Goal: Task Accomplishment & Management: Complete application form

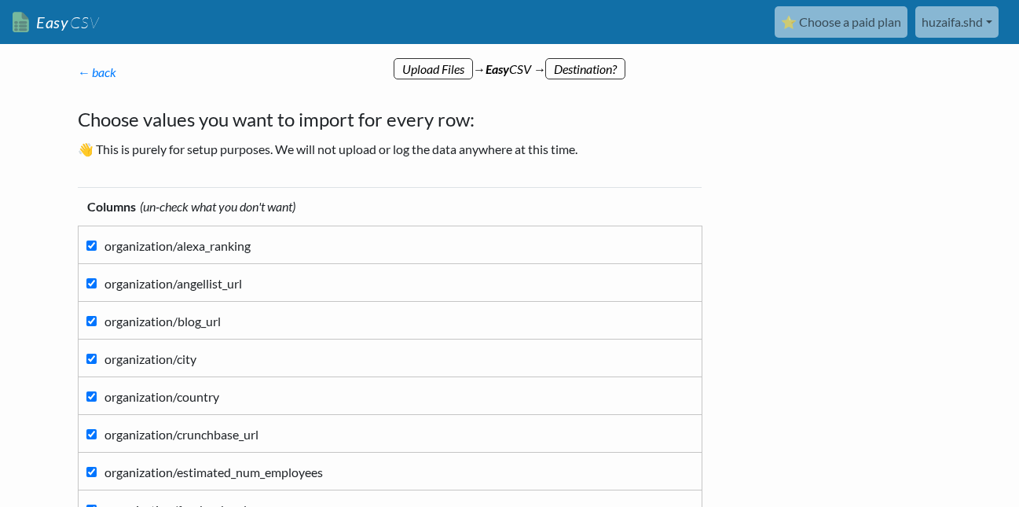
scroll to position [79, 0]
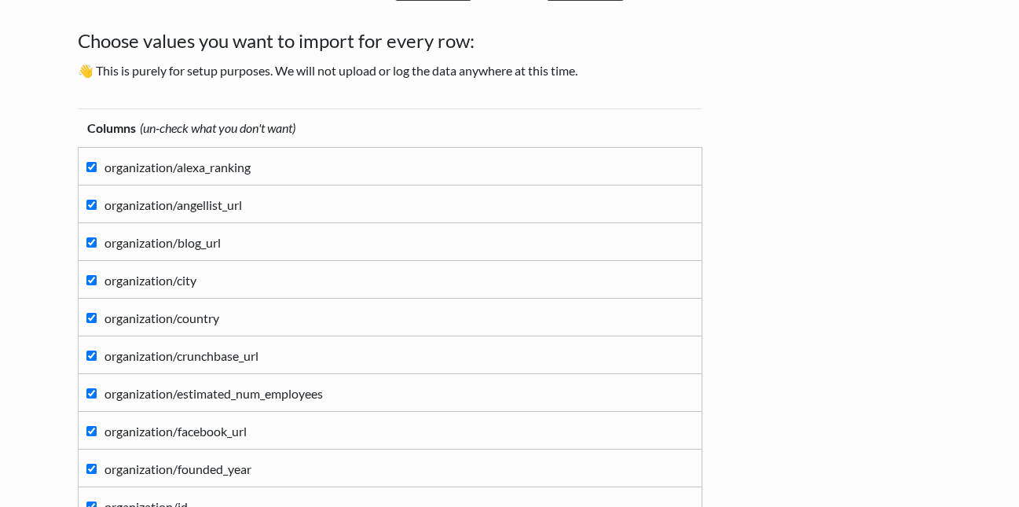
click at [93, 165] on input "organization/alexa_ranking" at bounding box center [91, 167] width 10 height 10
checkbox input "false"
click at [90, 208] on input "organization/angellist_url" at bounding box center [91, 205] width 10 height 10
checkbox input "false"
click at [90, 247] on input "organization/blog_url" at bounding box center [91, 242] width 10 height 10
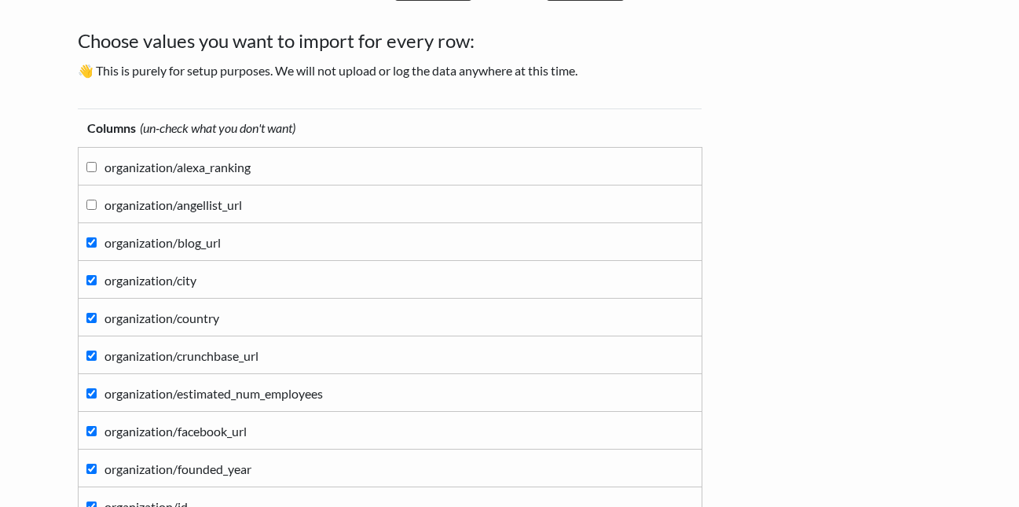
checkbox input "false"
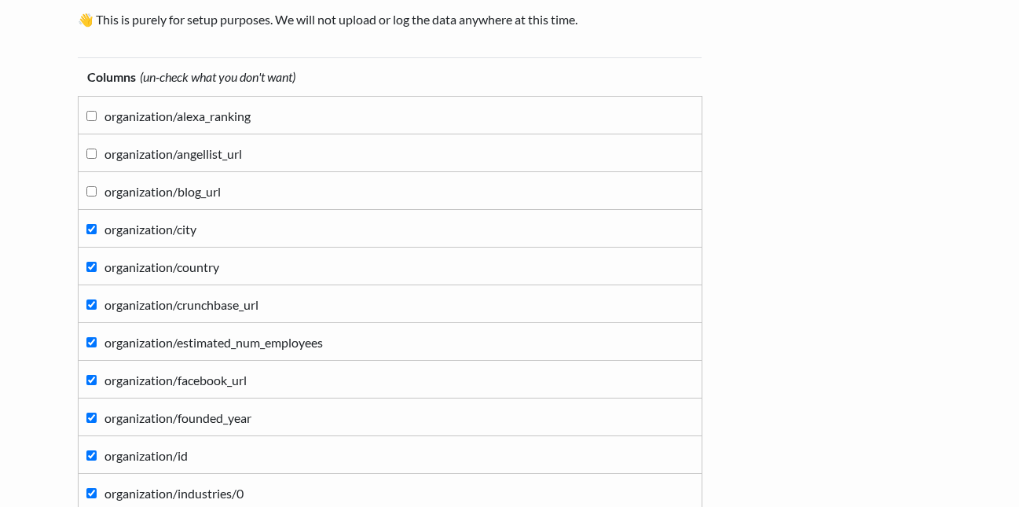
scroll to position [157, 0]
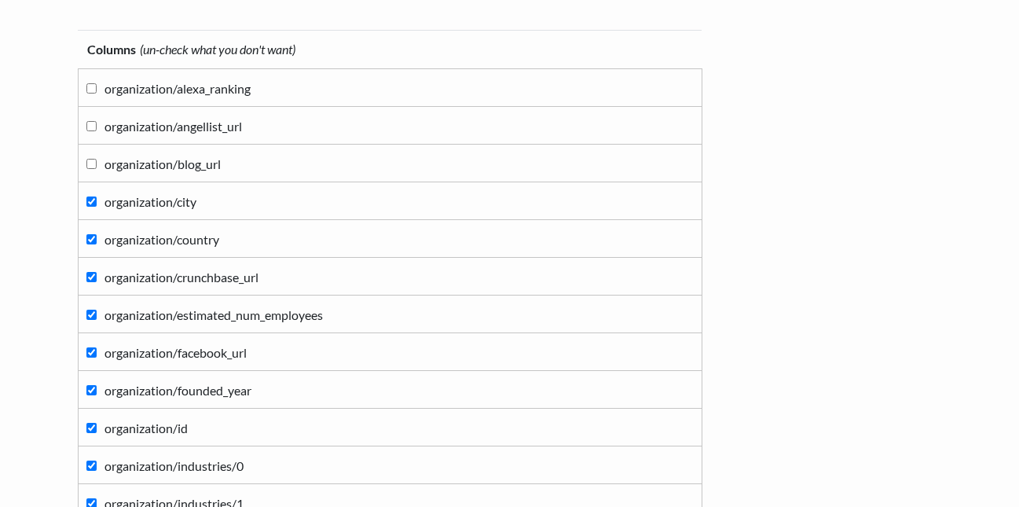
click at [94, 283] on label "organization/crunchbase_url" at bounding box center [390, 276] width 608 height 21
click at [94, 282] on input "organization/crunchbase_url" at bounding box center [91, 277] width 10 height 10
checkbox input "false"
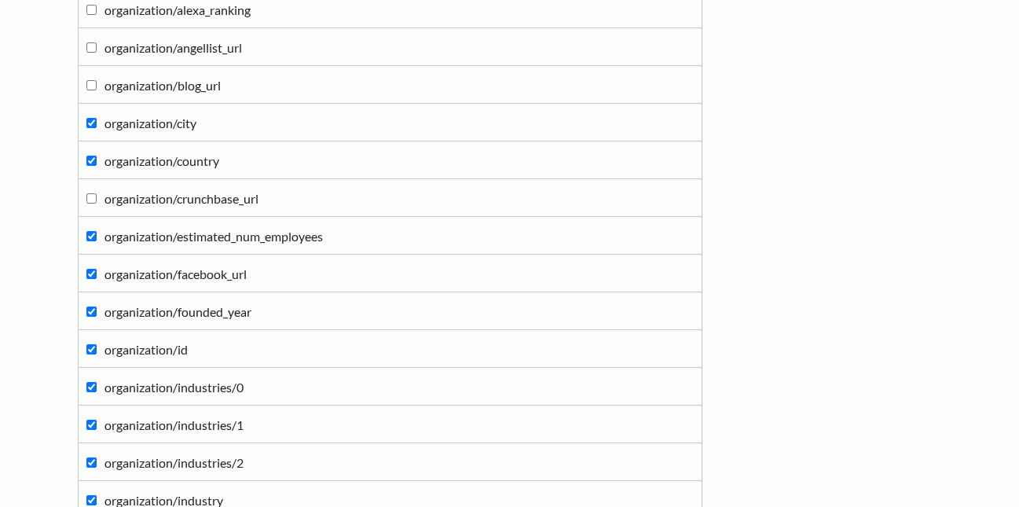
scroll to position [235, 0]
click at [94, 276] on input "organization/facebook_url" at bounding box center [91, 275] width 10 height 10
checkbox input "false"
click at [90, 350] on input "organization/id" at bounding box center [91, 350] width 10 height 10
checkbox input "false"
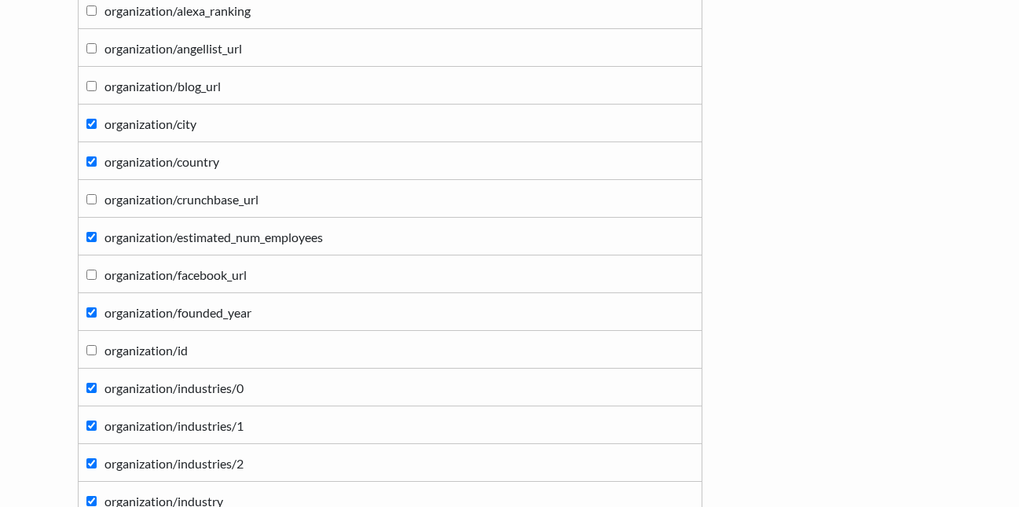
scroll to position [314, 0]
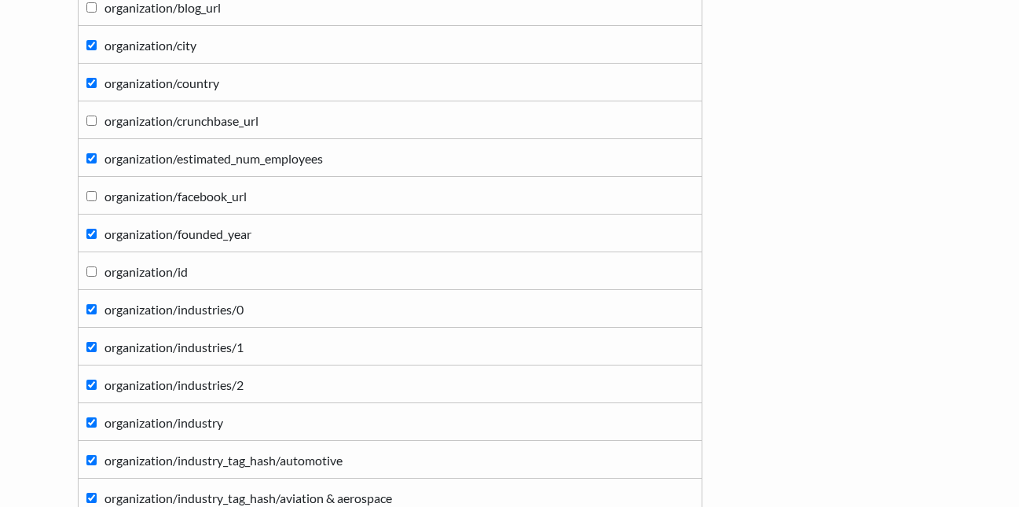
click at [92, 303] on label "organization/industries/0" at bounding box center [390, 308] width 608 height 21
click at [92, 304] on input "organization/industries/0" at bounding box center [91, 309] width 10 height 10
checkbox input "false"
click at [92, 341] on label "organization/industries/1" at bounding box center [390, 346] width 608 height 21
click at [92, 342] on input "organization/industries/1" at bounding box center [91, 347] width 10 height 10
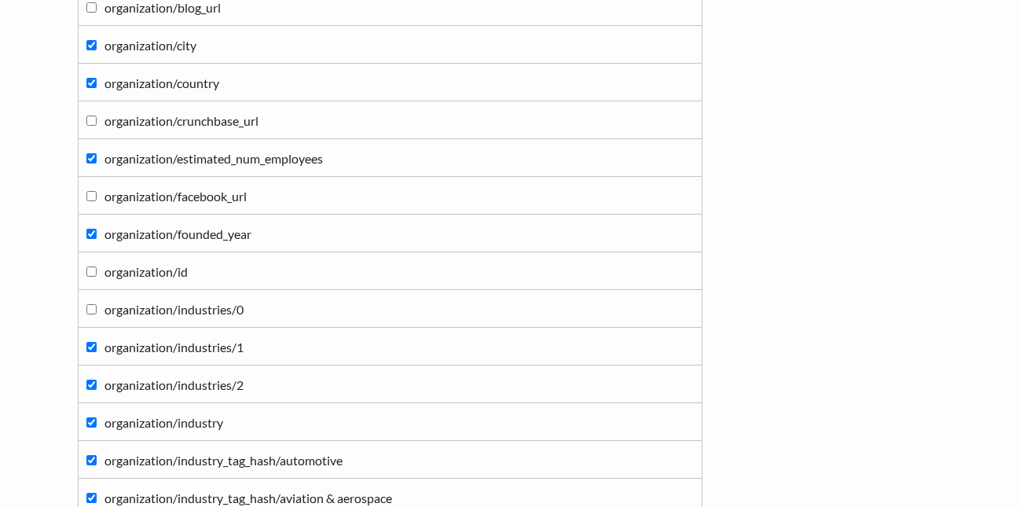
checkbox input "false"
click at [95, 383] on input "organization/industries/2" at bounding box center [91, 385] width 10 height 10
checkbox input "false"
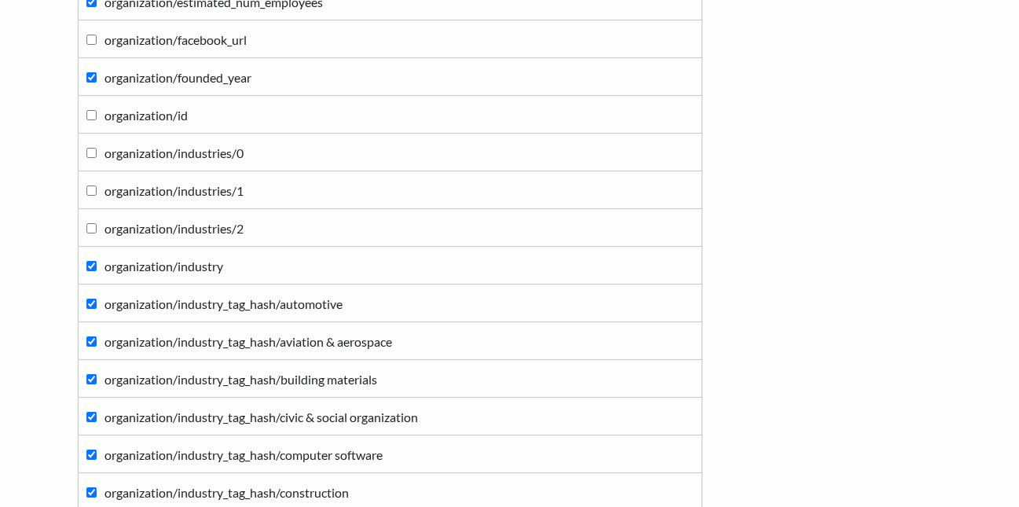
scroll to position [471, 0]
click at [90, 302] on input "organization/industry_tag_hash/automotive" at bounding box center [91, 303] width 10 height 10
checkbox input "false"
click at [91, 337] on input "organization/industry_tag_hash/aviation & aerospace" at bounding box center [91, 341] width 10 height 10
checkbox input "false"
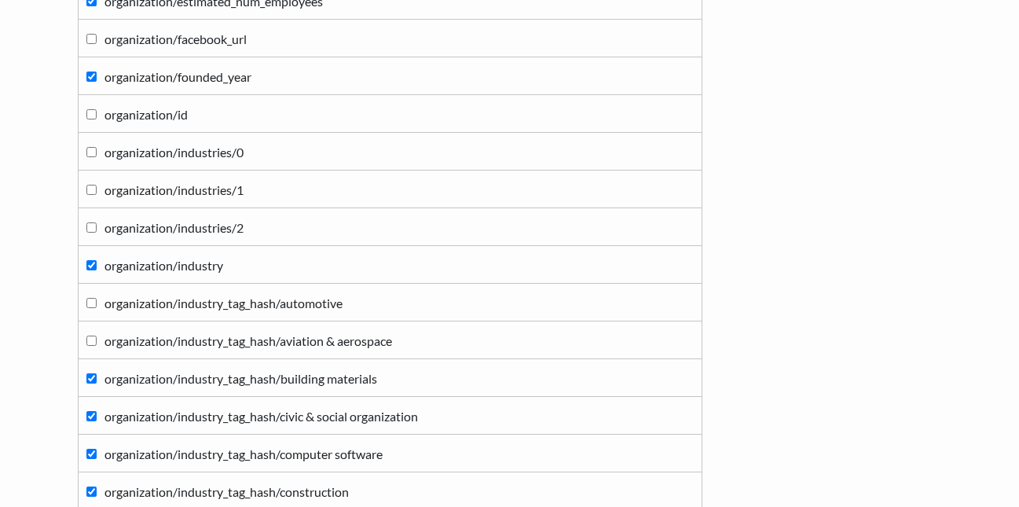
click at [89, 372] on label "organization/industry_tag_hash/building materials" at bounding box center [390, 377] width 608 height 21
click at [89, 373] on input "organization/industry_tag_hash/building materials" at bounding box center [91, 378] width 10 height 10
checkbox input "false"
click at [90, 415] on input "organization/industry_tag_hash/civic & social organization" at bounding box center [91, 416] width 10 height 10
checkbox input "false"
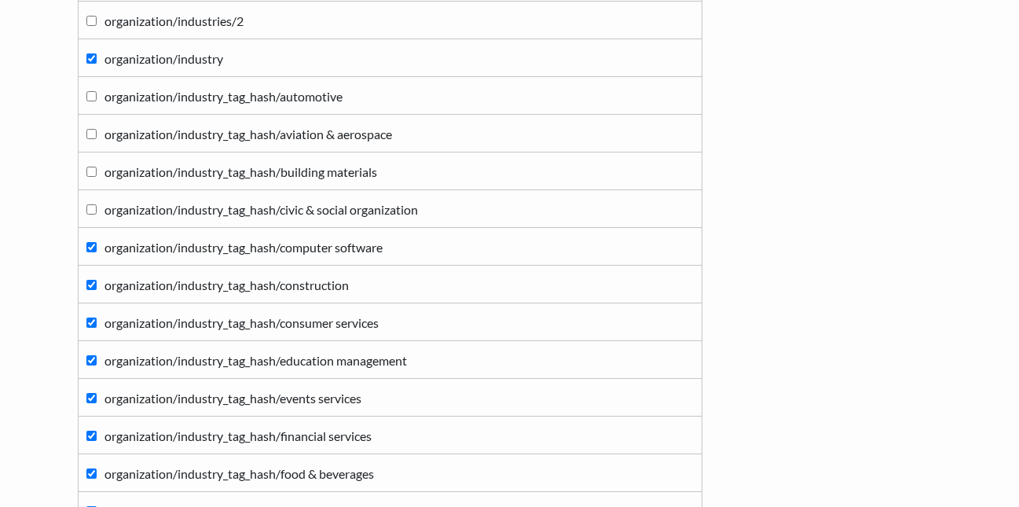
scroll to position [707, 0]
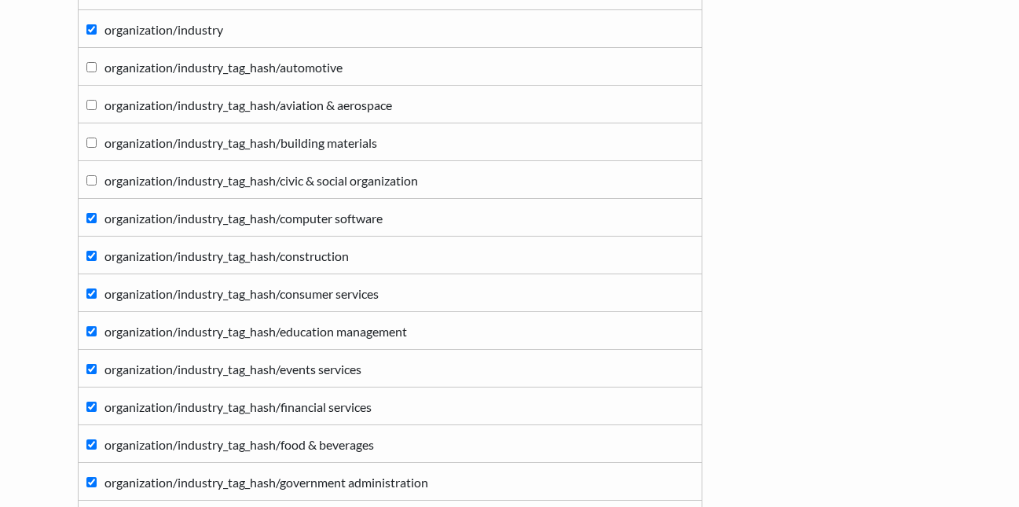
click at [86, 215] on input "organization/industry_tag_hash/computer software" at bounding box center [91, 218] width 10 height 10
checkbox input "false"
click at [92, 255] on input "organization/industry_tag_hash/construction" at bounding box center [91, 256] width 10 height 10
checkbox input "false"
click at [91, 288] on input "organization/industry_tag_hash/consumer services" at bounding box center [91, 293] width 10 height 10
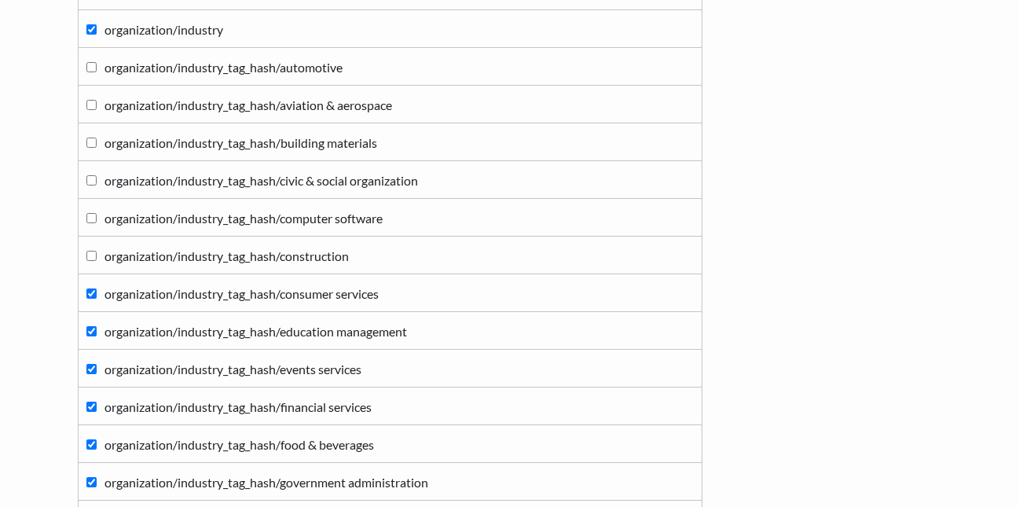
checkbox input "false"
click at [91, 329] on input "organization/industry_tag_hash/education management" at bounding box center [91, 331] width 10 height 10
checkbox input "false"
click at [90, 369] on input "organization/industry_tag_hash/events services" at bounding box center [91, 369] width 10 height 10
checkbox input "false"
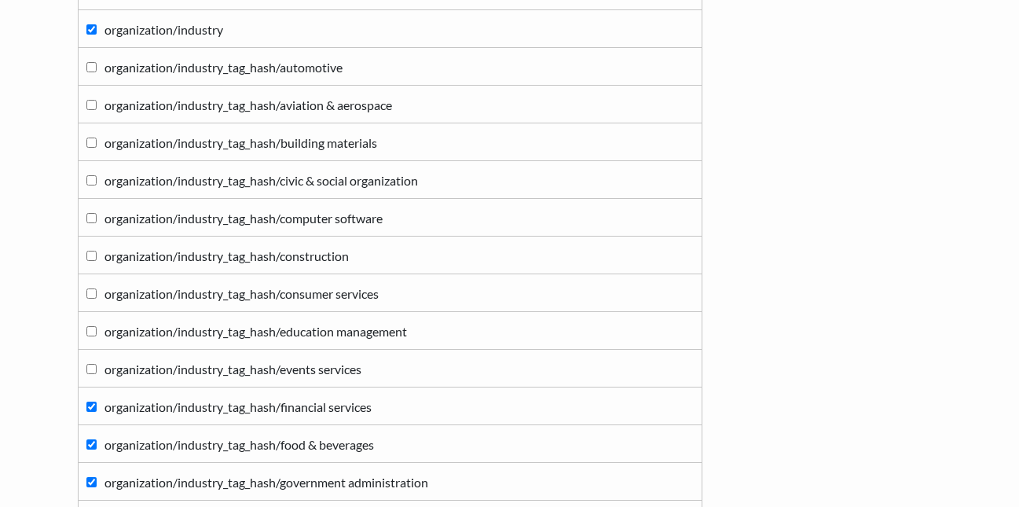
click at [87, 401] on label "organization/industry_tag_hash/financial services" at bounding box center [390, 405] width 608 height 21
click at [87, 402] on input "organization/industry_tag_hash/financial services" at bounding box center [91, 407] width 10 height 10
checkbox input "false"
click at [97, 443] on label "organization/industry_tag_hash/food & beverages" at bounding box center [390, 443] width 608 height 21
click at [97, 443] on input "organization/industry_tag_hash/food & beverages" at bounding box center [91, 444] width 10 height 10
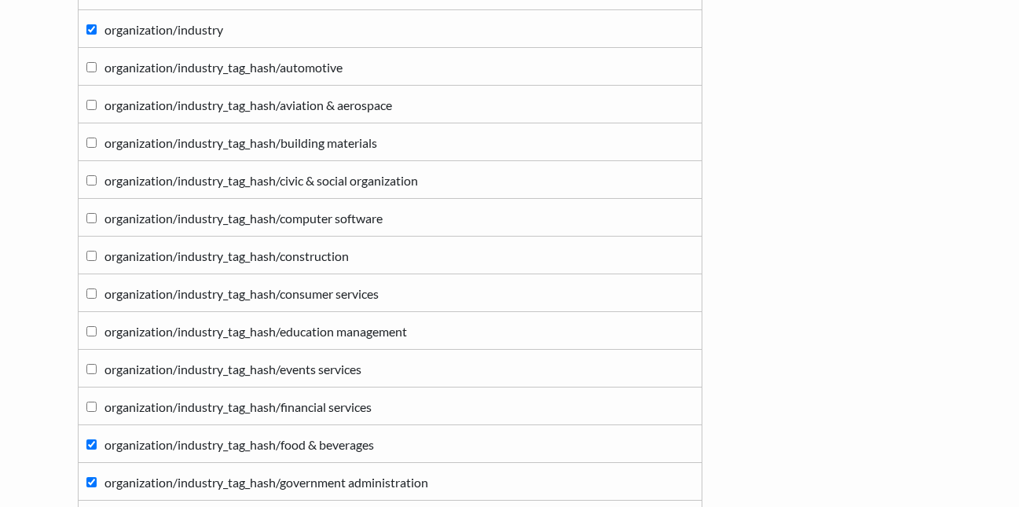
checkbox input "false"
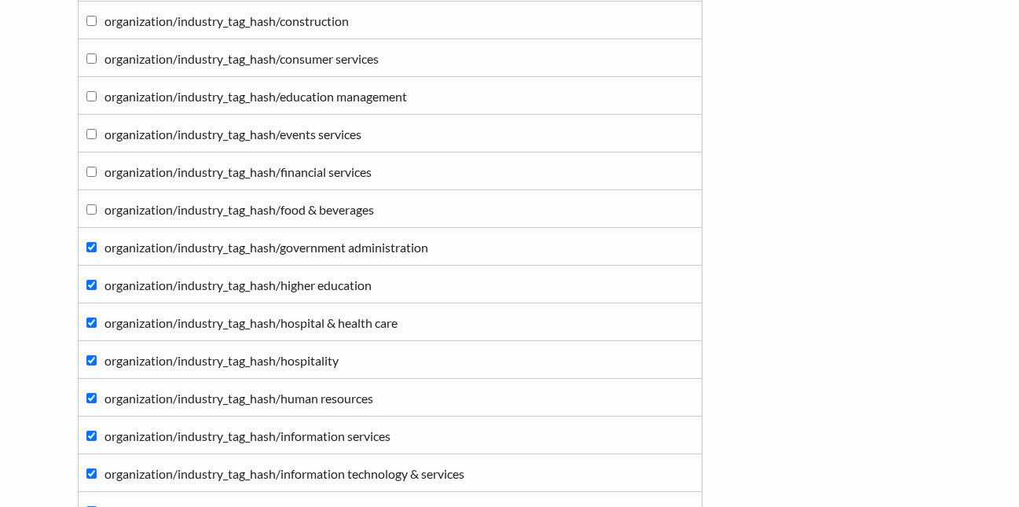
scroll to position [942, 0]
click at [92, 248] on input "organization/industry_tag_hash/government administration" at bounding box center [91, 246] width 10 height 10
checkbox input "false"
click at [89, 289] on label "organization/industry_tag_hash/higher education" at bounding box center [390, 283] width 608 height 21
click at [89, 289] on input "organization/industry_tag_hash/higher education" at bounding box center [91, 284] width 10 height 10
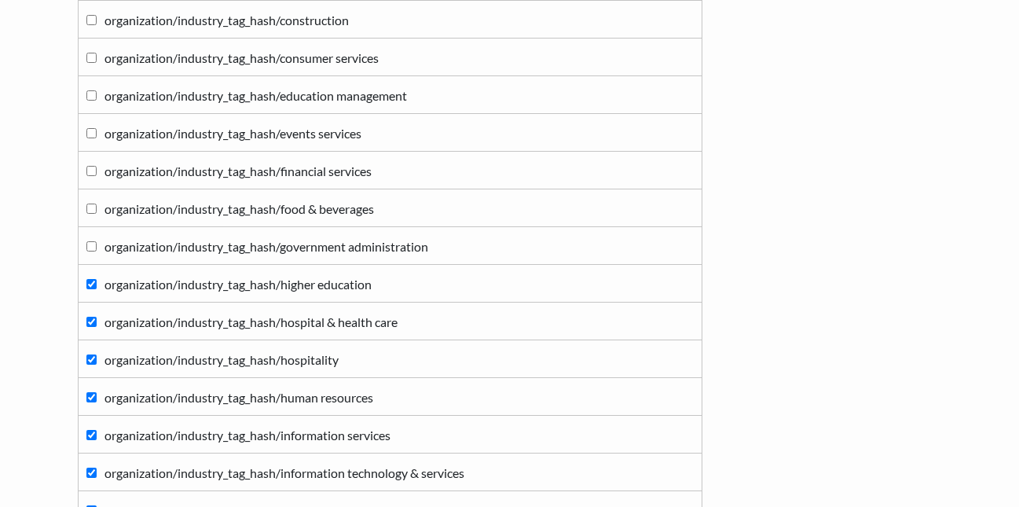
checkbox input "false"
click at [90, 324] on input "organization/industry_tag_hash/hospital & health care" at bounding box center [91, 322] width 10 height 10
checkbox input "false"
click at [88, 358] on input "organization/industry_tag_hash/hospitality" at bounding box center [91, 360] width 10 height 10
checkbox input "false"
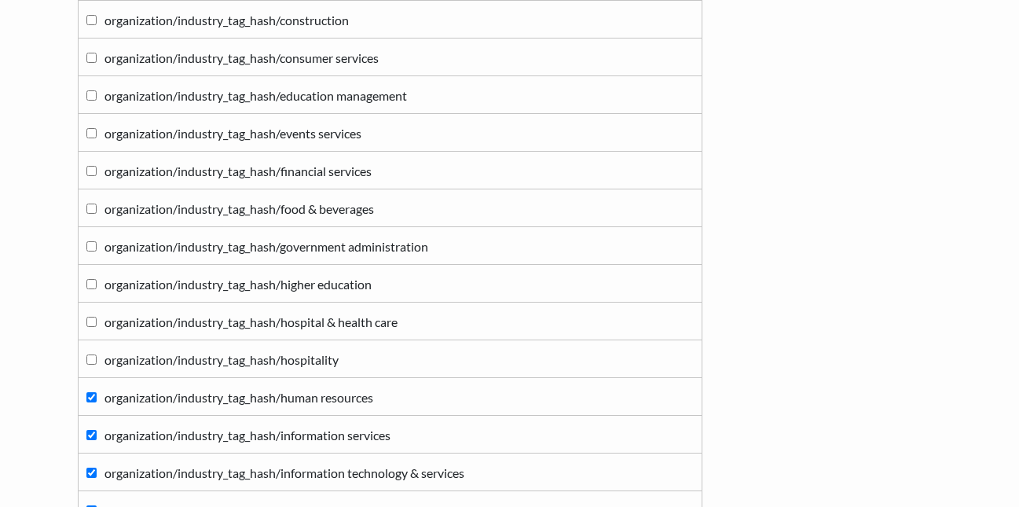
click at [93, 393] on input "organization/industry_tag_hash/human resources" at bounding box center [91, 397] width 10 height 10
checkbox input "false"
click at [94, 428] on label "organization/industry_tag_hash/information services" at bounding box center [390, 434] width 608 height 21
click at [94, 430] on input "organization/industry_tag_hash/information services" at bounding box center [91, 435] width 10 height 10
checkbox input "false"
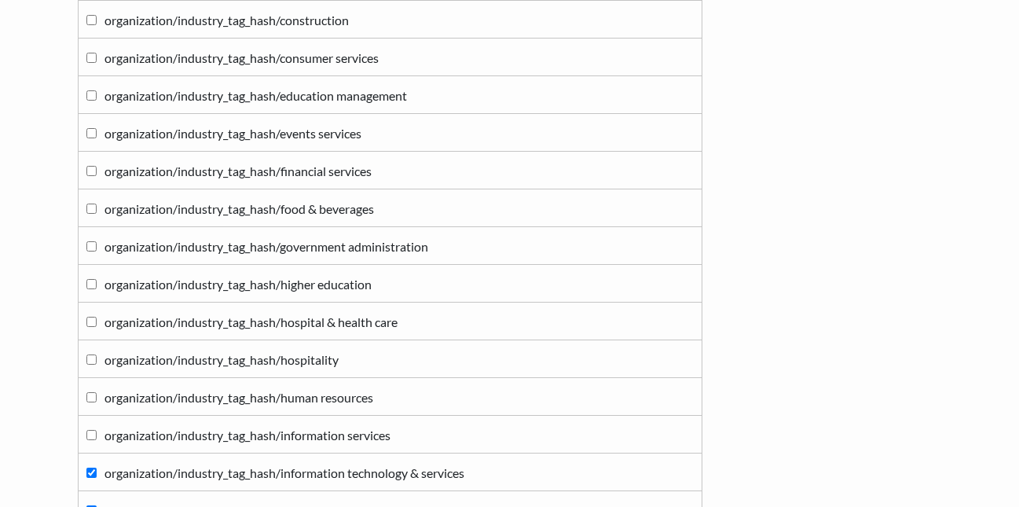
click at [88, 468] on input "organization/industry_tag_hash/information technology & services" at bounding box center [91, 473] width 10 height 10
checkbox input "false"
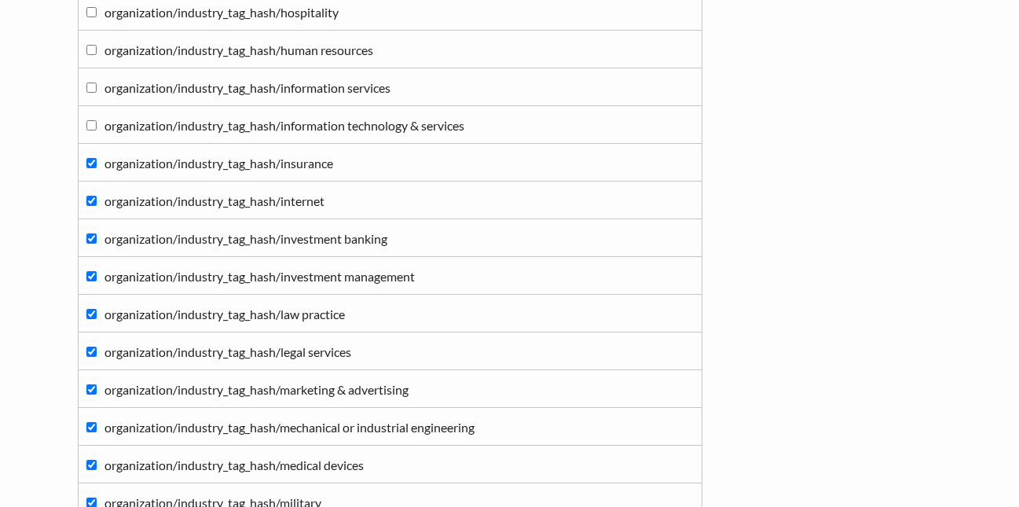
scroll to position [1414, 0]
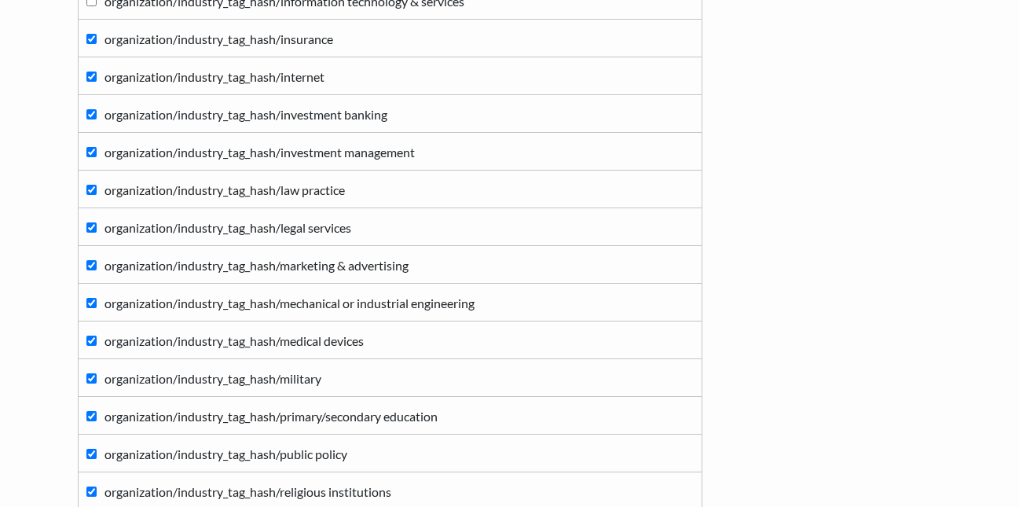
click at [97, 39] on label "organization/industry_tag_hash/insurance" at bounding box center [390, 38] width 608 height 21
click at [97, 39] on input "organization/industry_tag_hash/insurance" at bounding box center [91, 39] width 10 height 10
checkbox input "false"
click at [93, 79] on input "organization/industry_tag_hash/internet" at bounding box center [91, 77] width 10 height 10
checkbox input "false"
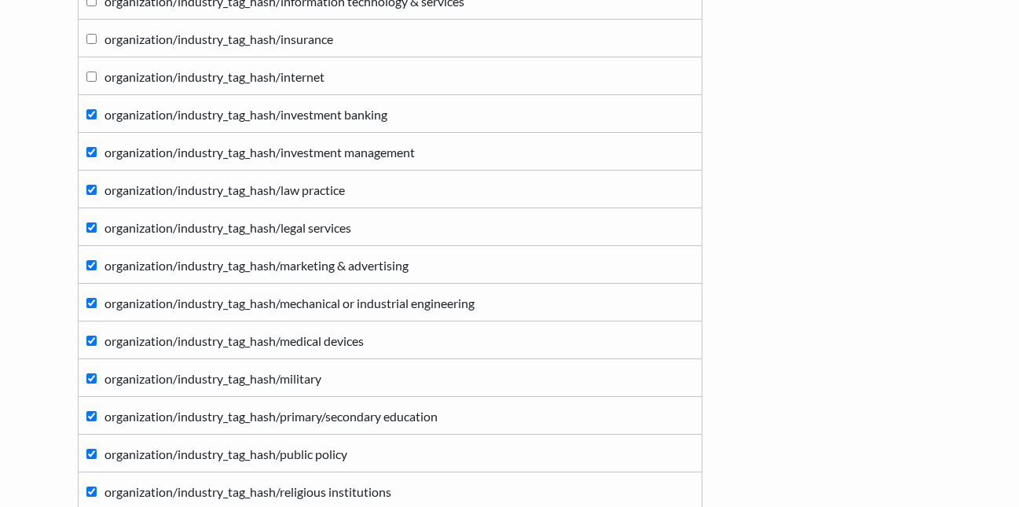
click at [92, 118] on input "organization/industry_tag_hash/investment banking" at bounding box center [91, 114] width 10 height 10
checkbox input "false"
click at [90, 149] on input "organization/industry_tag_hash/investment management" at bounding box center [91, 152] width 10 height 10
checkbox input "false"
click at [90, 190] on input "organization/industry_tag_hash/law practice" at bounding box center [91, 190] width 10 height 10
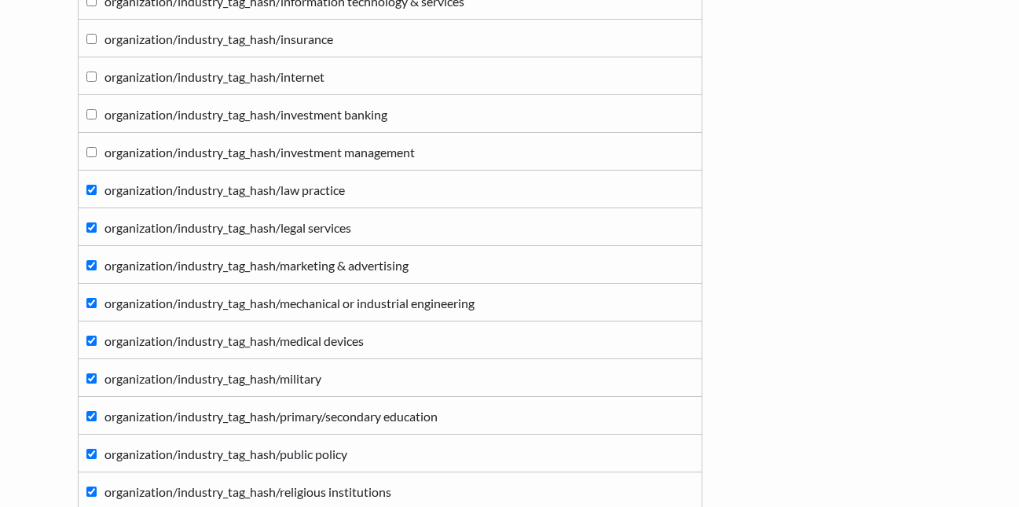
checkbox input "false"
click at [87, 226] on input "organization/industry_tag_hash/legal services" at bounding box center [91, 227] width 10 height 10
checkbox input "false"
click at [89, 270] on label "organization/industry_tag_hash/marketing & advertising" at bounding box center [390, 264] width 608 height 21
click at [89, 270] on input "organization/industry_tag_hash/marketing & advertising" at bounding box center [91, 265] width 10 height 10
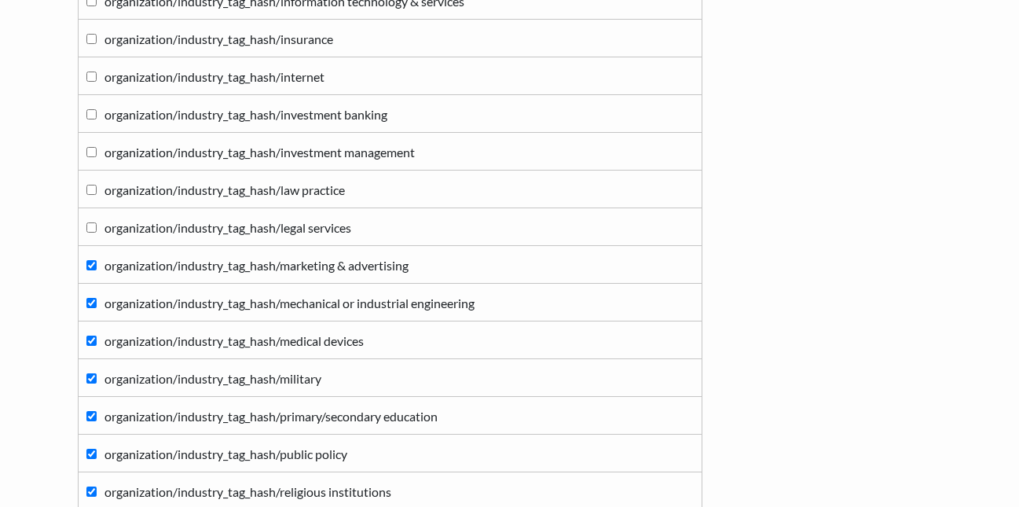
checkbox input "false"
click at [89, 299] on input "organization/industry_tag_hash/mechanical or industrial engineering" at bounding box center [91, 303] width 10 height 10
checkbox input "false"
click at [91, 336] on input "organization/industry_tag_hash/medical devices" at bounding box center [91, 341] width 10 height 10
checkbox input "false"
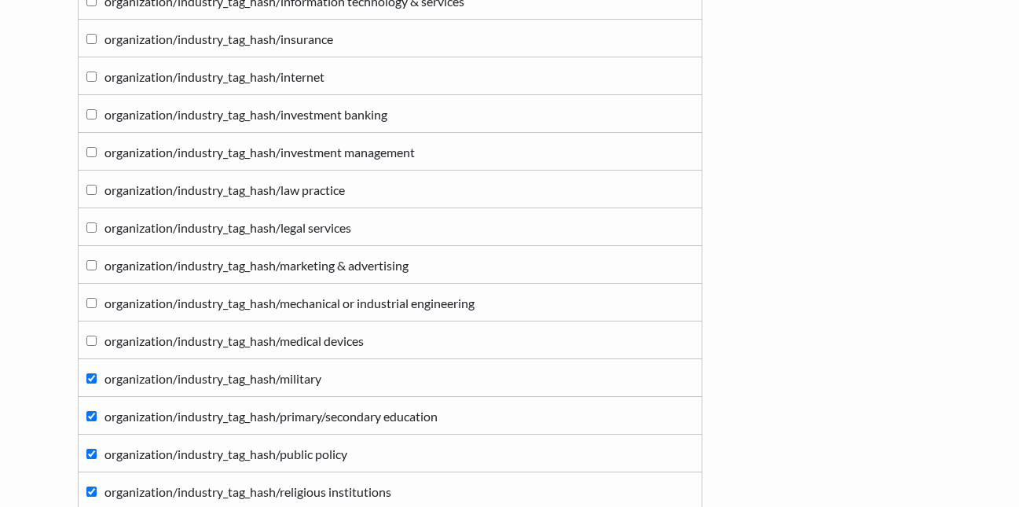
click at [88, 378] on input "organization/industry_tag_hash/military" at bounding box center [91, 378] width 10 height 10
checkbox input "false"
click at [87, 408] on label "organization/industry_tag_hash/primary/secondary education" at bounding box center [390, 415] width 608 height 21
click at [87, 411] on input "organization/industry_tag_hash/primary/secondary education" at bounding box center [91, 416] width 10 height 10
checkbox input "false"
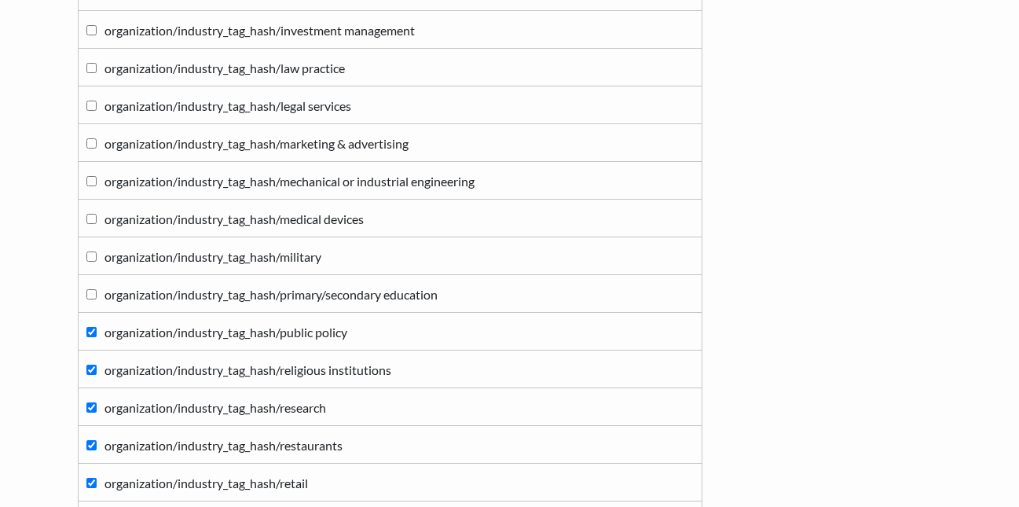
scroll to position [1650, 0]
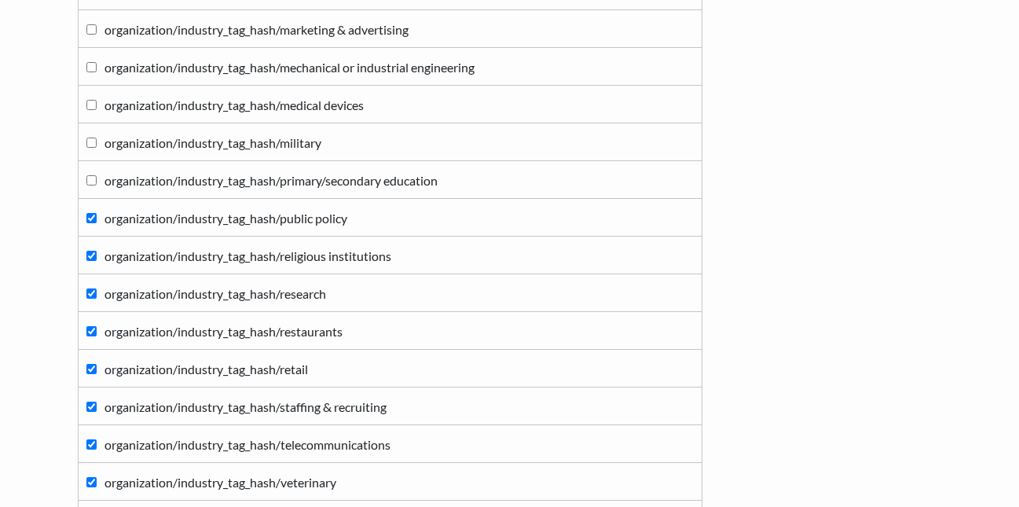
click at [100, 221] on label "organization/industry_tag_hash/public policy" at bounding box center [390, 217] width 608 height 21
click at [97, 221] on input "organization/industry_tag_hash/public policy" at bounding box center [91, 218] width 10 height 10
checkbox input "false"
click at [96, 256] on input "organization/industry_tag_hash/religious institutions" at bounding box center [91, 256] width 10 height 10
checkbox input "false"
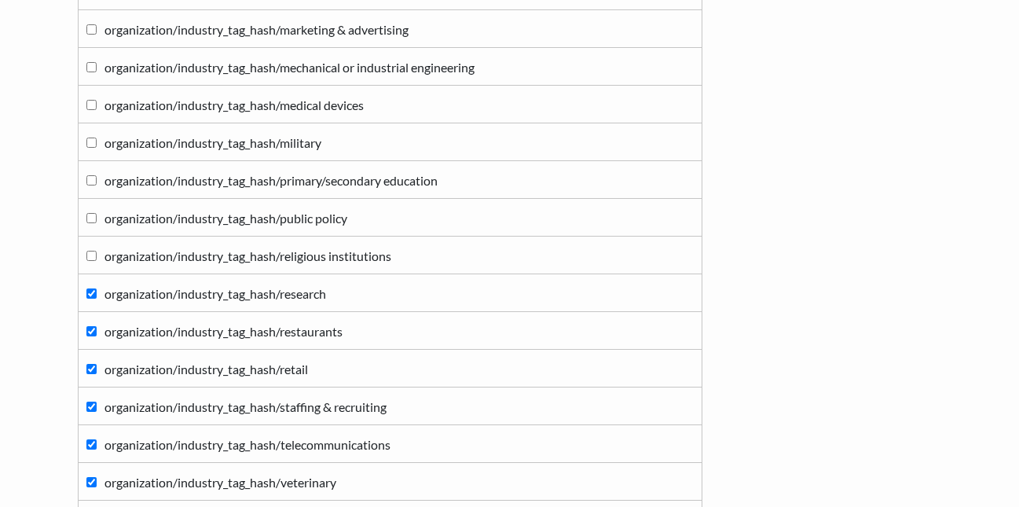
click at [95, 293] on input "organization/industry_tag_hash/research" at bounding box center [91, 293] width 10 height 10
checkbox input "false"
click at [91, 332] on input "organization/industry_tag_hash/restaurants" at bounding box center [91, 331] width 10 height 10
checkbox input "false"
click at [85, 366] on td "organization/industry_tag_hash/retail" at bounding box center [390, 369] width 624 height 38
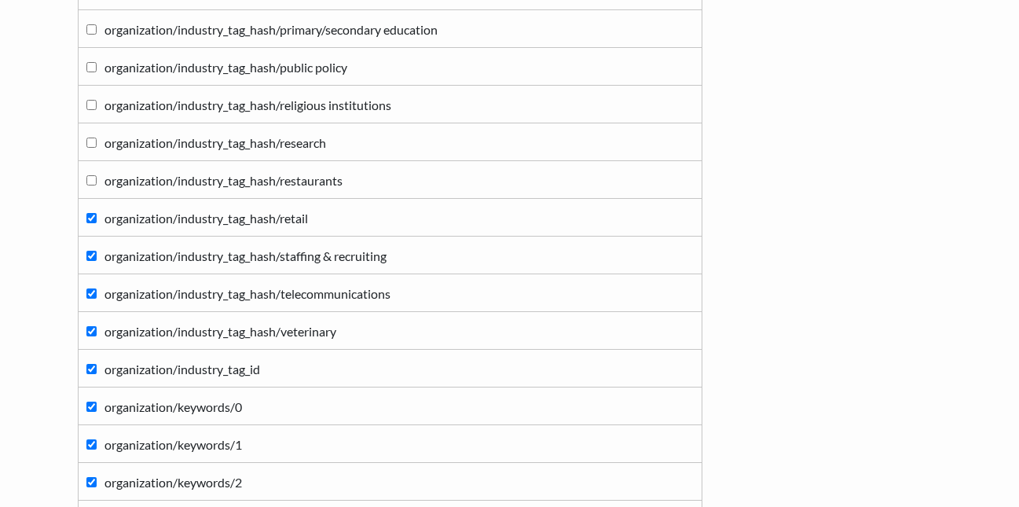
scroll to position [1807, 0]
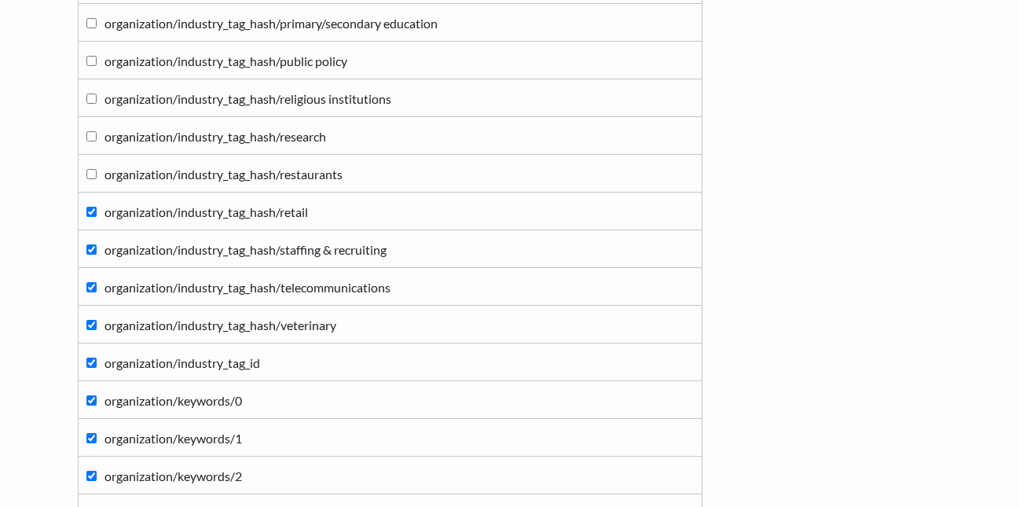
click at [84, 212] on td "organization/industry_tag_hash/retail" at bounding box center [390, 212] width 624 height 38
click at [90, 248] on input "organization/industry_tag_hash/staffing & recruiting" at bounding box center [91, 249] width 10 height 10
checkbox input "false"
click at [90, 206] on label "organization/industry_tag_hash/retail" at bounding box center [390, 210] width 608 height 21
click at [90, 207] on input "organization/industry_tag_hash/retail" at bounding box center [91, 212] width 10 height 10
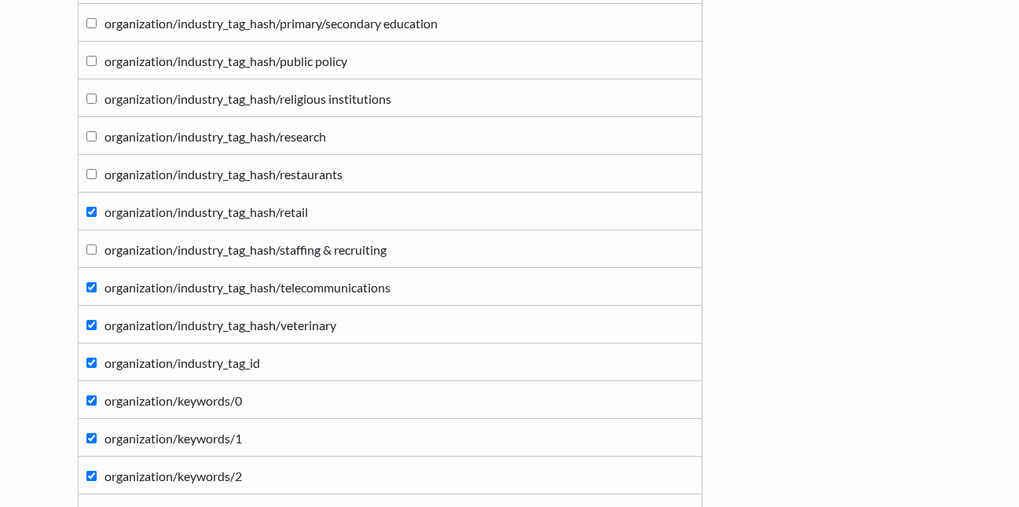
checkbox input "false"
click at [90, 286] on input "organization/industry_tag_hash/telecommunications" at bounding box center [91, 287] width 10 height 10
checkbox input "false"
click at [90, 318] on label "organization/industry_tag_hash/veterinary" at bounding box center [390, 324] width 608 height 21
click at [90, 320] on input "organization/industry_tag_hash/veterinary" at bounding box center [91, 325] width 10 height 10
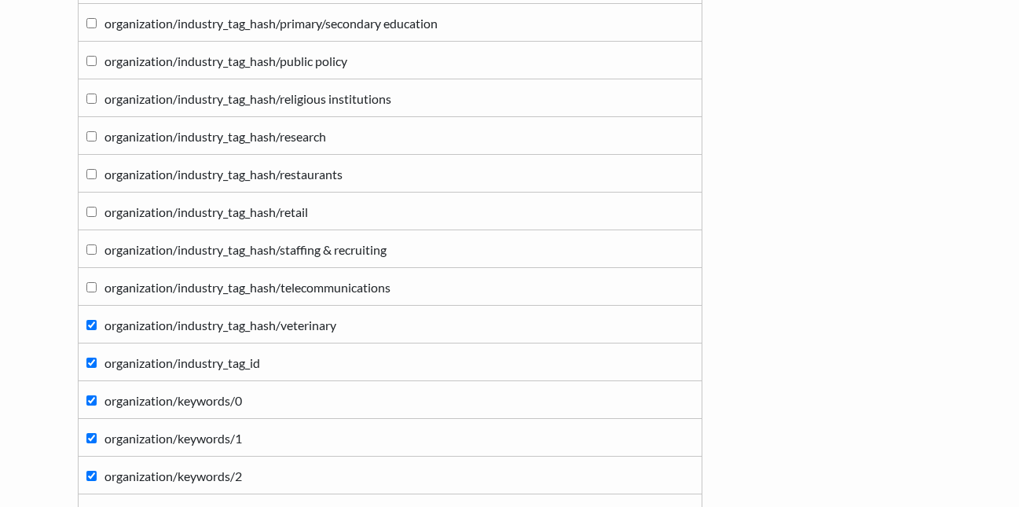
checkbox input "false"
click at [88, 364] on input "organization/industry_tag_id" at bounding box center [91, 363] width 10 height 10
checkbox input "false"
click at [90, 400] on input "organization/keywords/0" at bounding box center [91, 400] width 10 height 10
checkbox input "false"
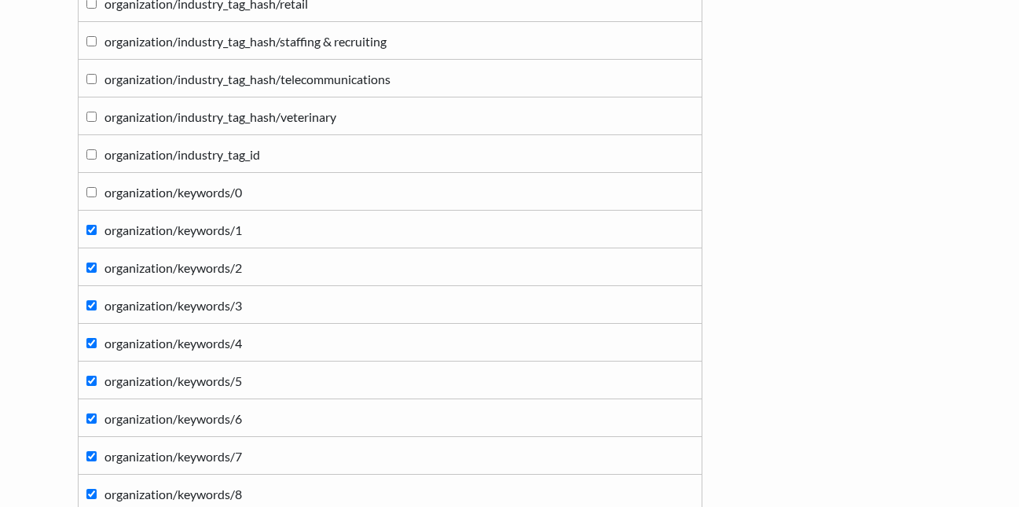
scroll to position [2043, 0]
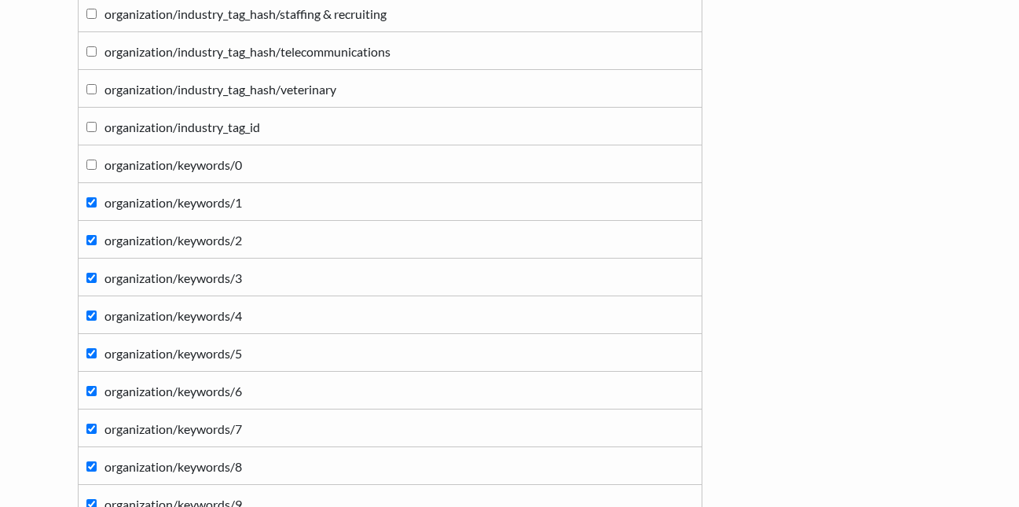
click at [86, 207] on input "organization/keywords/1" at bounding box center [91, 202] width 10 height 10
checkbox input "false"
click at [88, 237] on input "organization/keywords/2" at bounding box center [91, 240] width 10 height 10
checkbox input "false"
click at [93, 278] on input "organization/keywords/3" at bounding box center [91, 278] width 10 height 10
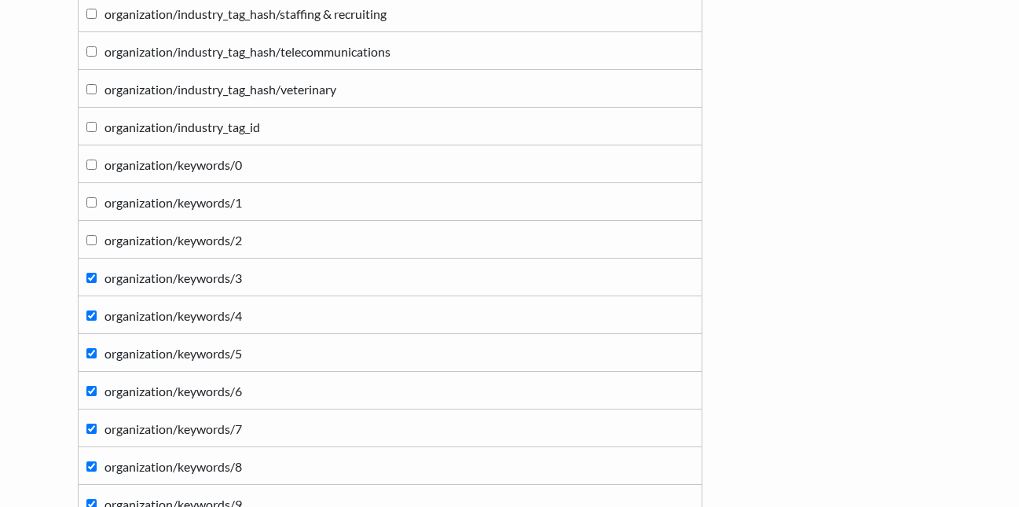
checkbox input "false"
click at [94, 311] on input "organization/keywords/4" at bounding box center [91, 315] width 10 height 10
checkbox input "false"
click at [91, 346] on label "organization/keywords/5" at bounding box center [390, 352] width 608 height 21
click at [91, 348] on input "organization/keywords/5" at bounding box center [91, 353] width 10 height 10
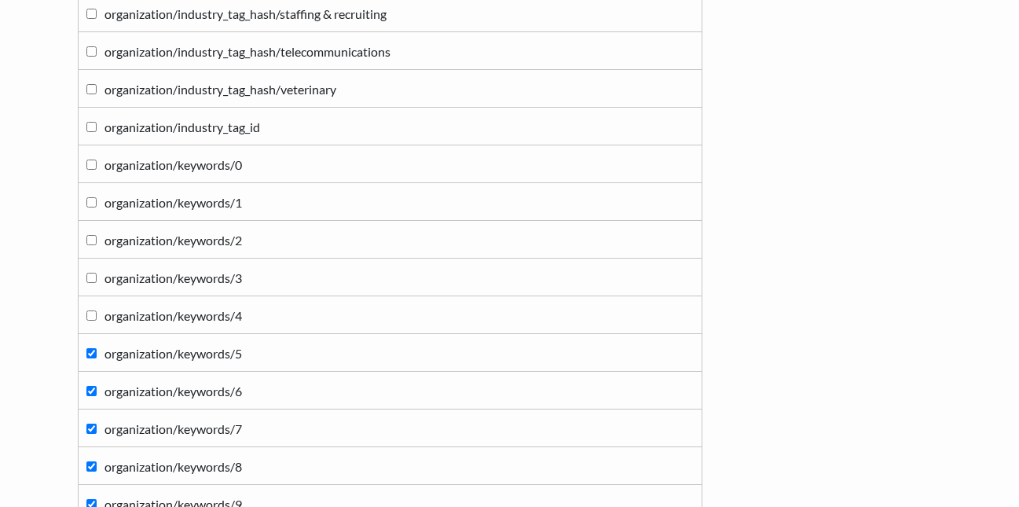
checkbox input "false"
click at [92, 391] on input "organization/keywords/6" at bounding box center [91, 391] width 10 height 10
checkbox input "false"
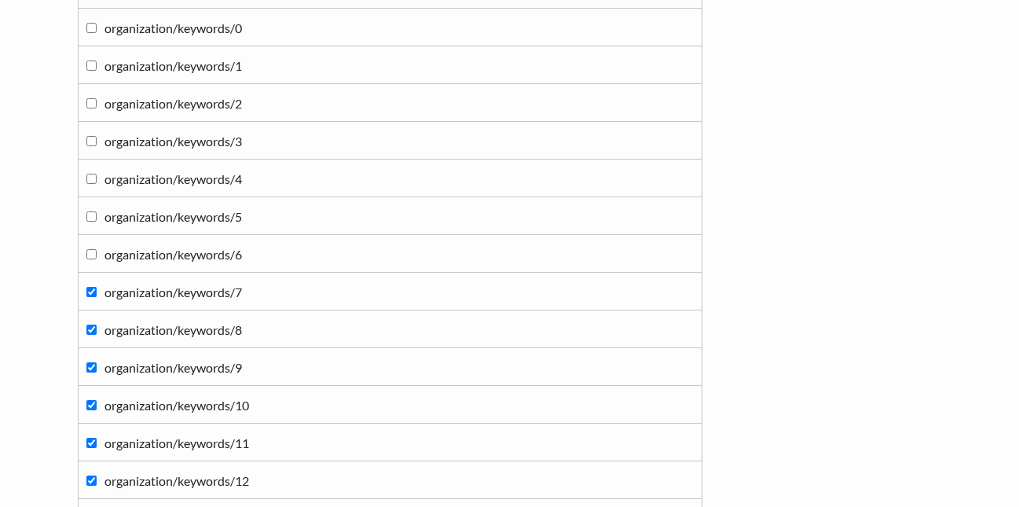
scroll to position [2357, 0]
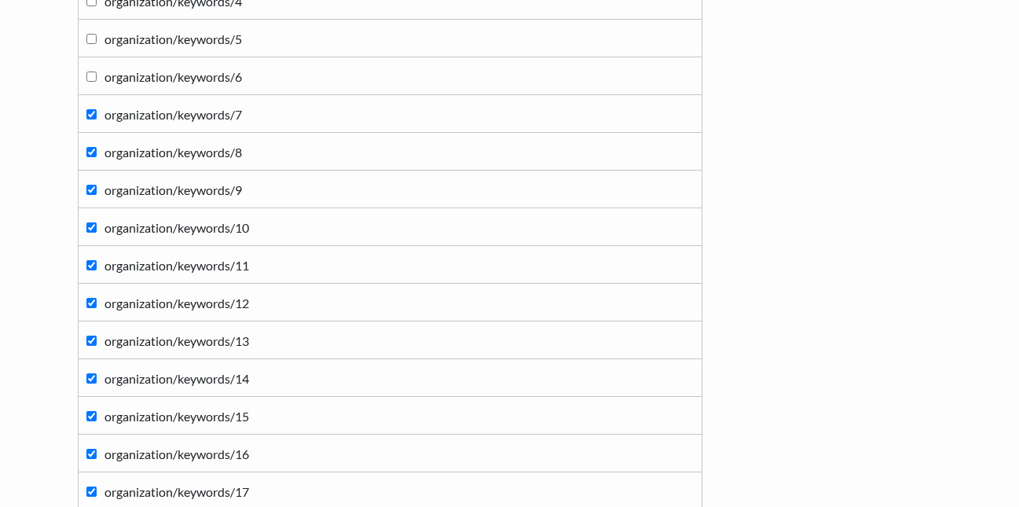
click at [89, 119] on input "organization/keywords/7" at bounding box center [91, 114] width 10 height 10
checkbox input "false"
click at [92, 156] on input "organization/keywords/8" at bounding box center [91, 152] width 10 height 10
checkbox input "false"
click at [90, 186] on input "organization/keywords/9" at bounding box center [91, 190] width 10 height 10
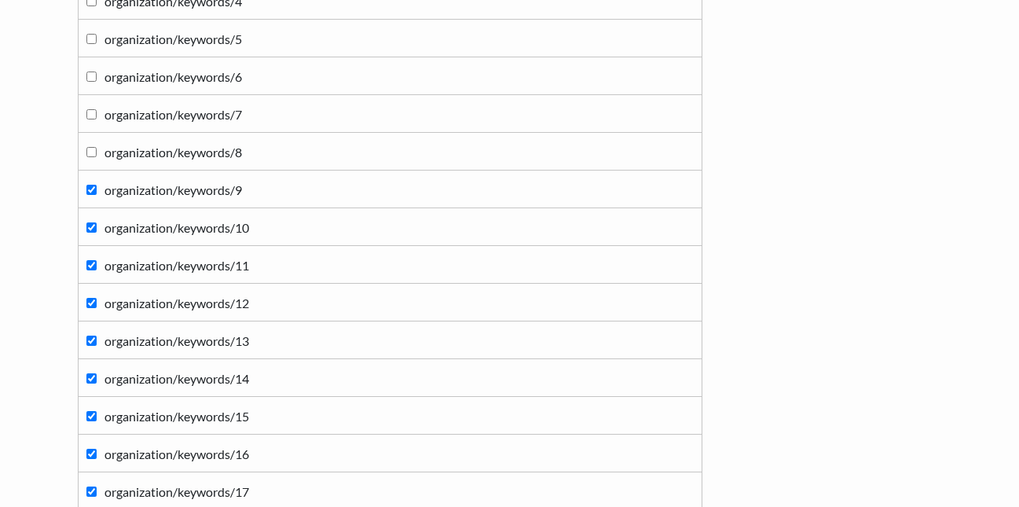
checkbox input "false"
click at [91, 219] on label "organization/keywords/10" at bounding box center [390, 226] width 608 height 21
click at [91, 222] on input "organization/keywords/10" at bounding box center [91, 227] width 10 height 10
checkbox input "false"
click at [89, 271] on label "organization/keywords/11" at bounding box center [390, 264] width 608 height 21
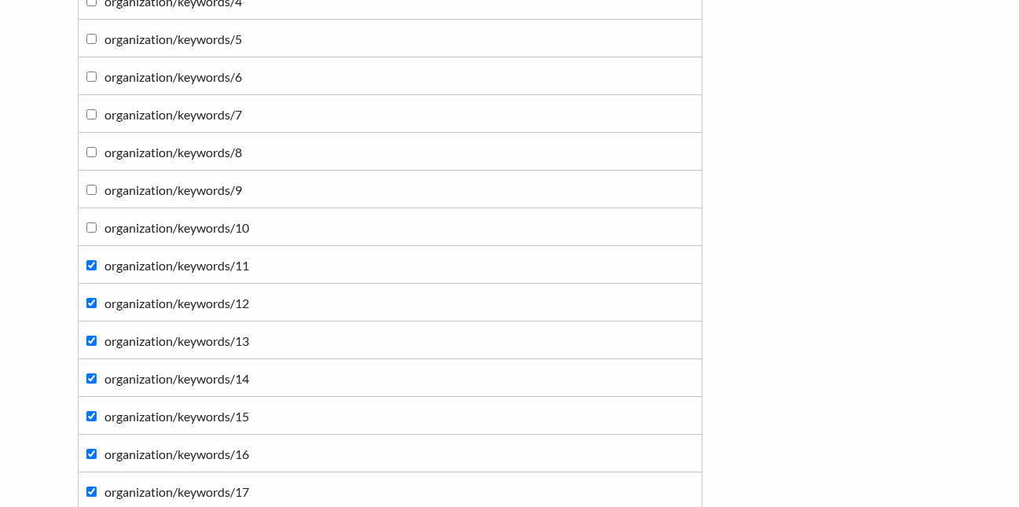
click at [89, 270] on input "organization/keywords/11" at bounding box center [91, 265] width 10 height 10
checkbox input "false"
click at [93, 302] on input "organization/keywords/12" at bounding box center [91, 303] width 10 height 10
checkbox input "false"
click at [90, 332] on label "organization/keywords/13" at bounding box center [390, 339] width 608 height 21
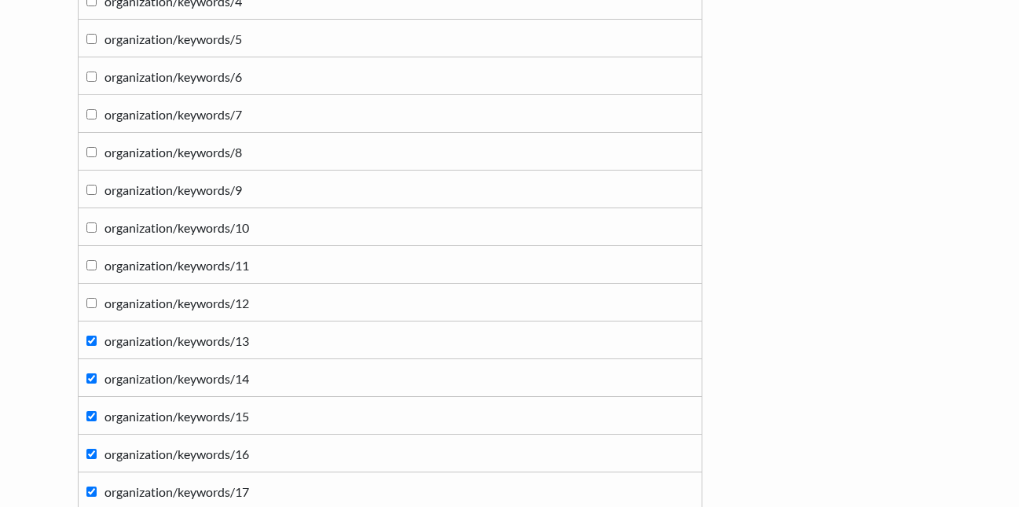
click at [90, 336] on input "organization/keywords/13" at bounding box center [91, 341] width 10 height 10
checkbox input "false"
click at [93, 377] on input "organization/keywords/14" at bounding box center [91, 378] width 10 height 10
checkbox input "false"
click at [92, 405] on td "organization/keywords/15" at bounding box center [390, 416] width 624 height 38
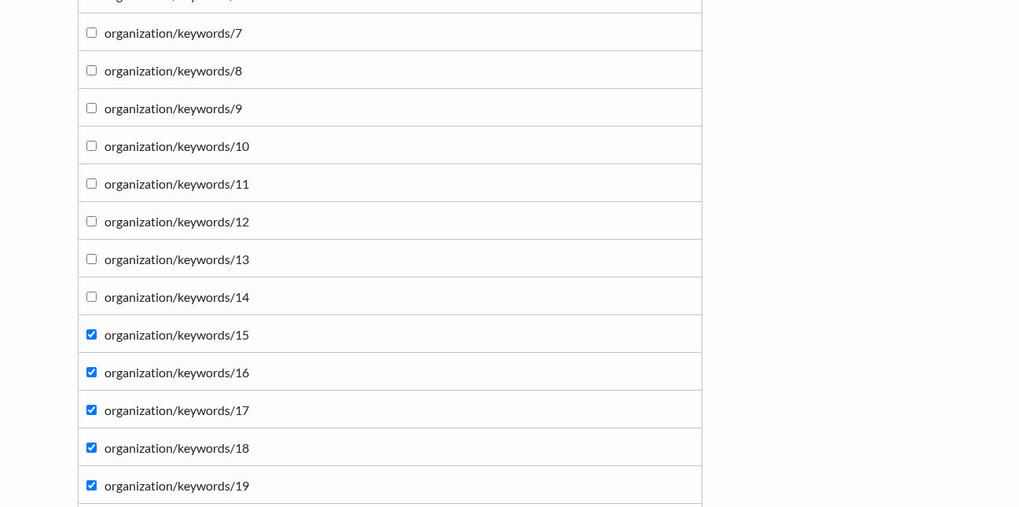
scroll to position [2515, 0]
click at [92, 255] on input "organization/keywords/15" at bounding box center [91, 259] width 10 height 10
checkbox input "false"
click at [95, 297] on input "organization/keywords/16" at bounding box center [91, 297] width 10 height 10
checkbox input "false"
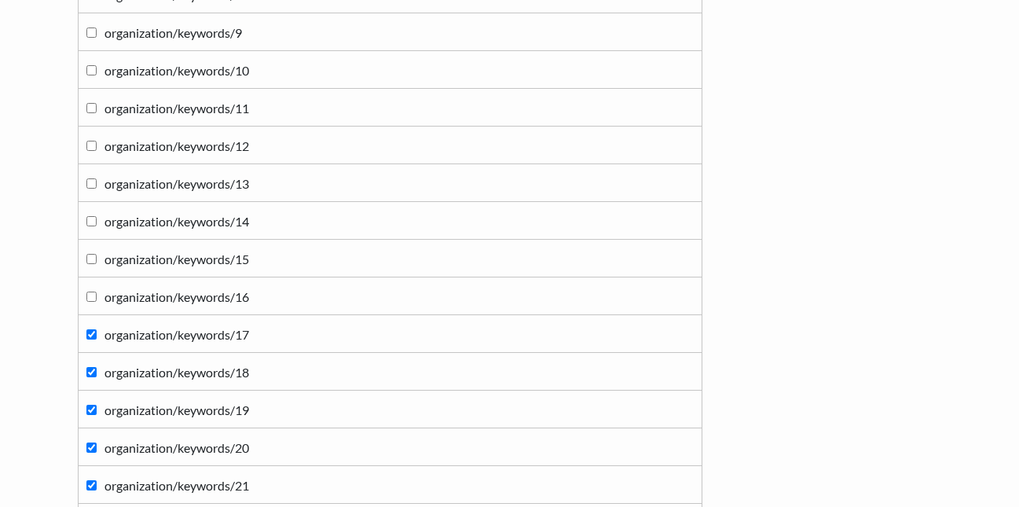
click at [94, 336] on input "organization/keywords/17" at bounding box center [91, 334] width 10 height 10
checkbox input "false"
click at [84, 368] on td "organization/keywords/18" at bounding box center [390, 372] width 624 height 38
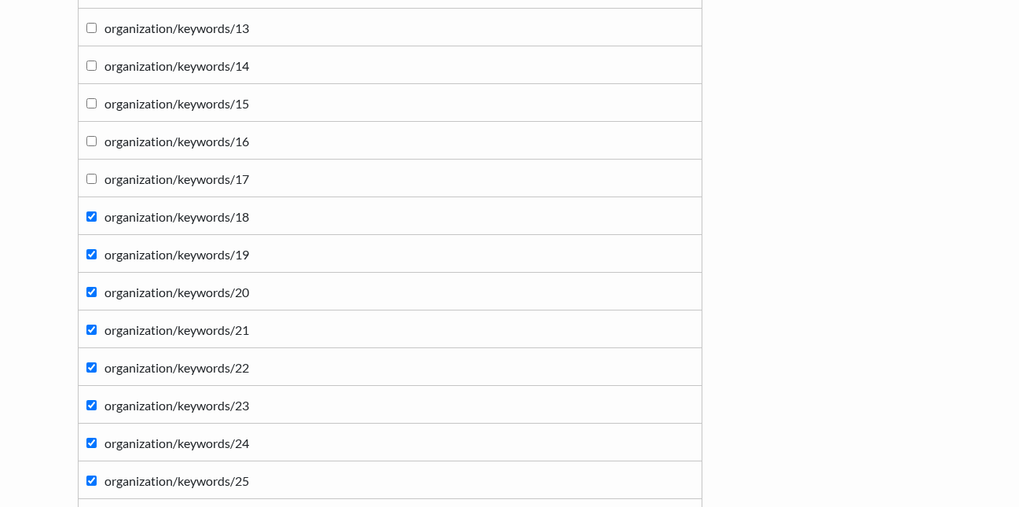
scroll to position [2672, 0]
click at [92, 216] on input "organization/keywords/18" at bounding box center [91, 215] width 10 height 10
checkbox input "false"
click at [87, 259] on label "organization/keywords/19" at bounding box center [390, 251] width 608 height 21
click at [87, 258] on input "organization/keywords/19" at bounding box center [91, 253] width 10 height 10
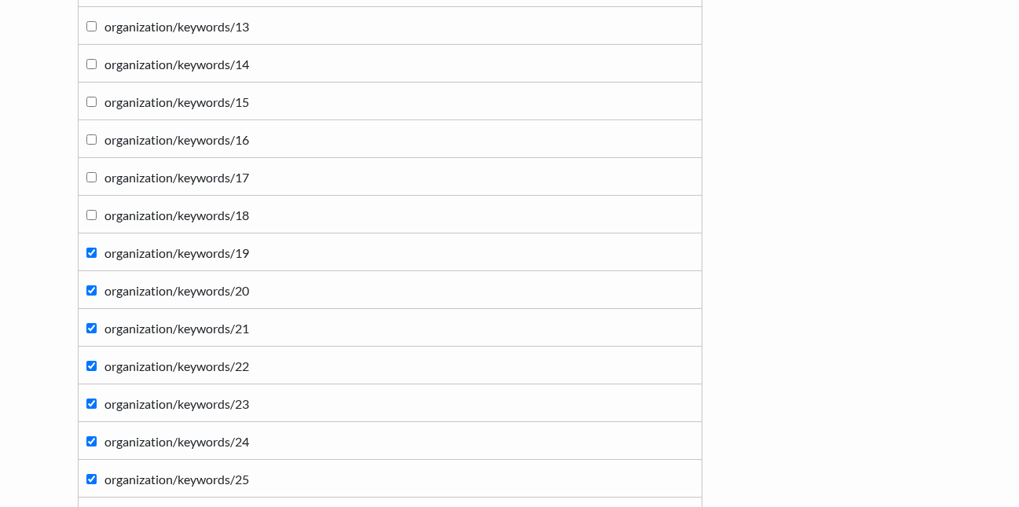
checkbox input "false"
click at [94, 287] on input "organization/keywords/20" at bounding box center [91, 290] width 10 height 10
checkbox input "false"
click at [96, 326] on input "organization/keywords/21" at bounding box center [91, 328] width 10 height 10
checkbox input "false"
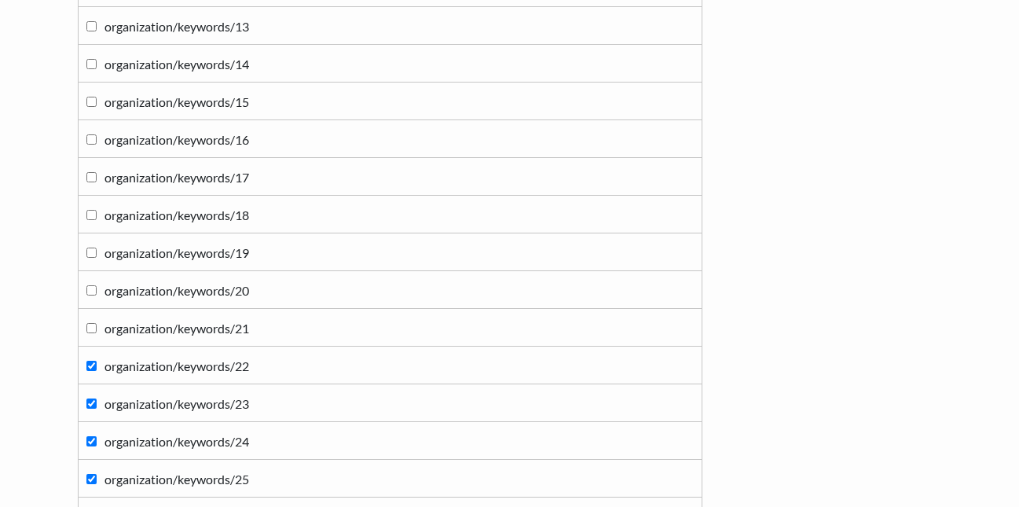
click at [95, 363] on input "organization/keywords/22" at bounding box center [91, 366] width 10 height 10
checkbox input "false"
click at [92, 403] on input "organization/keywords/23" at bounding box center [91, 404] width 10 height 10
checkbox input "false"
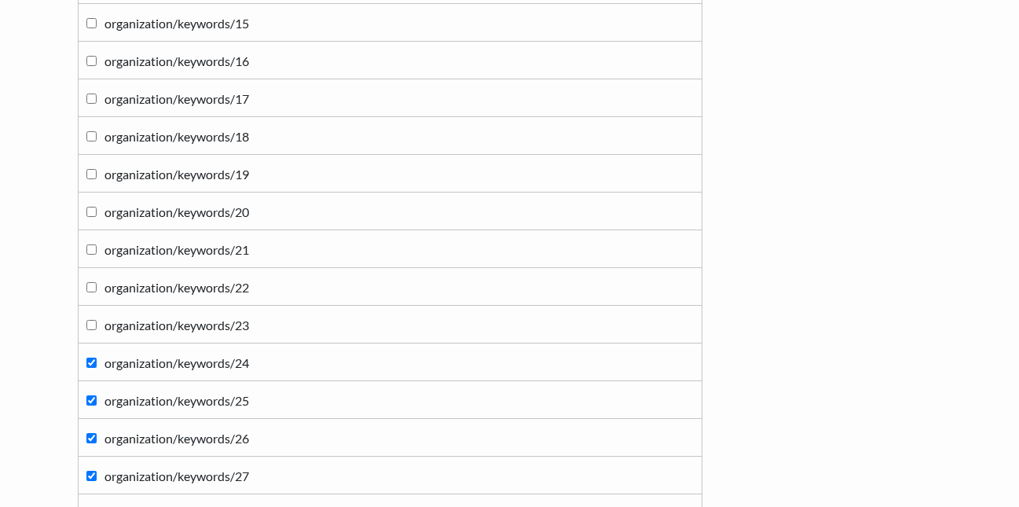
click at [98, 371] on label "organization/keywords/24" at bounding box center [390, 361] width 608 height 21
click at [97, 368] on input "organization/keywords/24" at bounding box center [91, 363] width 10 height 10
checkbox input "false"
click at [97, 392] on label "organization/keywords/25" at bounding box center [390, 399] width 608 height 21
click at [97, 395] on input "organization/keywords/25" at bounding box center [91, 400] width 10 height 10
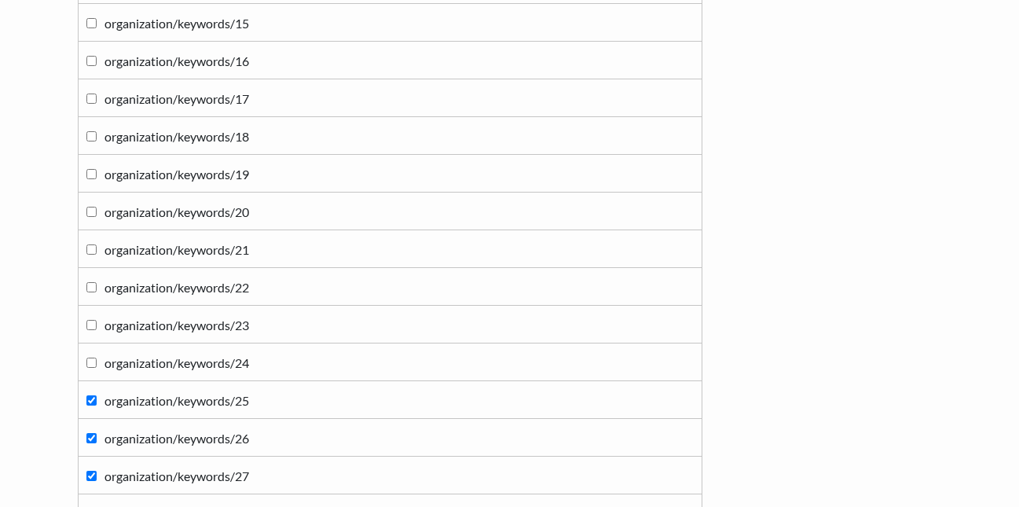
checkbox input "false"
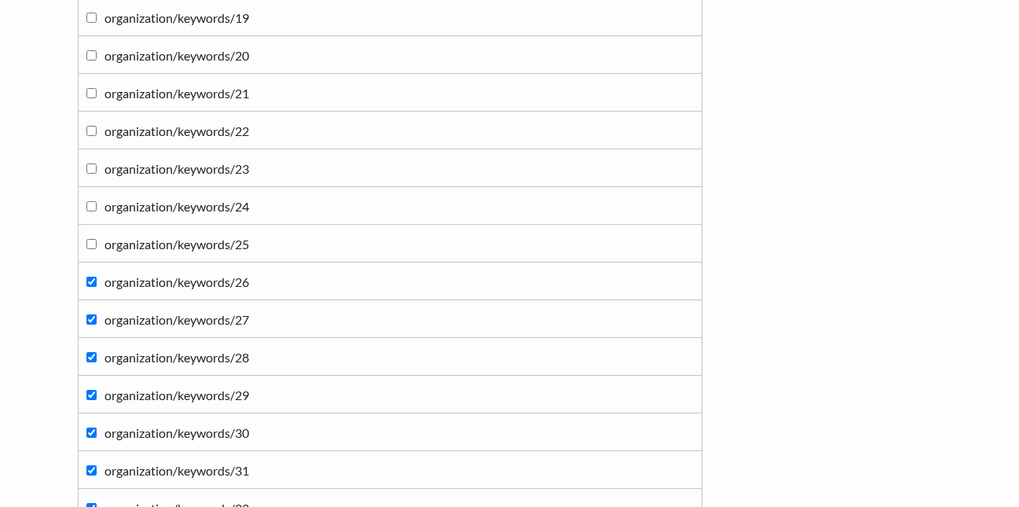
scroll to position [2908, 0]
click at [91, 282] on input "organization/keywords/26" at bounding box center [91, 281] width 10 height 10
checkbox input "false"
click at [94, 314] on input "organization/keywords/27" at bounding box center [91, 319] width 10 height 10
checkbox input "false"
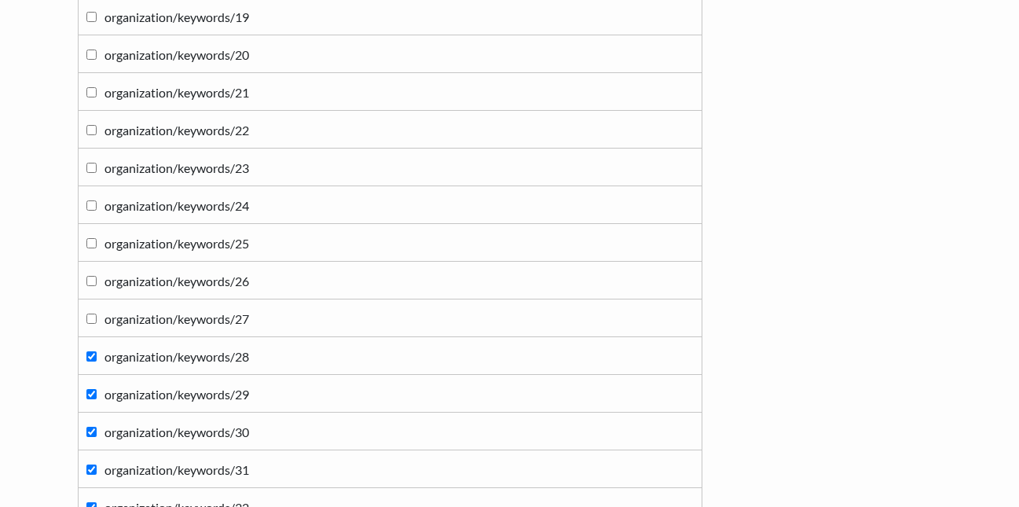
click at [94, 353] on input "organization/keywords/28" at bounding box center [91, 356] width 10 height 10
checkbox input "false"
click at [94, 400] on label "organization/keywords/29" at bounding box center [390, 393] width 608 height 21
click at [94, 399] on input "organization/keywords/29" at bounding box center [91, 394] width 10 height 10
checkbox input "false"
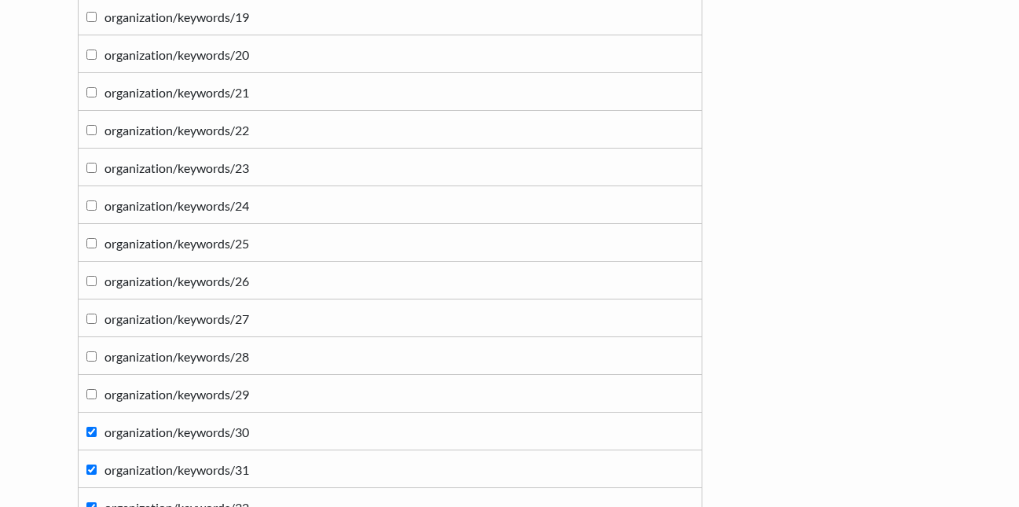
drag, startPoint x: 97, startPoint y: 428, endPoint x: 96, endPoint y: 401, distance: 27.5
click at [97, 428] on label "organization/keywords/30" at bounding box center [390, 431] width 608 height 21
click at [97, 428] on input "organization/keywords/30" at bounding box center [91, 432] width 10 height 10
checkbox input "false"
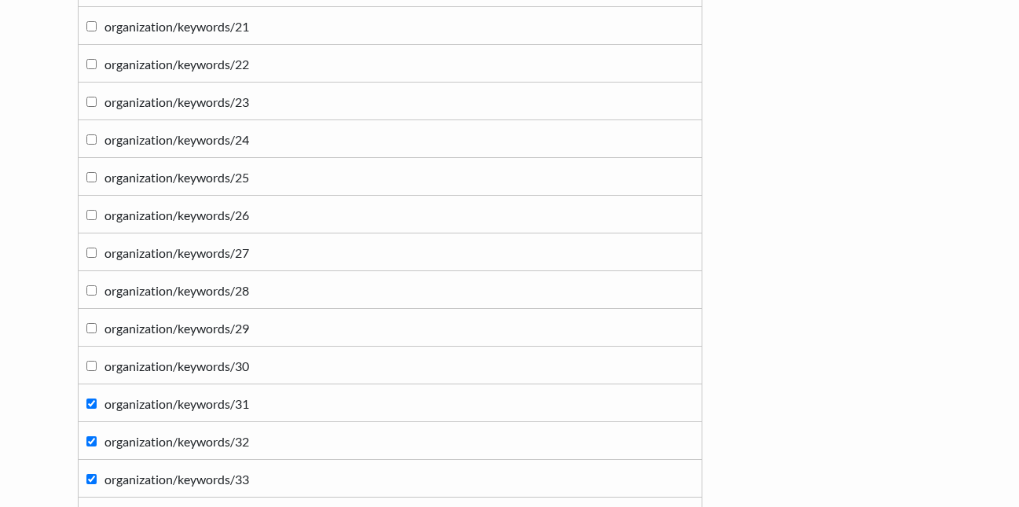
scroll to position [3065, 0]
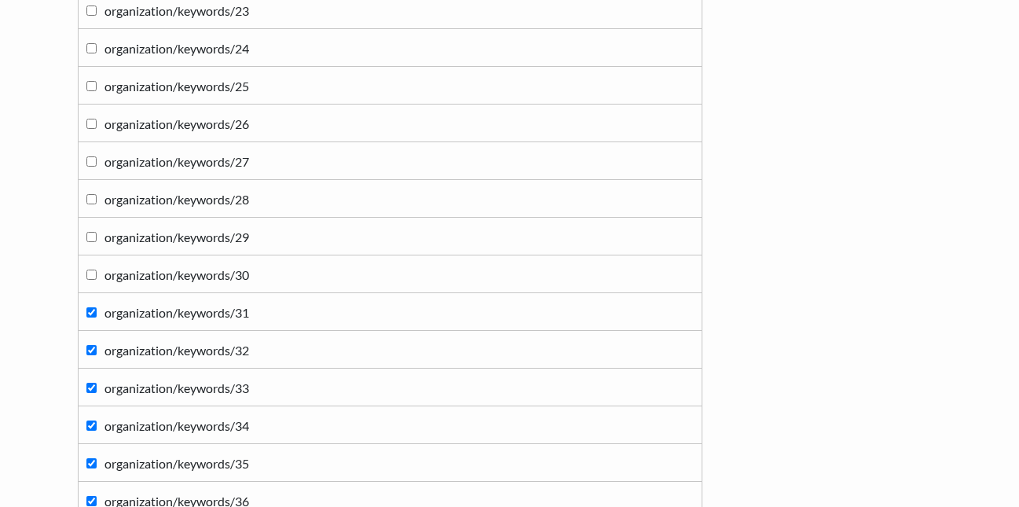
click at [89, 307] on input "organization/keywords/31" at bounding box center [91, 312] width 10 height 10
checkbox input "false"
click at [96, 356] on label "organization/keywords/32" at bounding box center [390, 349] width 608 height 21
click at [96, 355] on input "organization/keywords/32" at bounding box center [91, 350] width 10 height 10
checkbox input "false"
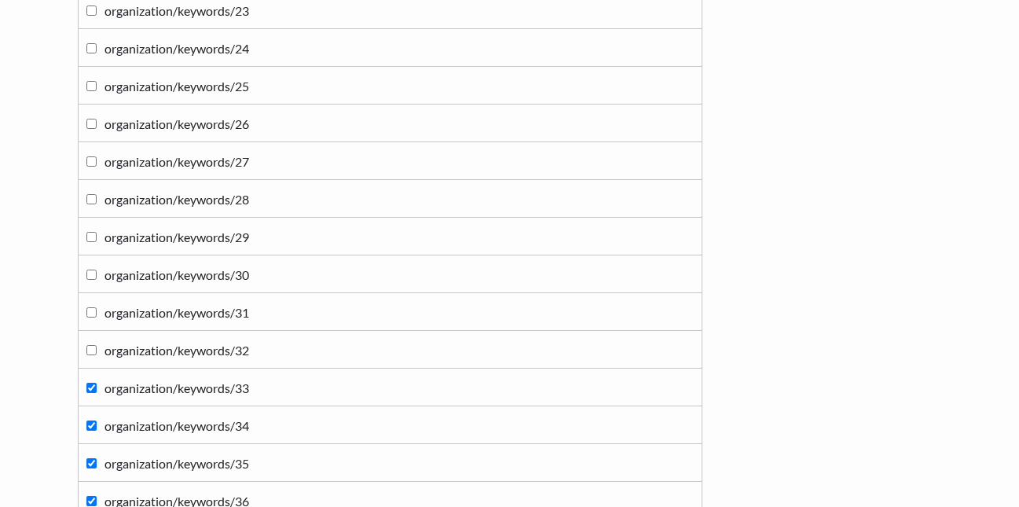
click at [94, 397] on label "organization/keywords/33" at bounding box center [390, 387] width 608 height 21
click at [94, 393] on input "organization/keywords/33" at bounding box center [91, 388] width 10 height 10
checkbox input "false"
click at [95, 417] on label "organization/keywords/34" at bounding box center [390, 424] width 608 height 21
click at [95, 421] on input "organization/keywords/34" at bounding box center [91, 426] width 10 height 10
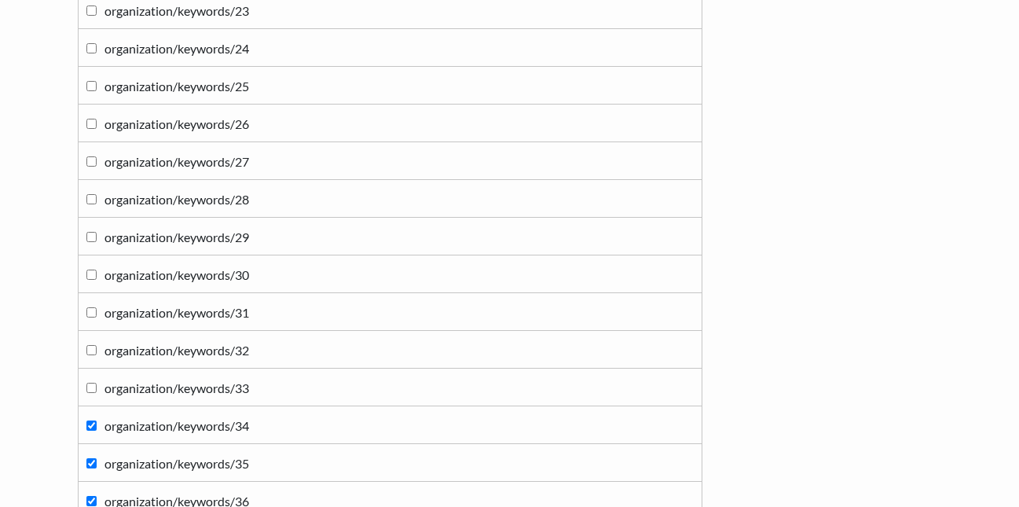
checkbox input "false"
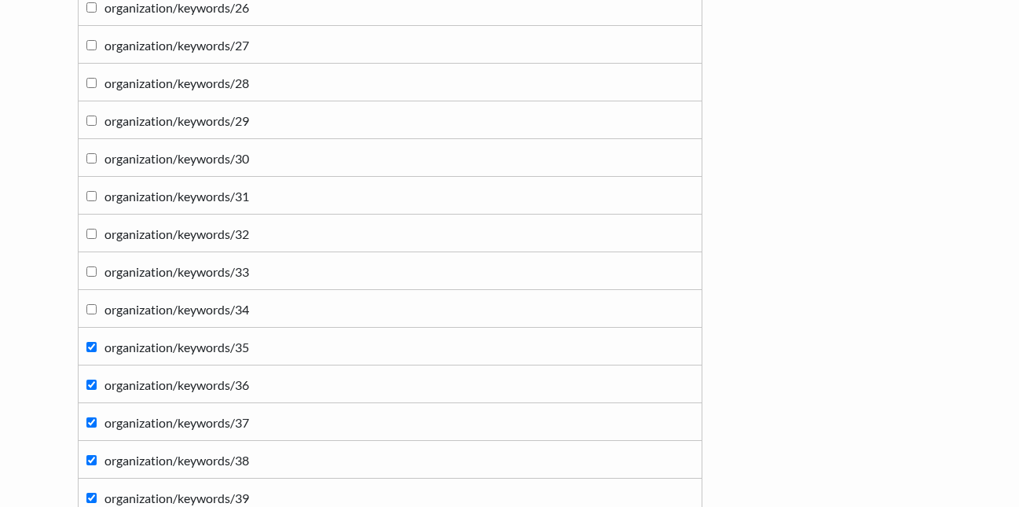
scroll to position [3301, 0]
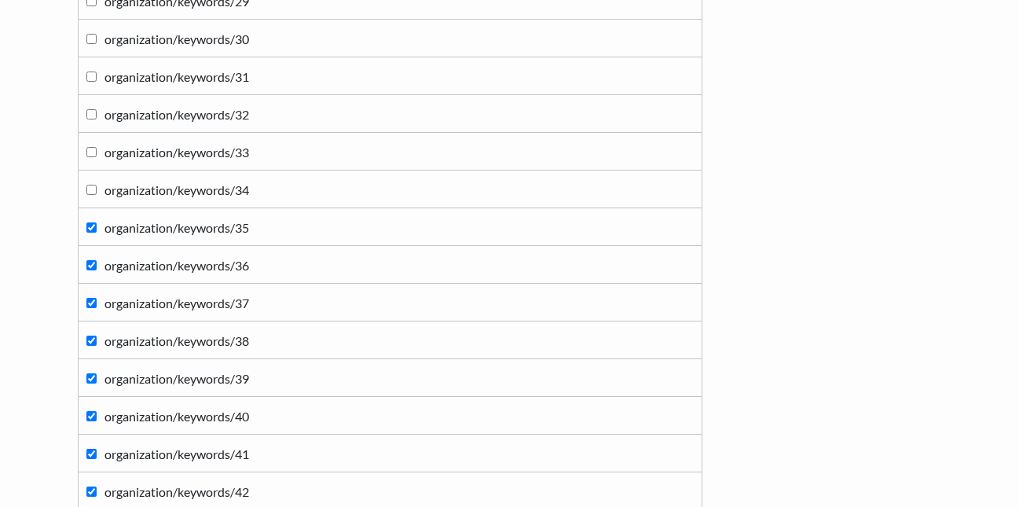
click at [90, 231] on input "organization/keywords/35" at bounding box center [91, 227] width 10 height 10
checkbox input "false"
click at [93, 272] on label "organization/keywords/36" at bounding box center [390, 264] width 608 height 21
click at [93, 270] on input "organization/keywords/36" at bounding box center [91, 265] width 10 height 10
checkbox input "false"
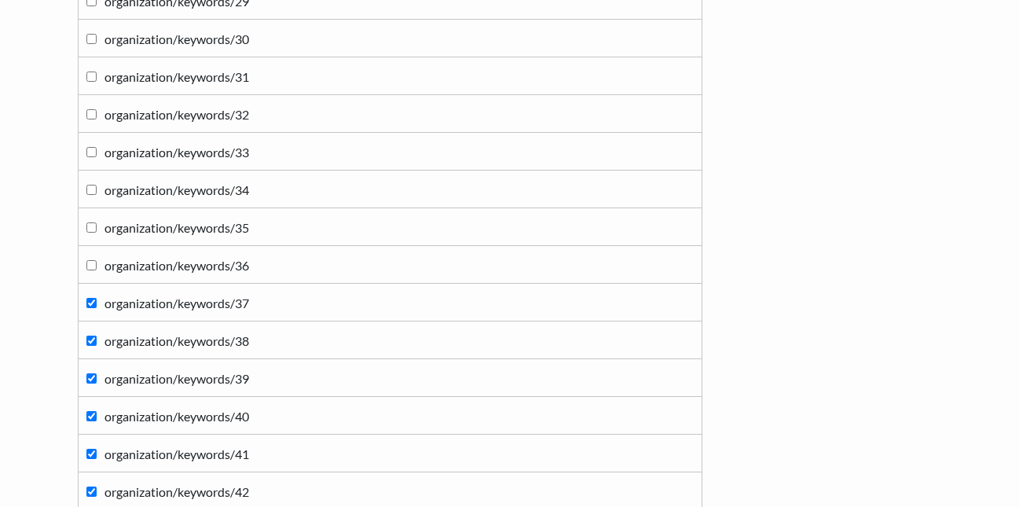
click at [91, 303] on input "organization/keywords/37" at bounding box center [91, 303] width 10 height 10
checkbox input "false"
click at [88, 343] on input "organization/keywords/38" at bounding box center [91, 341] width 10 height 10
checkbox input "false"
click at [93, 369] on label "organization/keywords/39" at bounding box center [390, 377] width 608 height 21
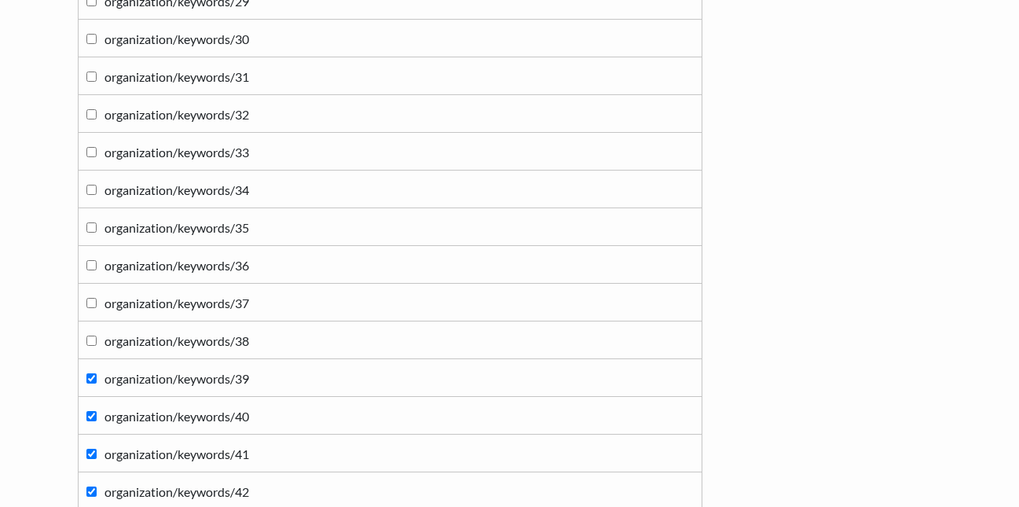
click at [93, 373] on input "organization/keywords/39" at bounding box center [91, 378] width 10 height 10
checkbox input "false"
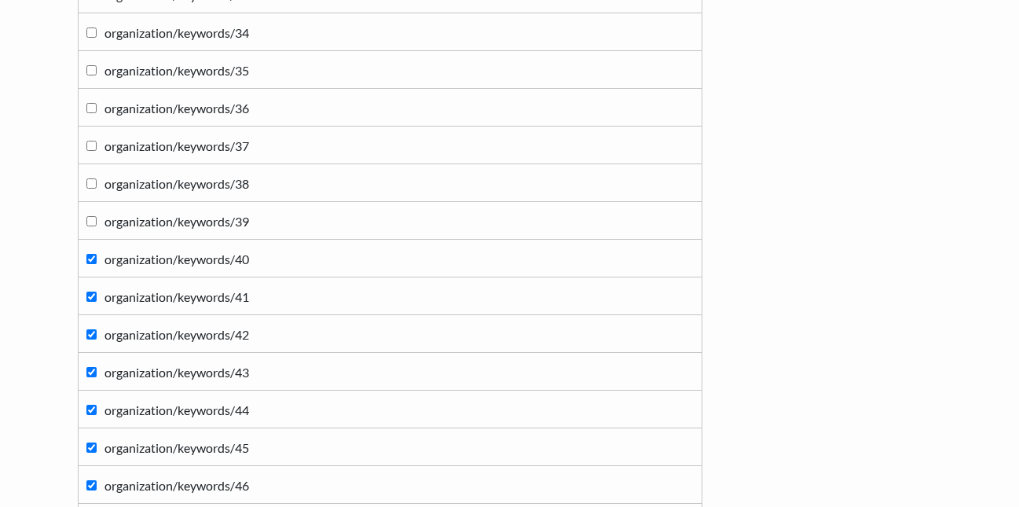
click at [98, 256] on label "organization/keywords/40" at bounding box center [390, 258] width 608 height 21
click at [97, 256] on input "organization/keywords/40" at bounding box center [91, 259] width 10 height 10
checkbox input "false"
click at [94, 303] on label "organization/keywords/41" at bounding box center [390, 295] width 608 height 21
click at [94, 302] on input "organization/keywords/41" at bounding box center [91, 297] width 10 height 10
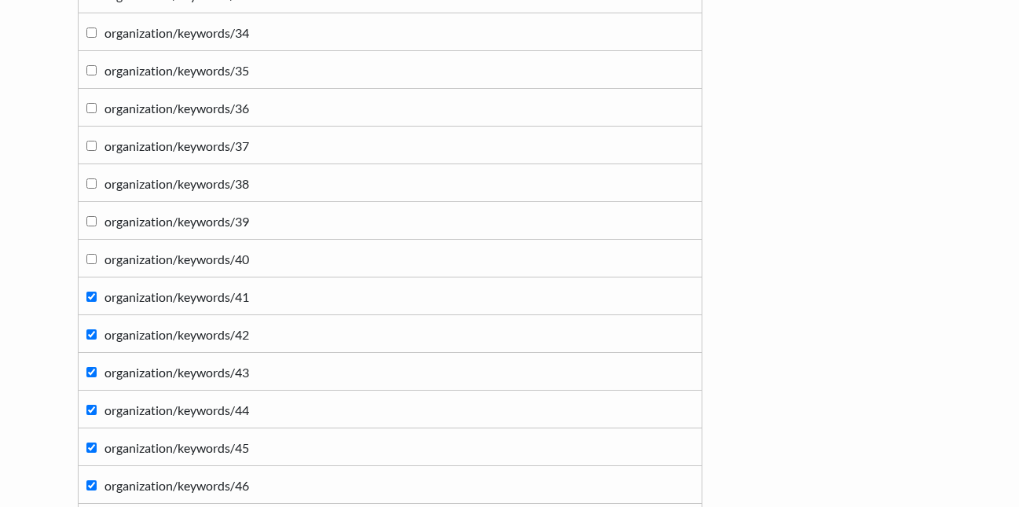
checkbox input "false"
click at [90, 337] on input "organization/keywords/42" at bounding box center [91, 334] width 10 height 10
checkbox input "false"
click at [94, 375] on input "organization/keywords/43" at bounding box center [91, 372] width 10 height 10
checkbox input "false"
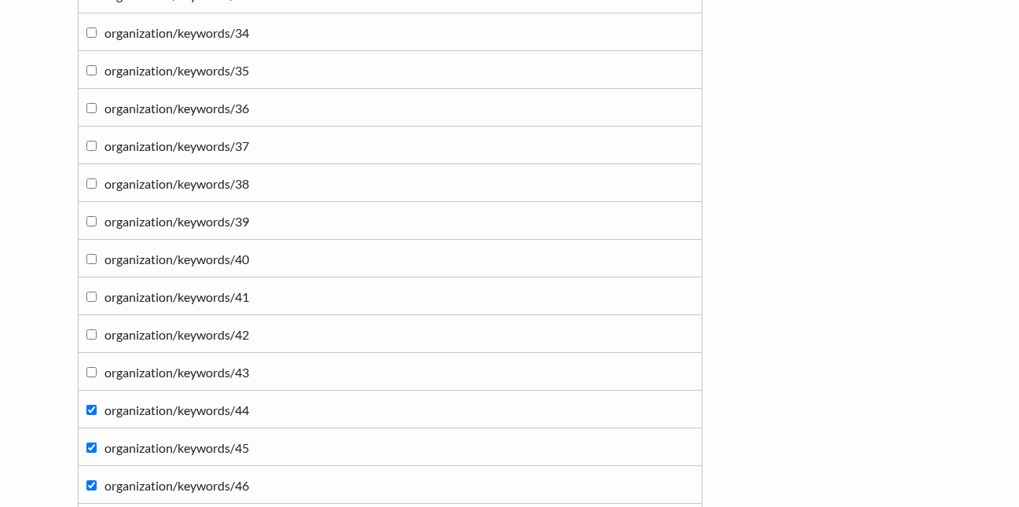
click at [94, 416] on label "organization/keywords/44" at bounding box center [390, 409] width 608 height 21
click at [94, 415] on input "organization/keywords/44" at bounding box center [91, 410] width 10 height 10
checkbox input "false"
click at [91, 447] on input "organization/keywords/45" at bounding box center [91, 448] width 10 height 10
checkbox input "false"
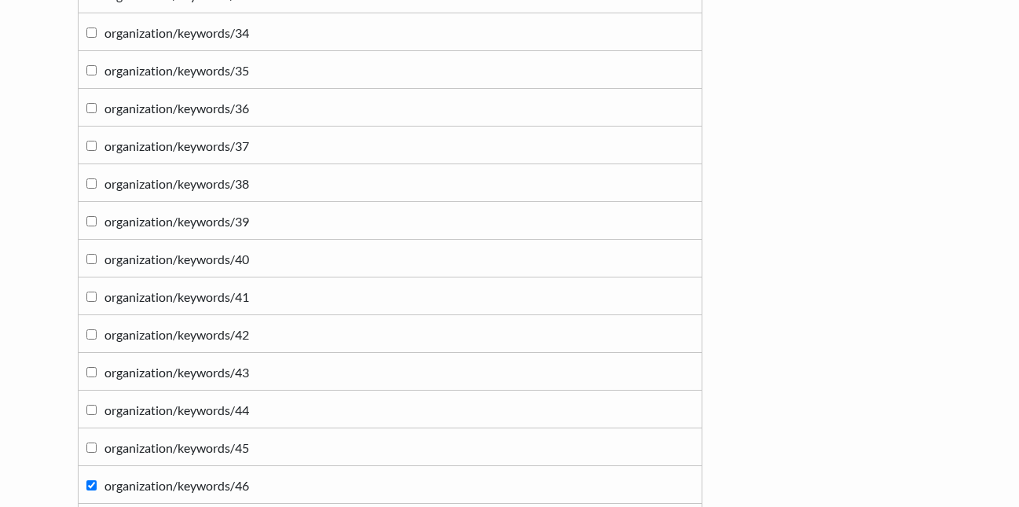
click at [88, 488] on input "organization/keywords/46" at bounding box center [91, 485] width 10 height 10
checkbox input "false"
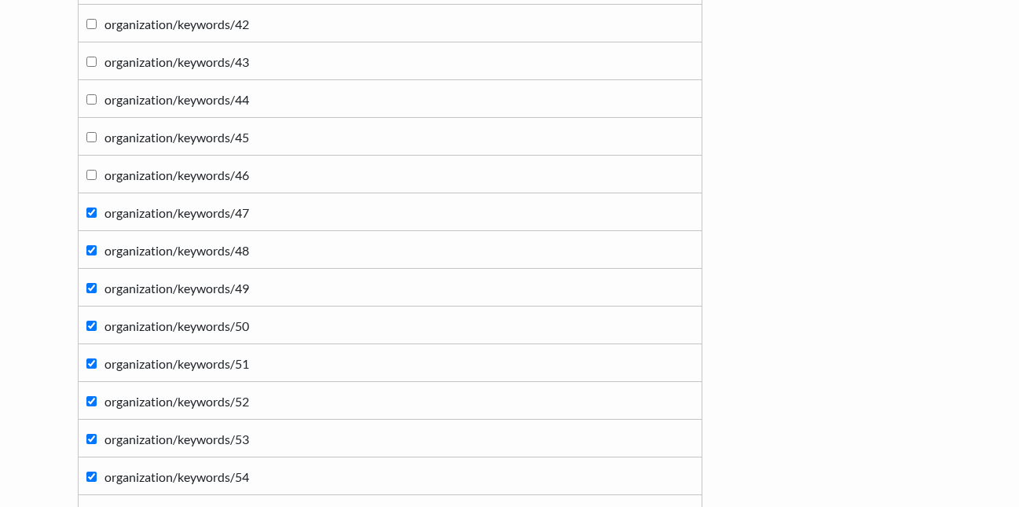
scroll to position [3851, 0]
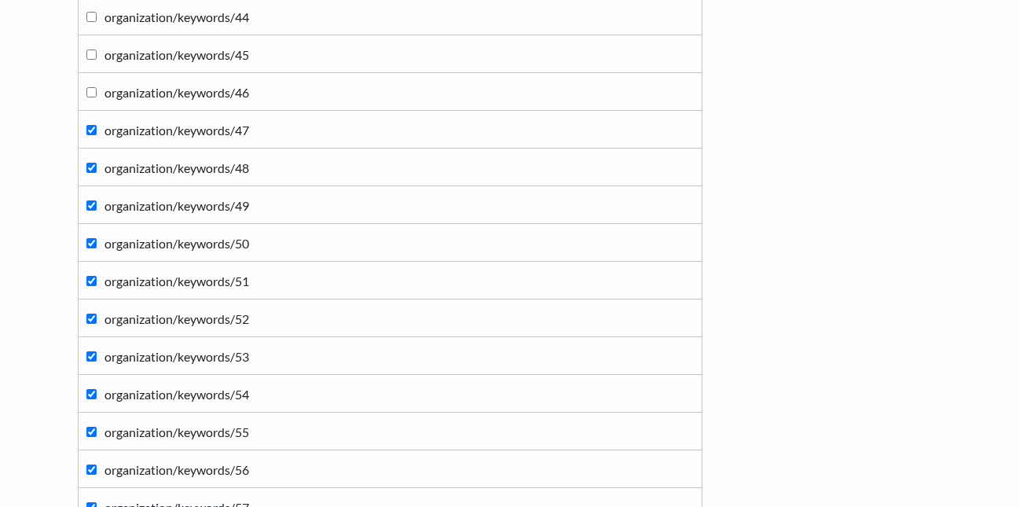
click at [91, 134] on input "organization/keywords/47" at bounding box center [91, 130] width 10 height 10
checkbox input "false"
click at [91, 171] on input "organization/keywords/48" at bounding box center [91, 168] width 10 height 10
checkbox input "false"
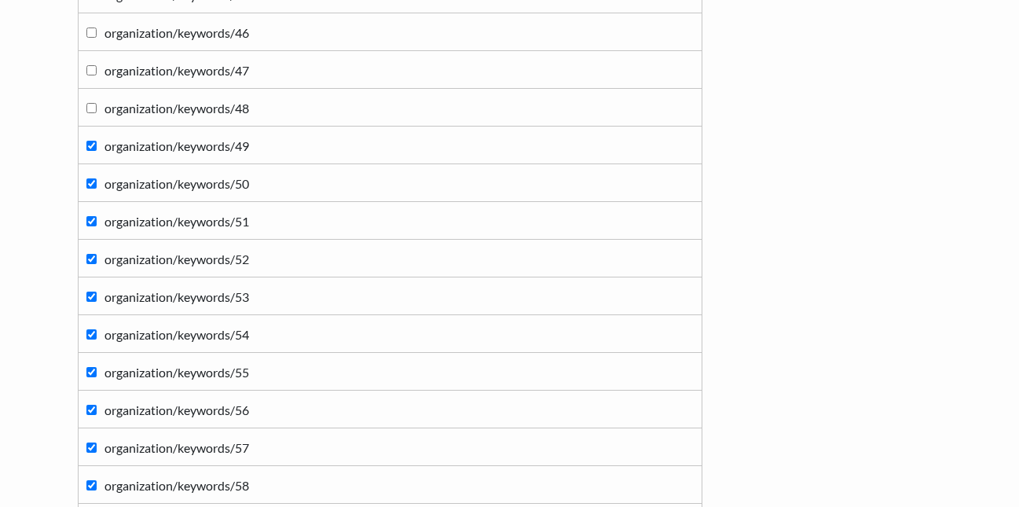
scroll to position [3914, 0]
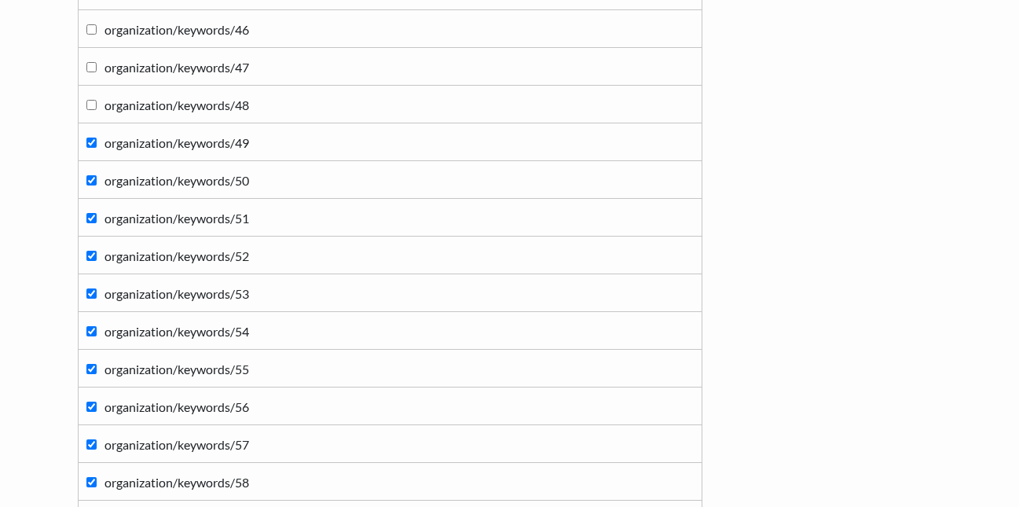
click at [101, 142] on label "organization/keywords/49" at bounding box center [390, 141] width 608 height 21
click at [97, 142] on input "organization/keywords/49" at bounding box center [91, 143] width 10 height 10
checkbox input "false"
click at [97, 180] on label "organization/keywords/50" at bounding box center [390, 179] width 608 height 21
click at [97, 180] on input "organization/keywords/50" at bounding box center [91, 180] width 10 height 10
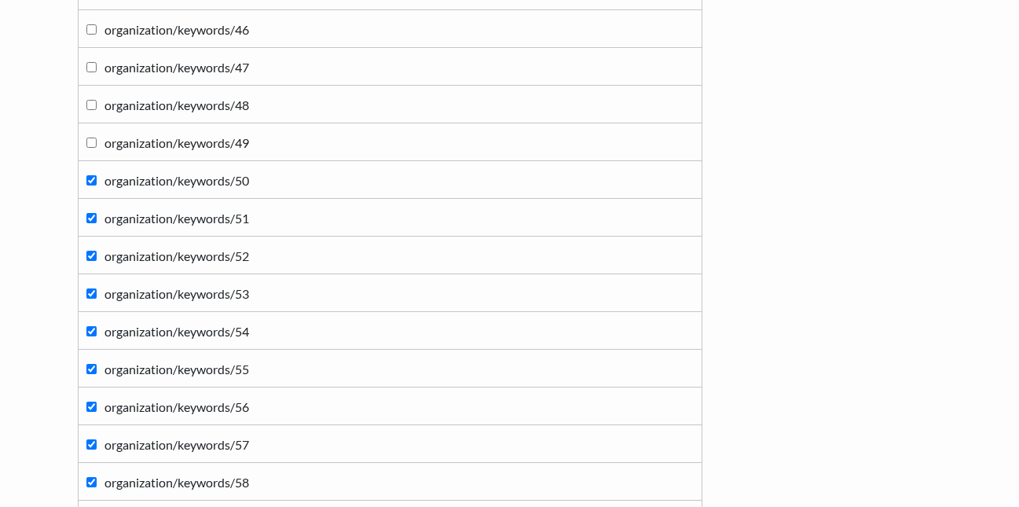
checkbox input "false"
click at [91, 217] on input "organization/keywords/51" at bounding box center [91, 218] width 10 height 10
checkbox input "false"
click at [91, 250] on label "organization/keywords/52" at bounding box center [390, 254] width 608 height 21
click at [91, 251] on input "organization/keywords/52" at bounding box center [91, 256] width 10 height 10
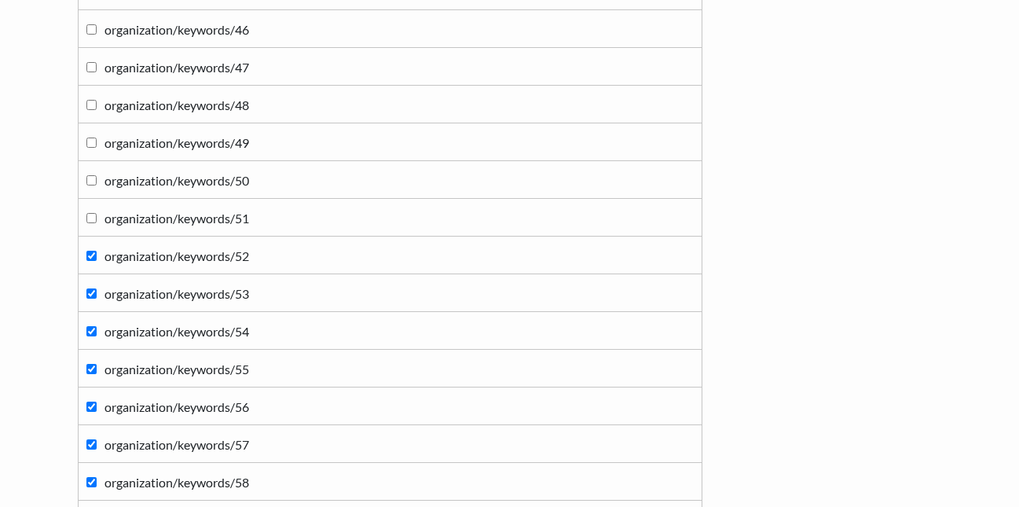
checkbox input "false"
click at [89, 293] on input "organization/keywords/53" at bounding box center [91, 293] width 10 height 10
checkbox input "false"
click at [88, 328] on input "organization/keywords/54" at bounding box center [91, 331] width 10 height 10
checkbox input "false"
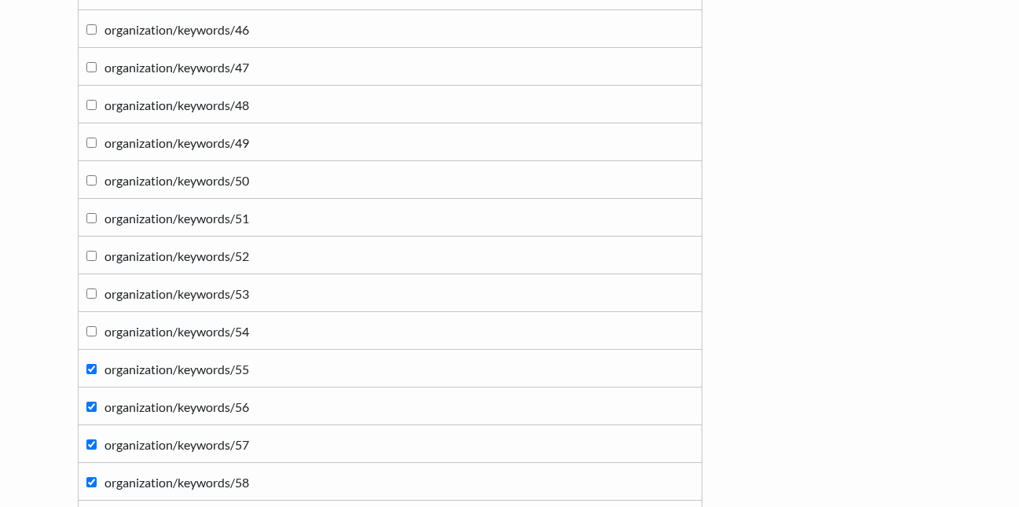
click at [89, 367] on input "organization/keywords/55" at bounding box center [91, 369] width 10 height 10
checkbox input "false"
click at [94, 406] on input "organization/keywords/56" at bounding box center [91, 407] width 10 height 10
checkbox input "false"
click at [88, 443] on input "organization/keywords/57" at bounding box center [91, 444] width 10 height 10
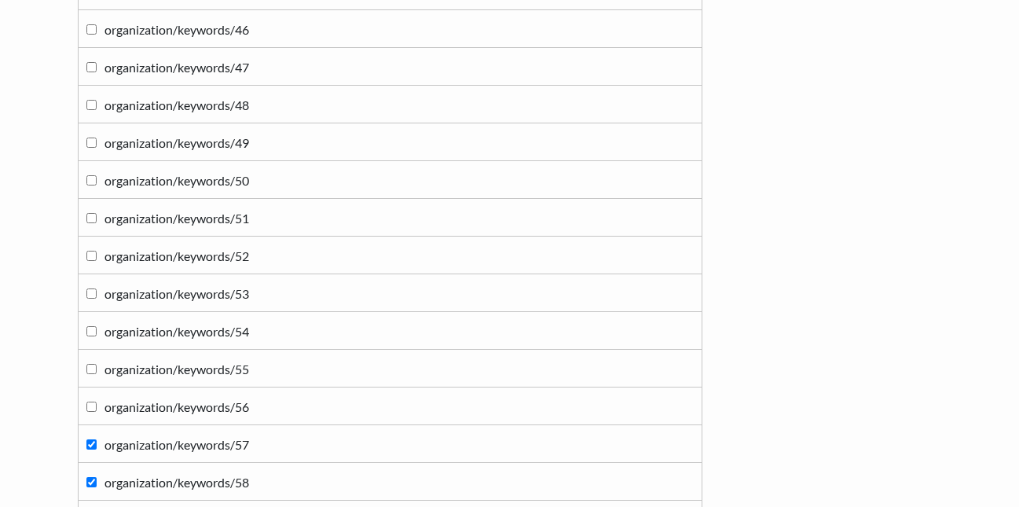
checkbox input "false"
click at [92, 479] on input "organization/keywords/58" at bounding box center [91, 482] width 10 height 10
checkbox input "false"
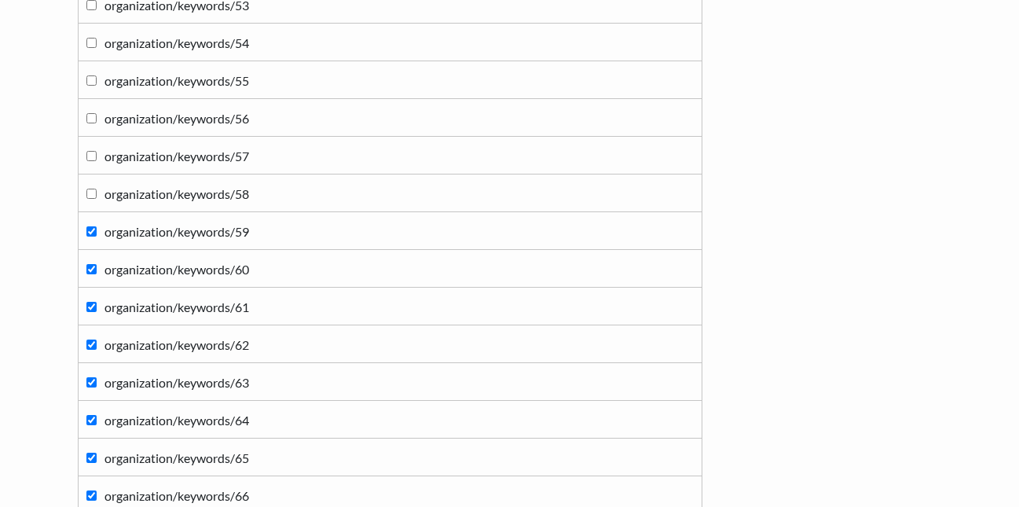
scroll to position [4228, 0]
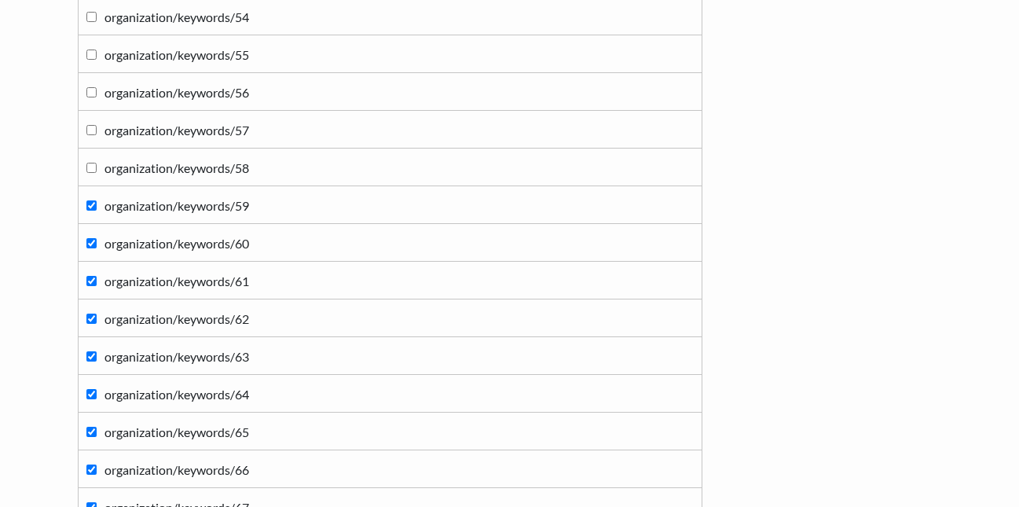
click at [86, 205] on input "organization/keywords/59" at bounding box center [91, 205] width 10 height 10
checkbox input "false"
click at [86, 244] on input "organization/keywords/60" at bounding box center [91, 243] width 10 height 10
checkbox input "false"
drag, startPoint x: 87, startPoint y: 277, endPoint x: 94, endPoint y: 287, distance: 11.8
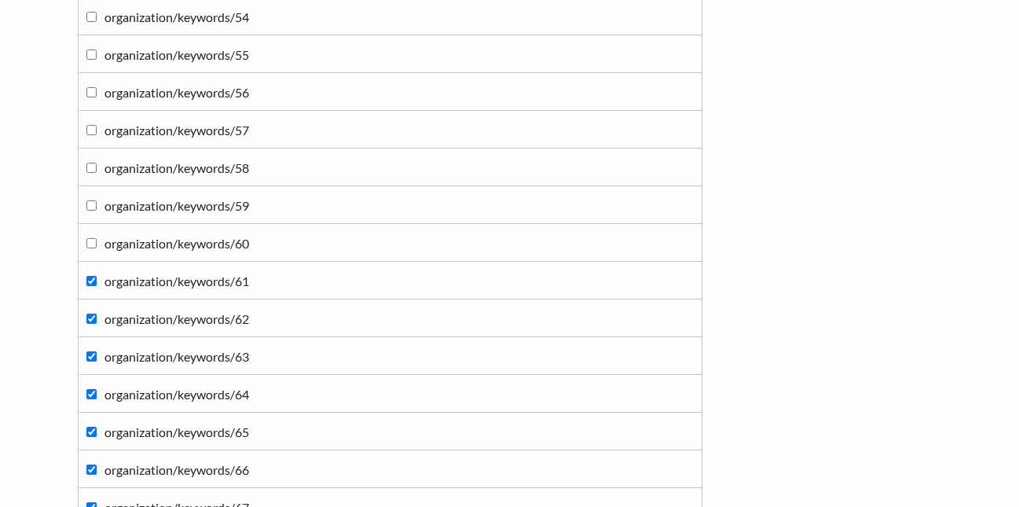
click at [89, 277] on input "organization/keywords/61" at bounding box center [91, 281] width 10 height 10
checkbox input "false"
click at [91, 325] on label "organization/keywords/62" at bounding box center [390, 317] width 608 height 21
click at [91, 324] on input "organization/keywords/62" at bounding box center [91, 319] width 10 height 10
checkbox input "false"
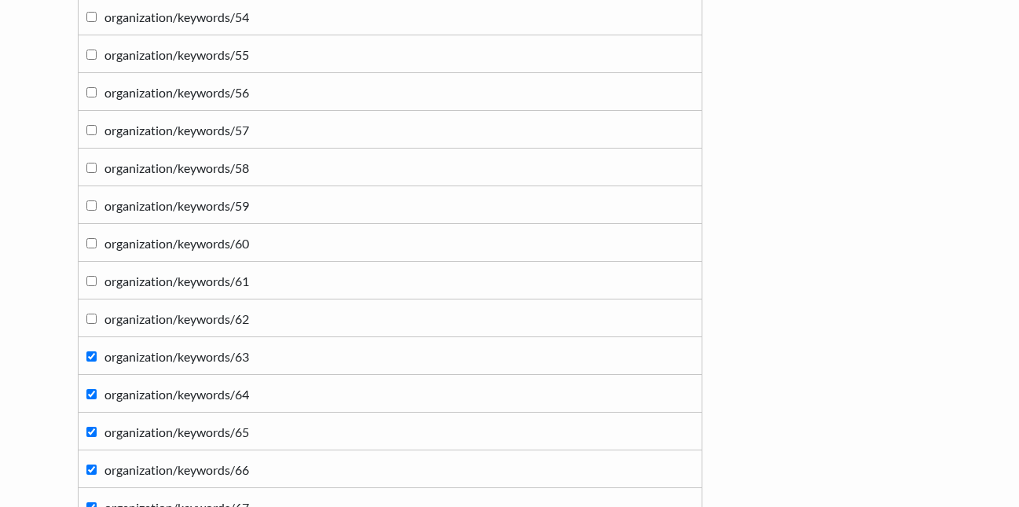
drag, startPoint x: 89, startPoint y: 354, endPoint x: 89, endPoint y: 381, distance: 27.5
click at [89, 364] on label "organization/keywords/63" at bounding box center [390, 355] width 608 height 21
click at [89, 362] on input "organization/keywords/63" at bounding box center [91, 356] width 10 height 10
checkbox input "false"
drag, startPoint x: 91, startPoint y: 388, endPoint x: 91, endPoint y: 406, distance: 18.9
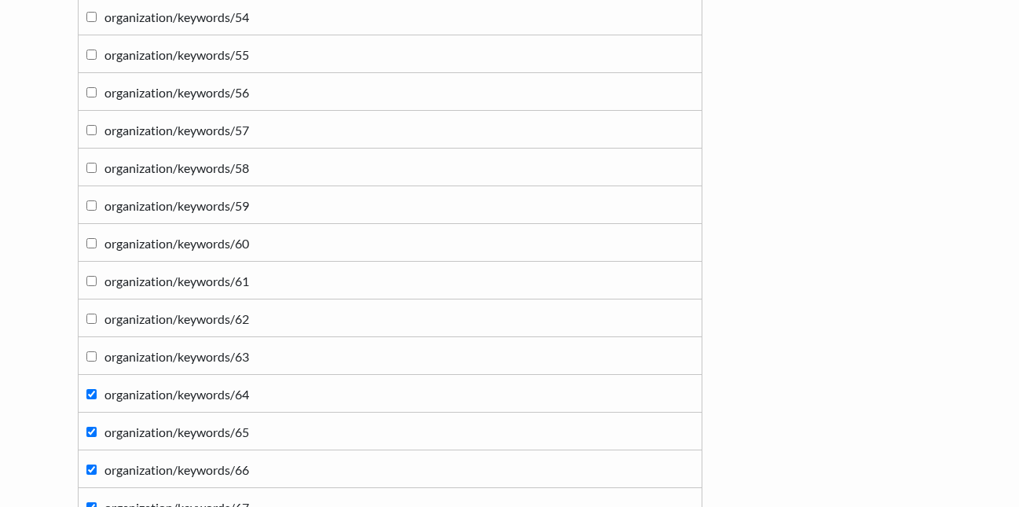
click at [91, 391] on label "organization/keywords/64" at bounding box center [390, 393] width 608 height 21
click at [91, 391] on input "organization/keywords/64" at bounding box center [91, 394] width 10 height 10
checkbox input "false"
click at [91, 433] on input "organization/keywords/65" at bounding box center [91, 432] width 10 height 10
checkbox input "false"
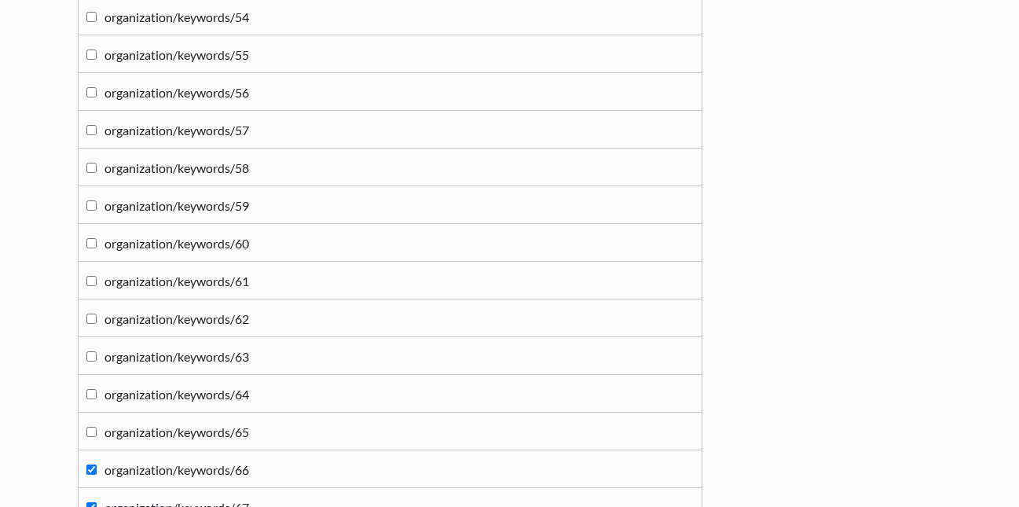
click at [90, 472] on input "organization/keywords/66" at bounding box center [91, 470] width 10 height 10
checkbox input "false"
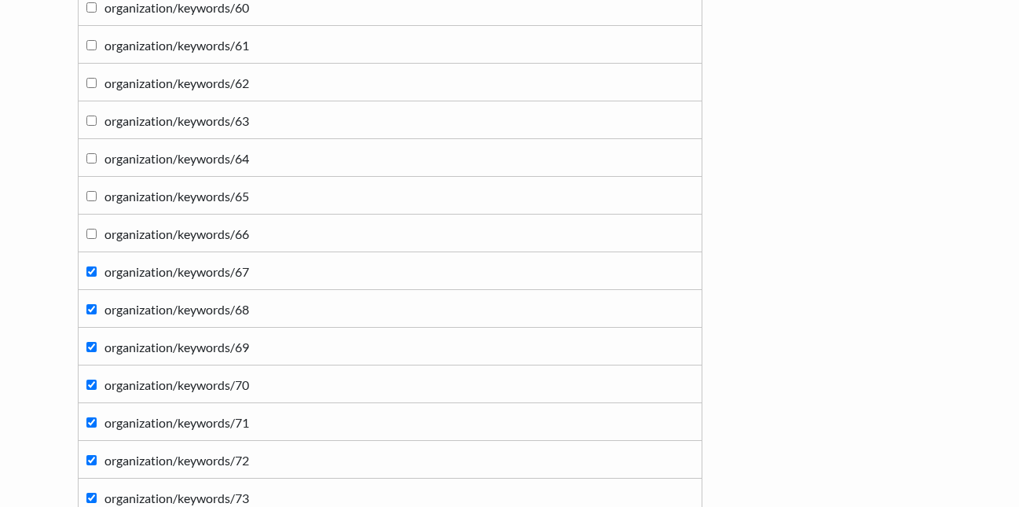
scroll to position [4385, 0]
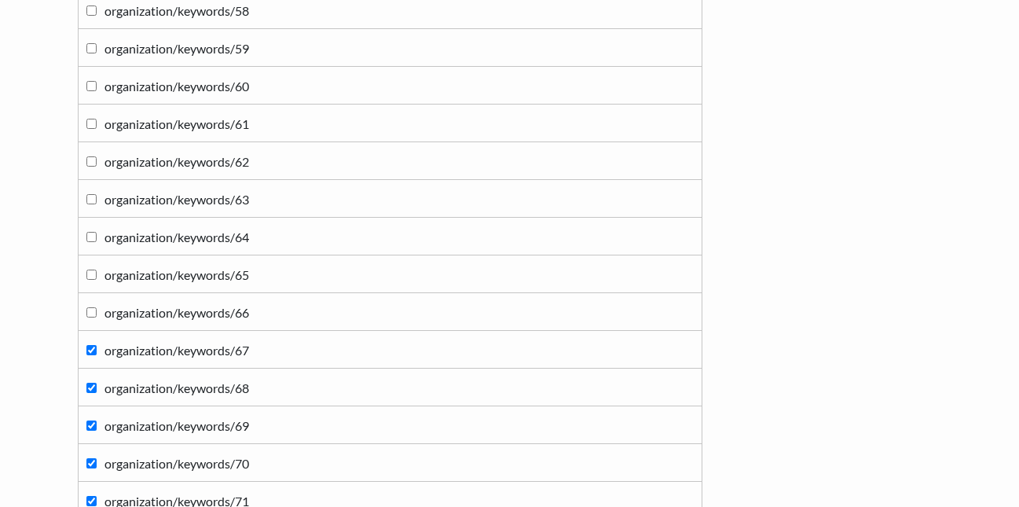
click at [86, 345] on input "organization/keywords/67" at bounding box center [91, 350] width 10 height 10
checkbox input "false"
click at [94, 384] on input "organization/keywords/68" at bounding box center [91, 388] width 10 height 10
checkbox input "false"
click at [97, 428] on label "organization/keywords/69" at bounding box center [390, 424] width 608 height 21
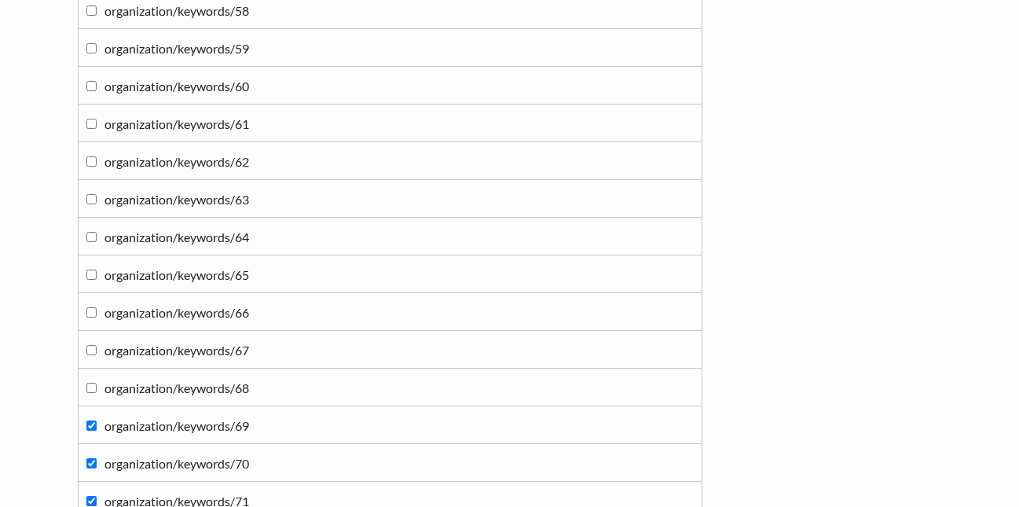
click at [97, 428] on input "organization/keywords/69" at bounding box center [91, 426] width 10 height 10
checkbox input "false"
click at [88, 465] on input "organization/keywords/70" at bounding box center [91, 463] width 10 height 10
checkbox input "false"
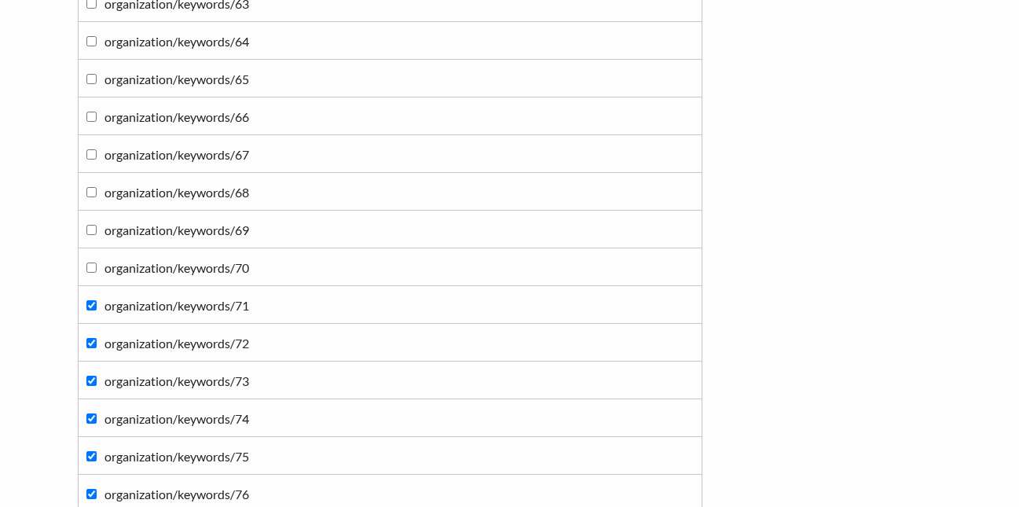
scroll to position [4700, 0]
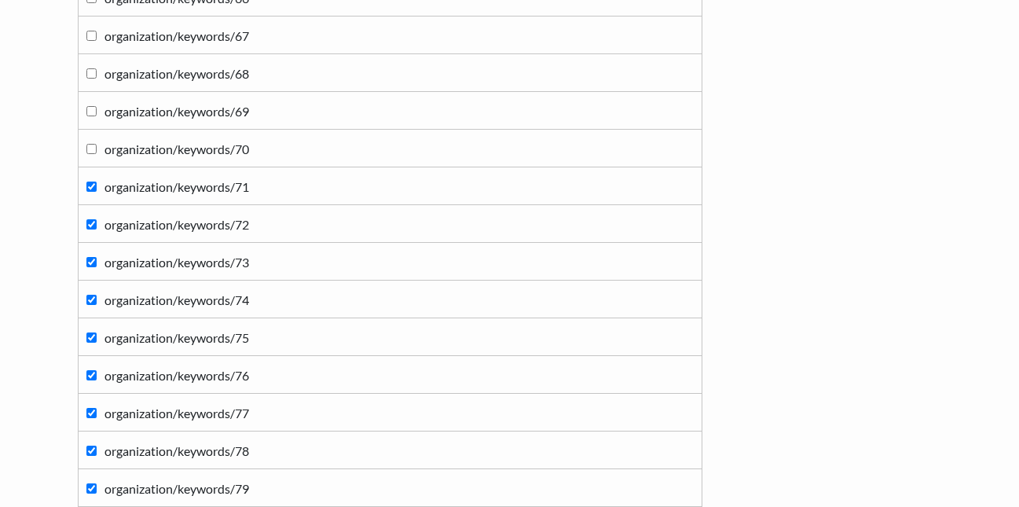
click at [89, 187] on input "organization/keywords/71" at bounding box center [91, 187] width 10 height 10
checkbox input "false"
click at [90, 234] on td "organization/keywords/72" at bounding box center [390, 224] width 624 height 38
click at [88, 226] on input "organization/keywords/72" at bounding box center [91, 224] width 10 height 10
checkbox input "false"
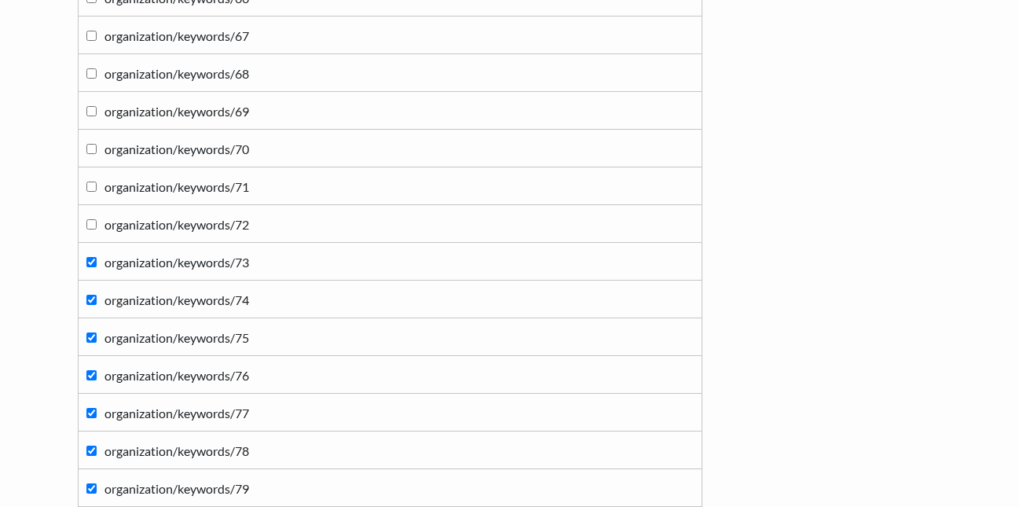
click at [88, 257] on input "organization/keywords/73" at bounding box center [91, 262] width 10 height 10
checkbox input "false"
click at [90, 294] on label "organization/keywords/74" at bounding box center [390, 298] width 608 height 21
click at [90, 295] on input "organization/keywords/74" at bounding box center [91, 300] width 10 height 10
checkbox input "false"
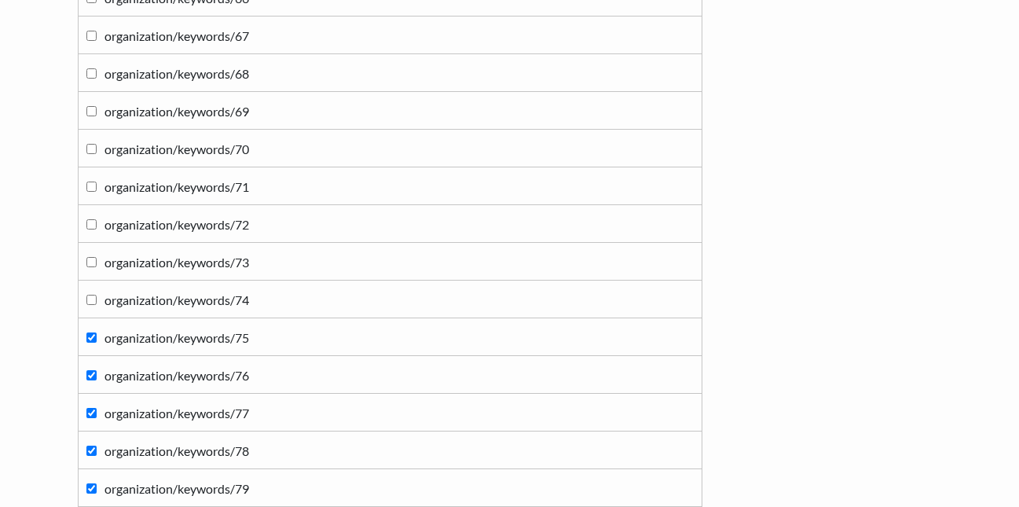
drag, startPoint x: 90, startPoint y: 332, endPoint x: 90, endPoint y: 347, distance: 14.9
click at [90, 340] on input "organization/keywords/75" at bounding box center [91, 337] width 10 height 10
checkbox input "false"
click at [95, 373] on input "organization/keywords/76" at bounding box center [91, 375] width 10 height 10
checkbox input "false"
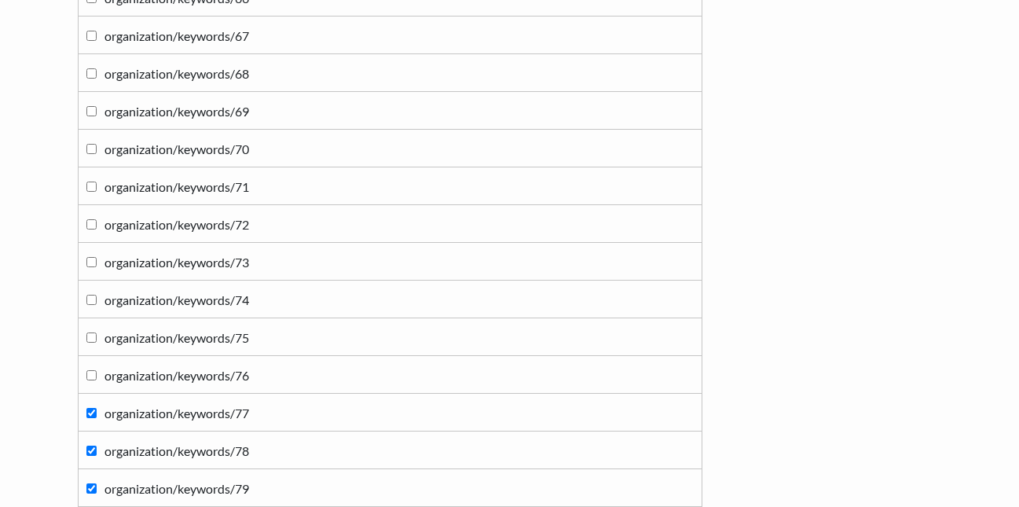
click at [95, 414] on input "organization/keywords/77" at bounding box center [91, 413] width 10 height 10
checkbox input "false"
click at [91, 446] on input "organization/keywords/78" at bounding box center [91, 451] width 10 height 10
checkbox input "false"
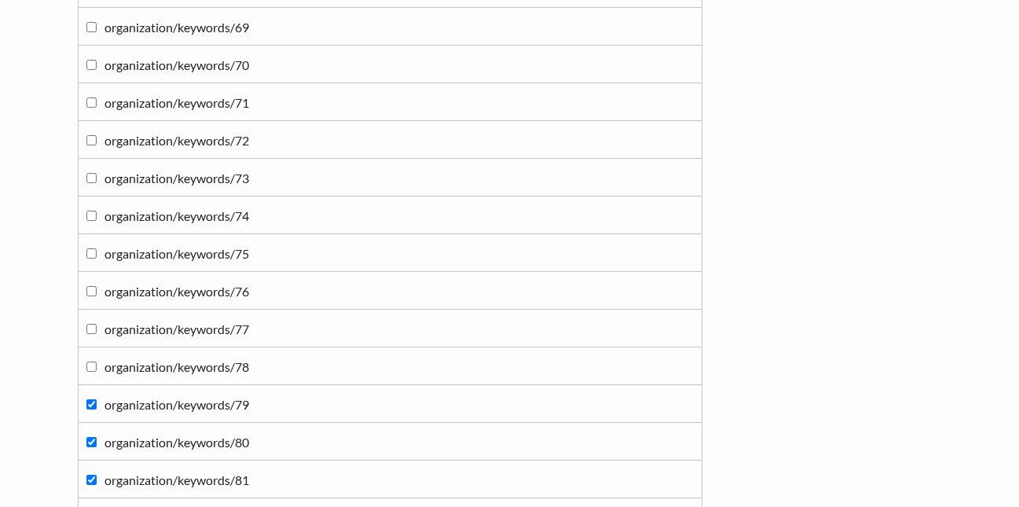
scroll to position [4936, 0]
click at [86, 255] on input "organization/keywords/79" at bounding box center [91, 253] width 10 height 10
checkbox input "false"
click at [86, 290] on input "organization/keywords/80" at bounding box center [91, 290] width 10 height 10
checkbox input "false"
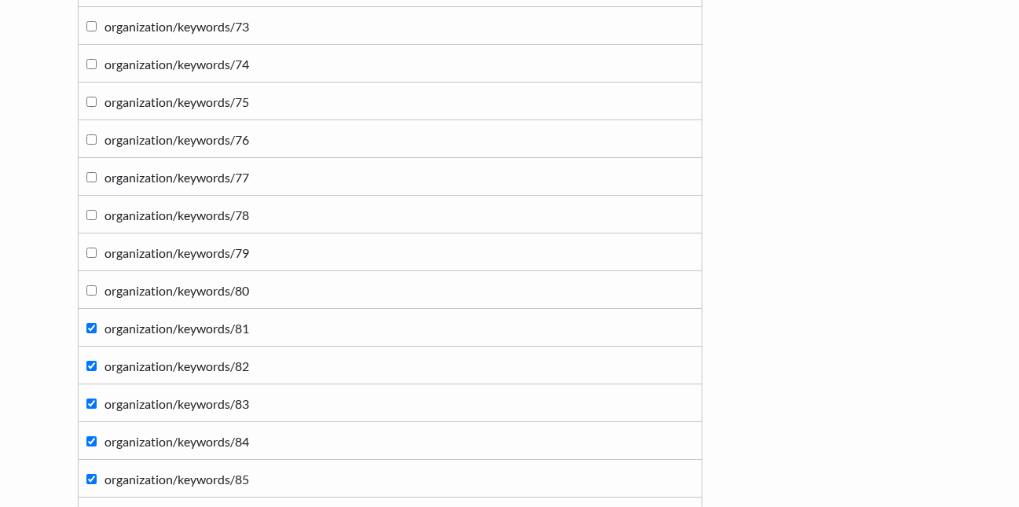
click at [90, 322] on label "organization/keywords/81" at bounding box center [390, 327] width 608 height 21
click at [90, 323] on input "organization/keywords/81" at bounding box center [91, 328] width 10 height 10
checkbox input "false"
click at [86, 362] on input "organization/keywords/82" at bounding box center [91, 366] width 10 height 10
checkbox input "false"
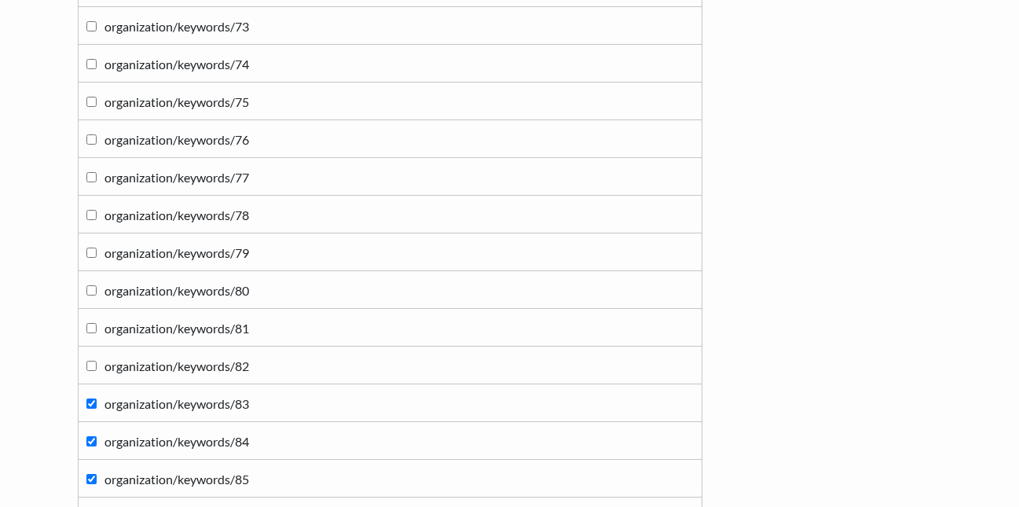
click at [87, 397] on label "organization/keywords/83" at bounding box center [390, 402] width 608 height 21
click at [87, 399] on input "organization/keywords/83" at bounding box center [91, 404] width 10 height 10
checkbox input "false"
click at [85, 439] on td "organization/keywords/84" at bounding box center [390, 441] width 624 height 38
click at [86, 436] on input "organization/keywords/84" at bounding box center [91, 441] width 10 height 10
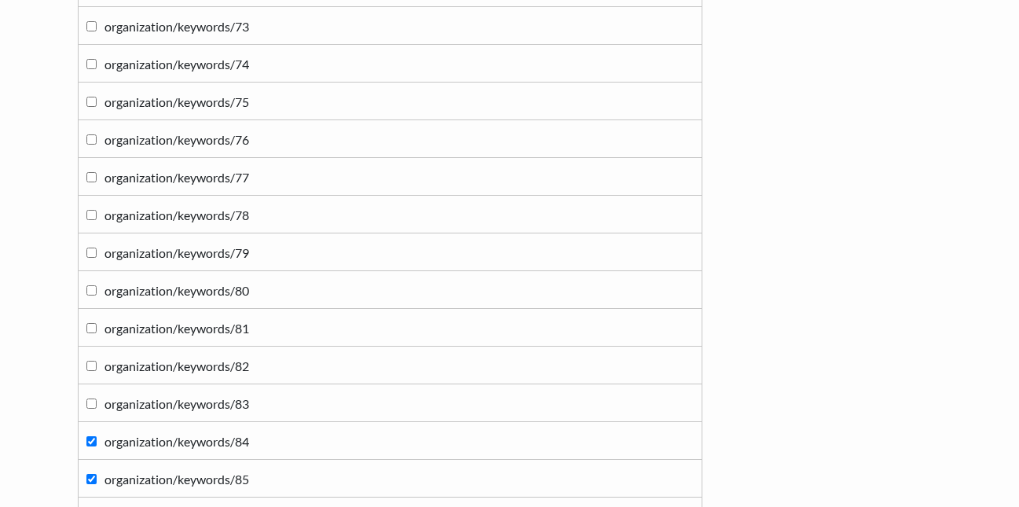
checkbox input "false"
click at [92, 474] on input "organization/keywords/85" at bounding box center [91, 479] width 10 height 10
checkbox input "false"
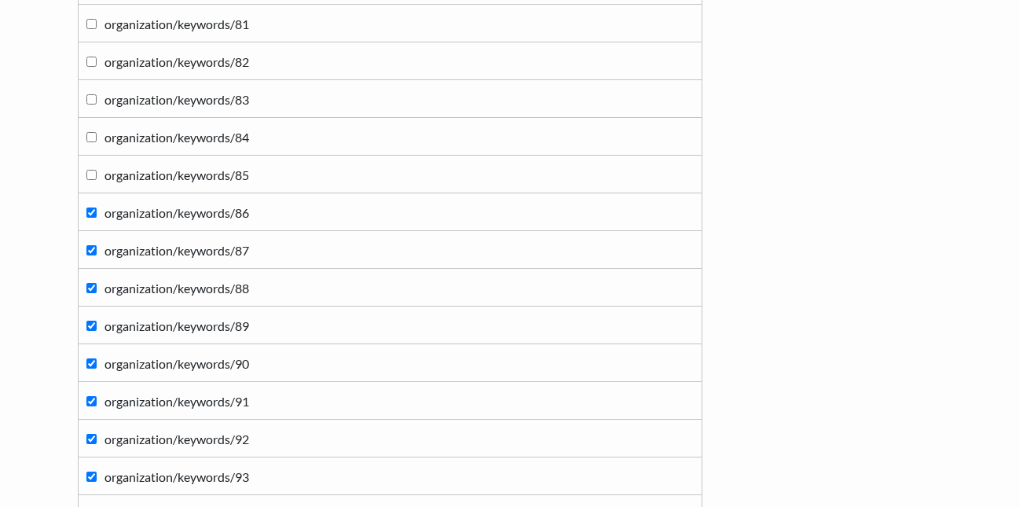
scroll to position [5250, 0]
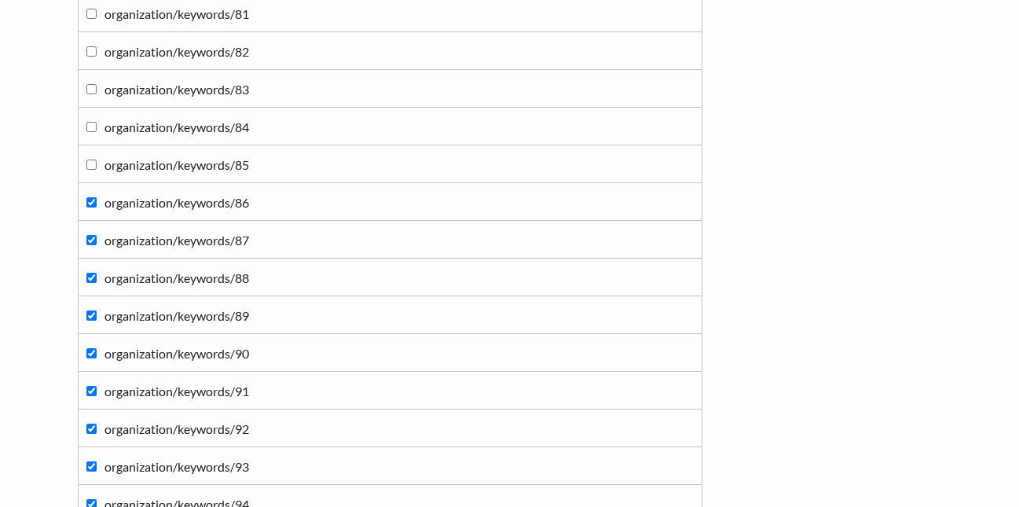
click at [89, 201] on input "organization/keywords/86" at bounding box center [91, 202] width 10 height 10
checkbox input "false"
click at [97, 237] on label "organization/keywords/87" at bounding box center [390, 239] width 608 height 21
click at [97, 237] on input "organization/keywords/87" at bounding box center [91, 240] width 10 height 10
checkbox input "false"
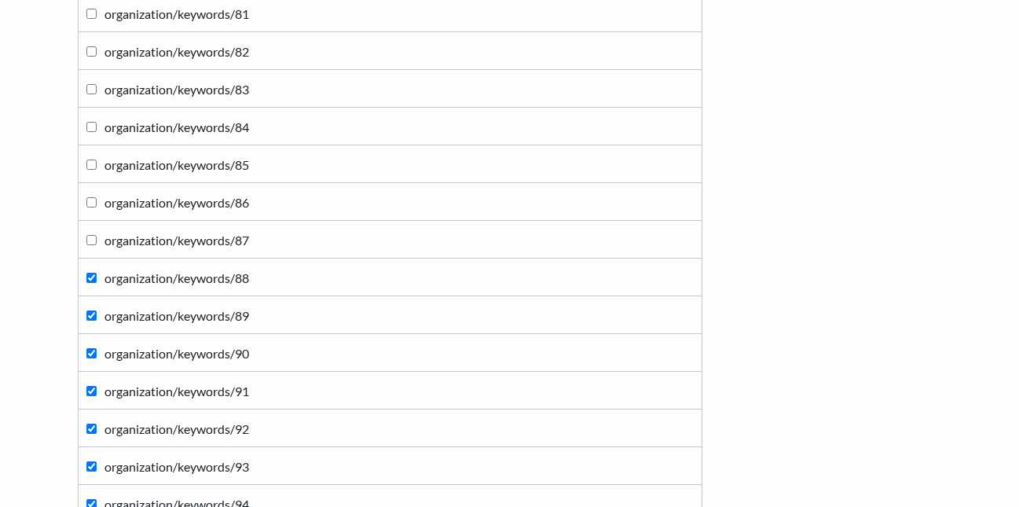
click at [89, 282] on input "organization/keywords/88" at bounding box center [91, 278] width 10 height 10
checkbox input "false"
click at [89, 316] on input "organization/keywords/89" at bounding box center [91, 315] width 10 height 10
checkbox input "false"
click at [91, 360] on label "organization/keywords/90" at bounding box center [390, 352] width 608 height 21
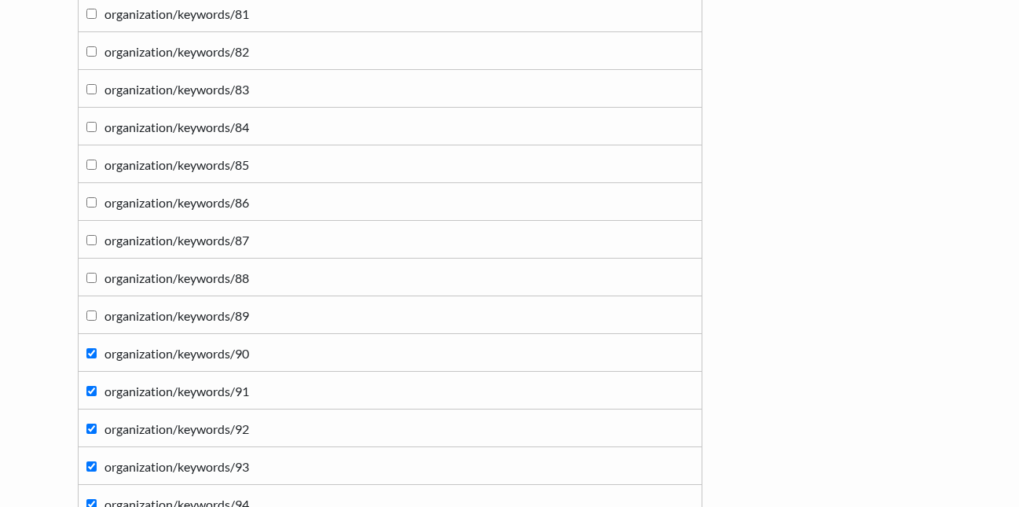
click at [91, 358] on input "organization/keywords/90" at bounding box center [91, 353] width 10 height 10
checkbox input "false"
click at [92, 395] on input "organization/keywords/91" at bounding box center [91, 391] width 10 height 10
checkbox input "false"
click at [93, 428] on input "organization/keywords/92" at bounding box center [91, 429] width 10 height 10
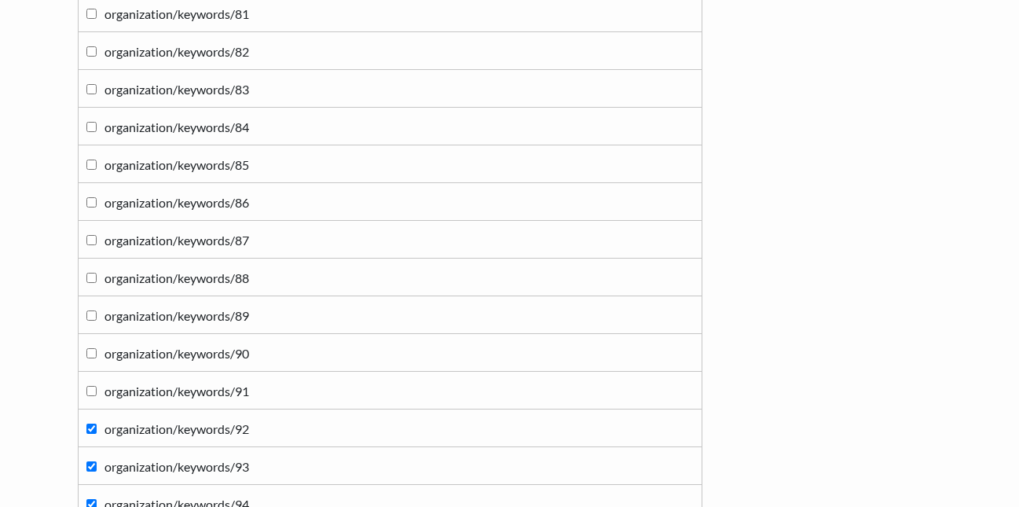
checkbox input "false"
click at [91, 465] on input "organization/keywords/93" at bounding box center [91, 466] width 10 height 10
checkbox input "false"
drag, startPoint x: 91, startPoint y: 502, endPoint x: 115, endPoint y: 441, distance: 65.7
click at [94, 502] on input "organization/keywords/94" at bounding box center [91, 504] width 10 height 10
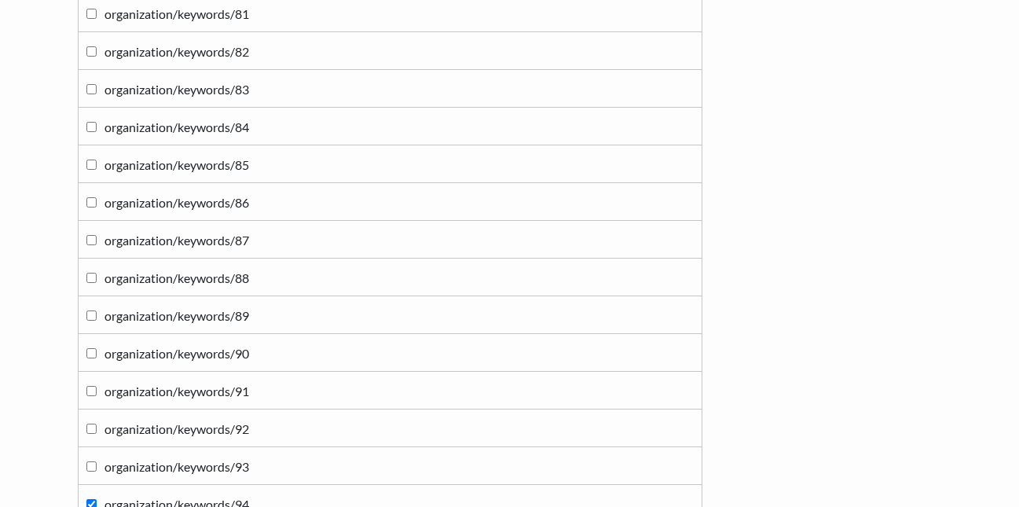
checkbox input "false"
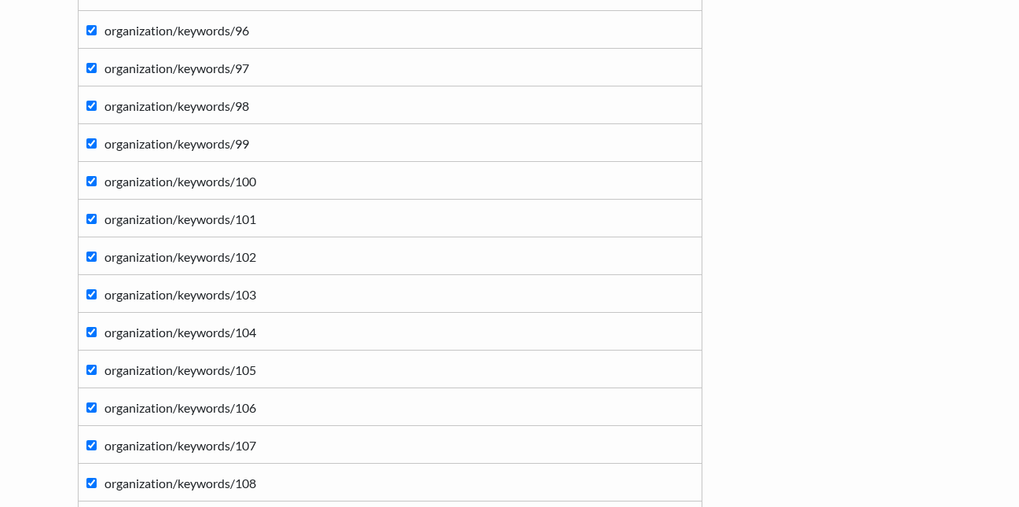
scroll to position [5800, 0]
click at [89, 32] on input "organization/keywords/96" at bounding box center [91, 29] width 10 height 10
checkbox input "false"
click at [87, 63] on input "organization/keywords/97" at bounding box center [91, 67] width 10 height 10
checkbox input "false"
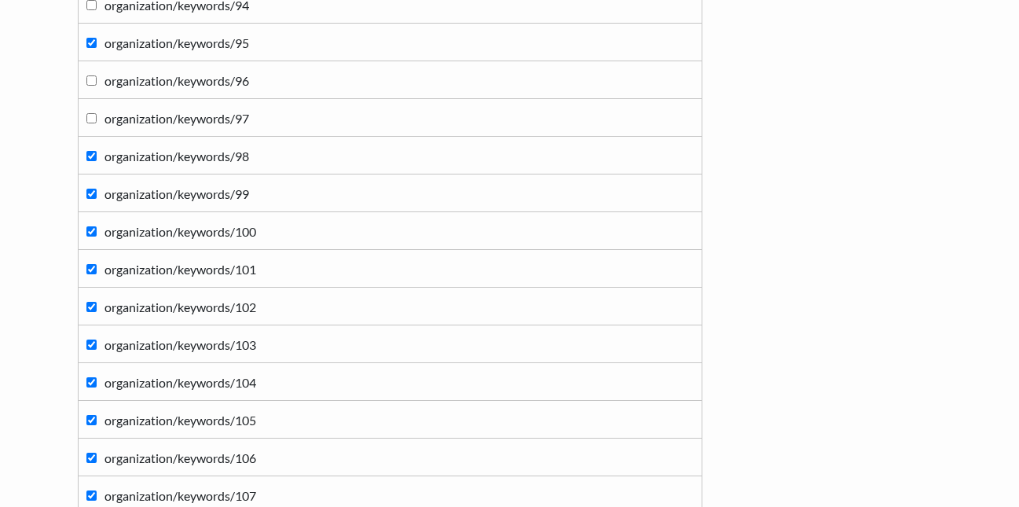
scroll to position [5643, 0]
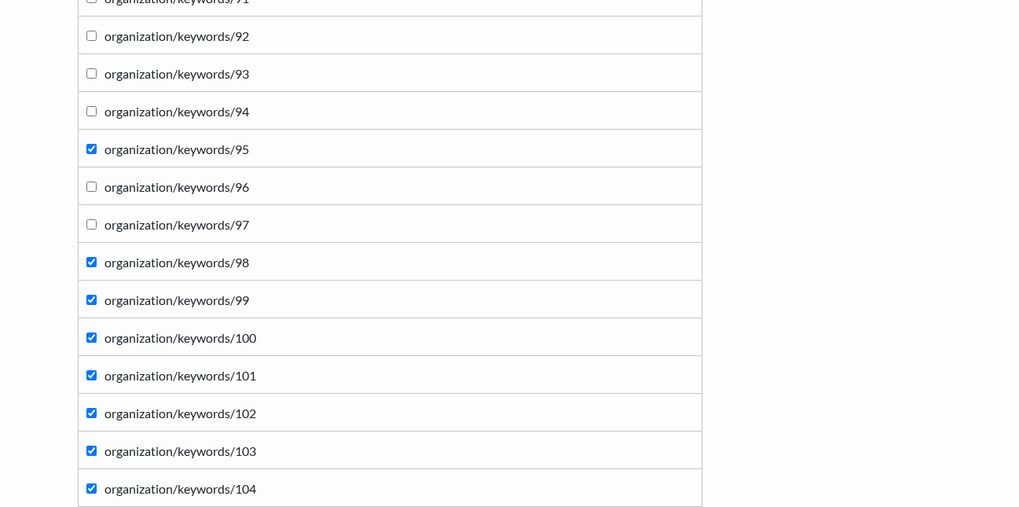
click at [96, 151] on input "organization/keywords/95" at bounding box center [91, 149] width 10 height 10
checkbox input "false"
click at [87, 263] on input "organization/keywords/98" at bounding box center [91, 262] width 10 height 10
checkbox input "false"
click at [94, 298] on input "organization/keywords/99" at bounding box center [91, 300] width 10 height 10
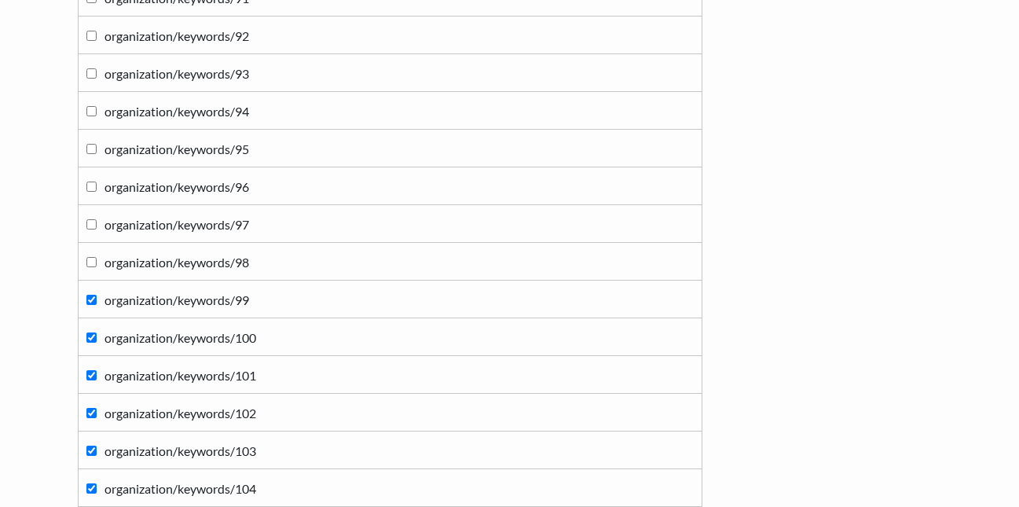
checkbox input "false"
click at [94, 336] on input "organization/keywords/100" at bounding box center [91, 337] width 10 height 10
checkbox input "false"
click at [88, 373] on input "organization/keywords/101" at bounding box center [91, 375] width 10 height 10
checkbox input "false"
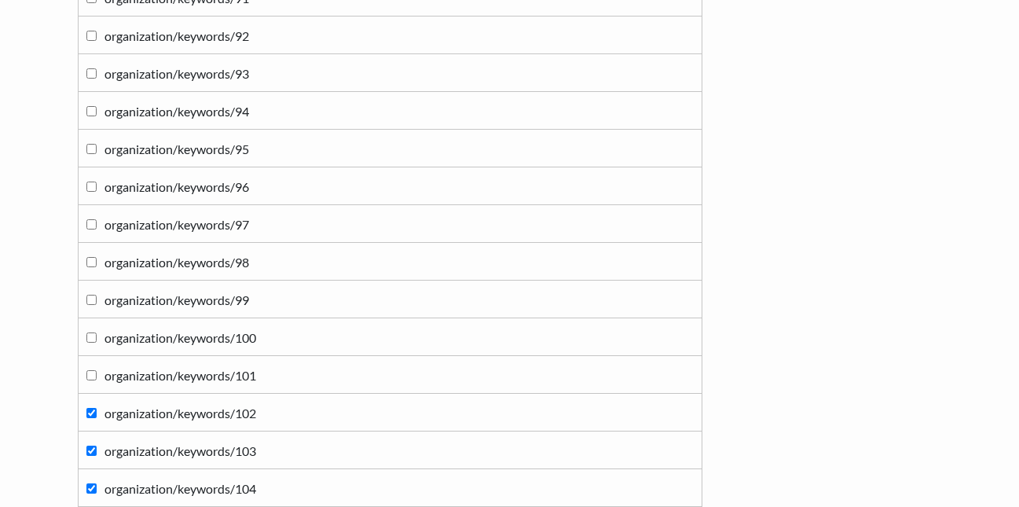
click at [90, 413] on input "organization/keywords/102" at bounding box center [91, 413] width 10 height 10
checkbox input "false"
click at [96, 446] on label "organization/keywords/103" at bounding box center [390, 449] width 608 height 21
click at [91, 486] on input "organization/keywords/104" at bounding box center [91, 488] width 10 height 10
checkbox input "false"
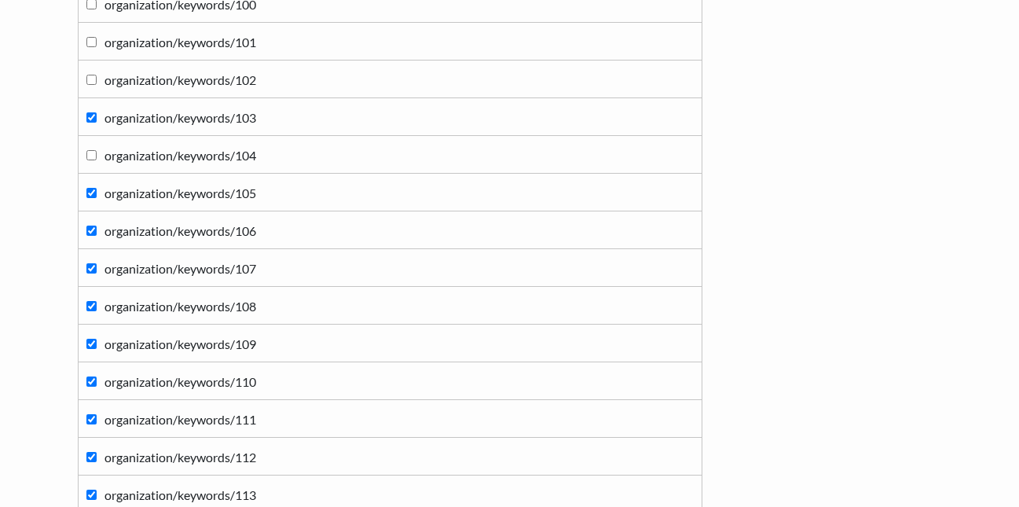
scroll to position [6036, 0]
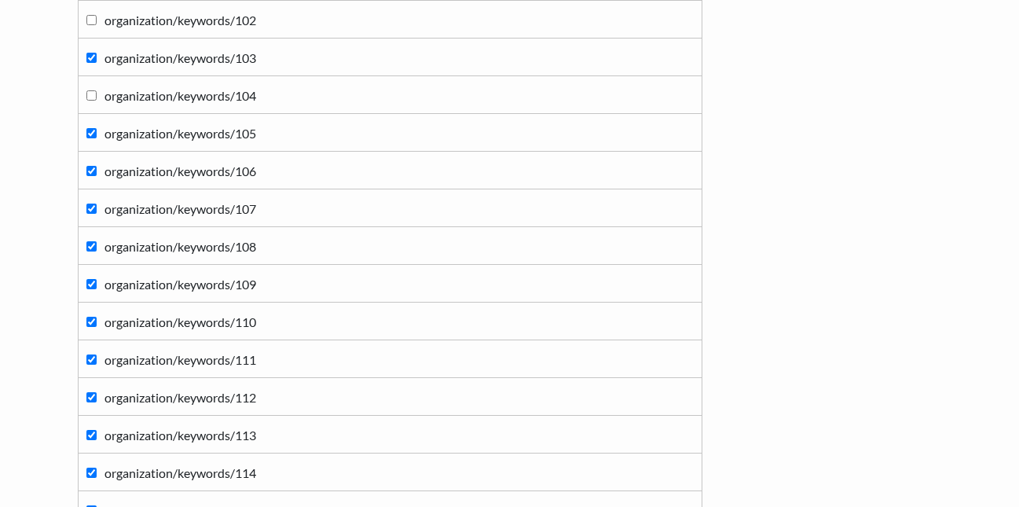
click at [95, 134] on input "organization/keywords/105" at bounding box center [91, 133] width 10 height 10
checkbox input "false"
click at [90, 168] on input "organization/keywords/106" at bounding box center [91, 171] width 10 height 10
checkbox input "false"
click at [85, 211] on td "organization/keywords/107" at bounding box center [390, 208] width 624 height 38
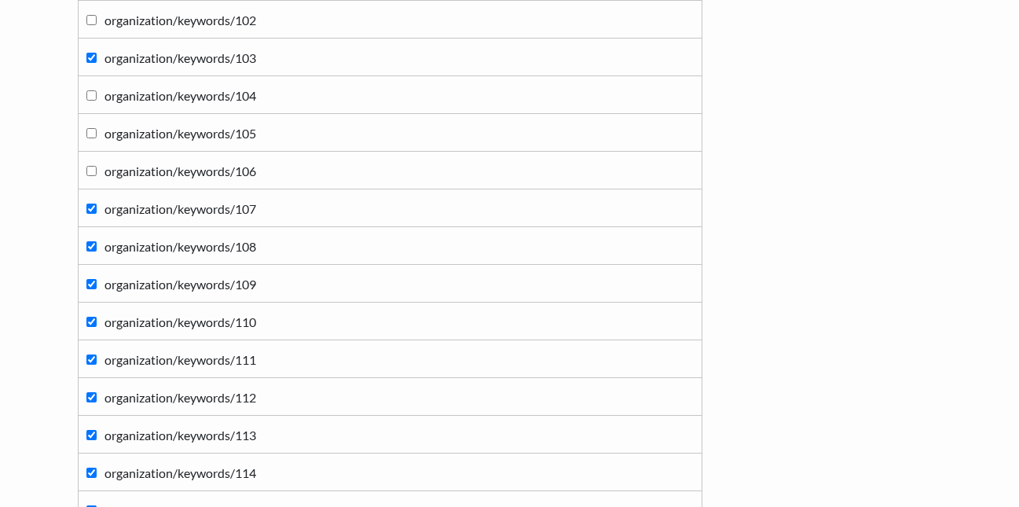
click at [91, 205] on input "organization/keywords/107" at bounding box center [91, 209] width 10 height 10
checkbox input "false"
click at [94, 239] on label "organization/keywords/108" at bounding box center [390, 245] width 608 height 21
click at [94, 241] on input "organization/keywords/108" at bounding box center [91, 246] width 10 height 10
checkbox input "false"
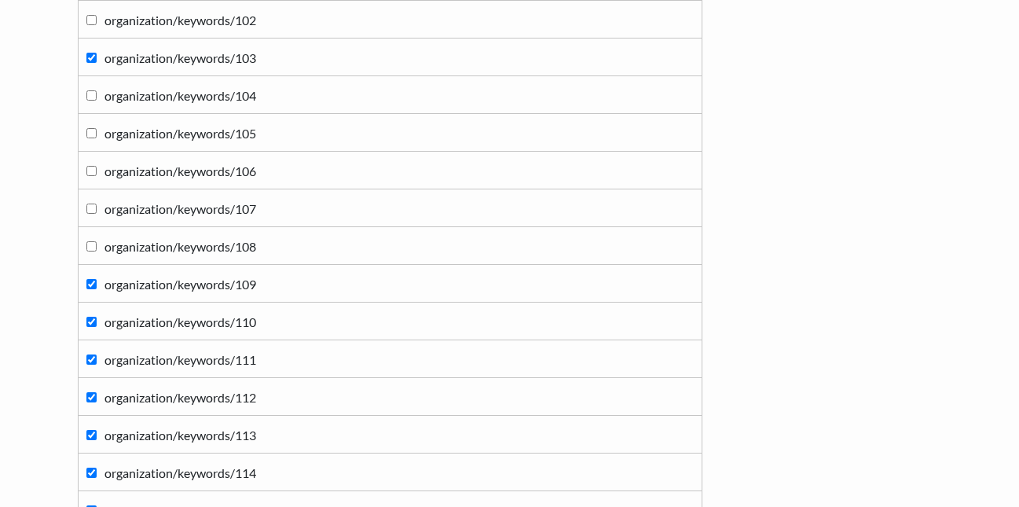
click at [90, 277] on label "organization/keywords/109" at bounding box center [390, 283] width 608 height 21
click at [90, 279] on input "organization/keywords/109" at bounding box center [91, 284] width 10 height 10
checkbox input "false"
click at [98, 319] on label "organization/keywords/110" at bounding box center [390, 320] width 608 height 21
click at [97, 319] on input "organization/keywords/110" at bounding box center [91, 322] width 10 height 10
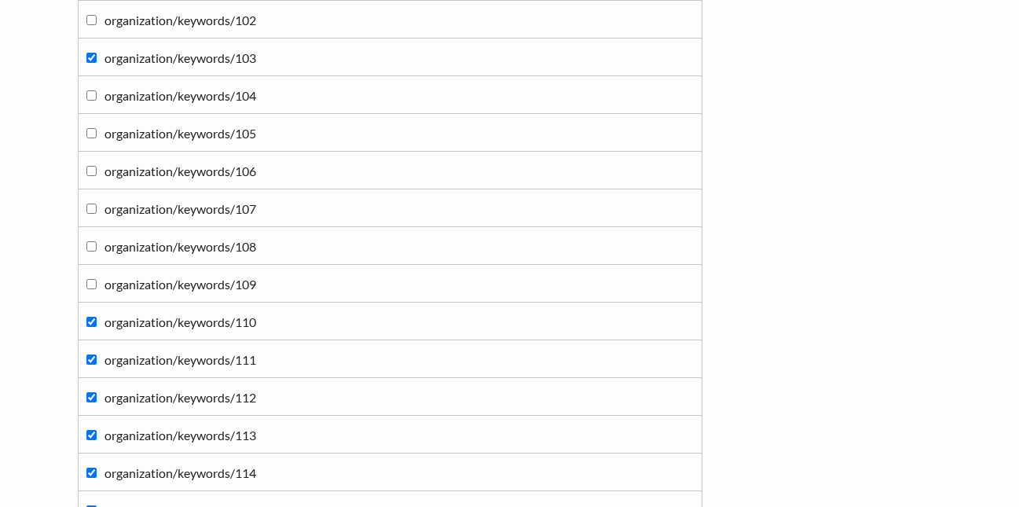
checkbox input "false"
click at [88, 355] on input "organization/keywords/111" at bounding box center [91, 360] width 10 height 10
checkbox input "false"
click at [93, 391] on label "organization/keywords/112" at bounding box center [390, 396] width 608 height 21
click at [93, 392] on input "organization/keywords/112" at bounding box center [91, 397] width 10 height 10
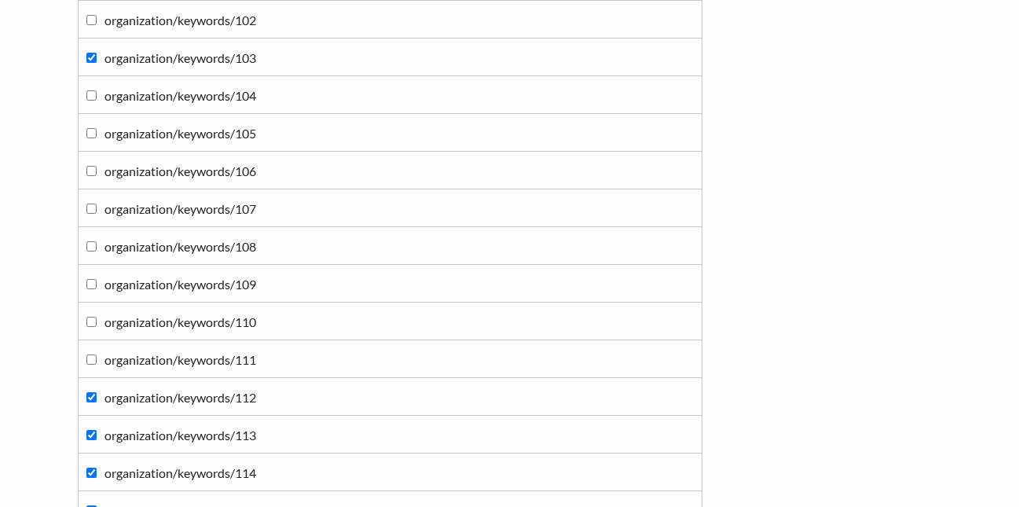
checkbox input "false"
click at [90, 435] on input "organization/keywords/113" at bounding box center [91, 435] width 10 height 10
checkbox input "false"
click at [86, 475] on input "organization/keywords/114" at bounding box center [91, 473] width 10 height 10
checkbox input "false"
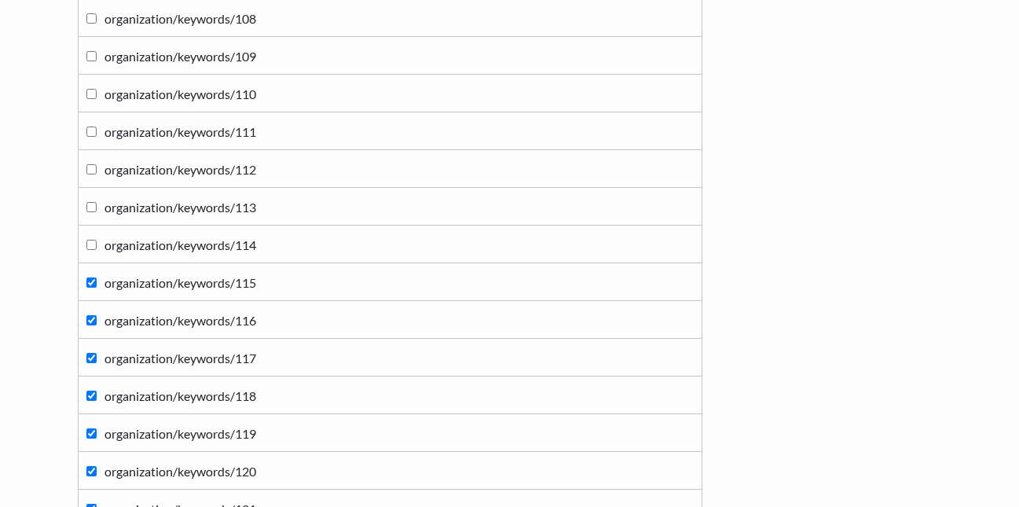
scroll to position [6272, 0]
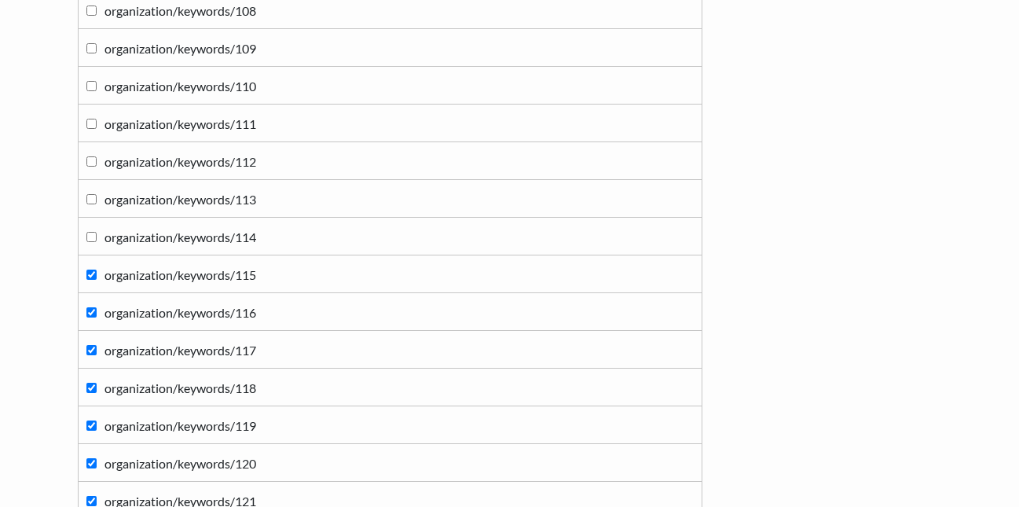
click at [91, 274] on input "organization/keywords/115" at bounding box center [91, 275] width 10 height 10
checkbox input "false"
click at [94, 310] on input "organization/keywords/116" at bounding box center [91, 312] width 10 height 10
checkbox input "false"
click at [91, 340] on label "organization/keywords/117" at bounding box center [390, 349] width 608 height 21
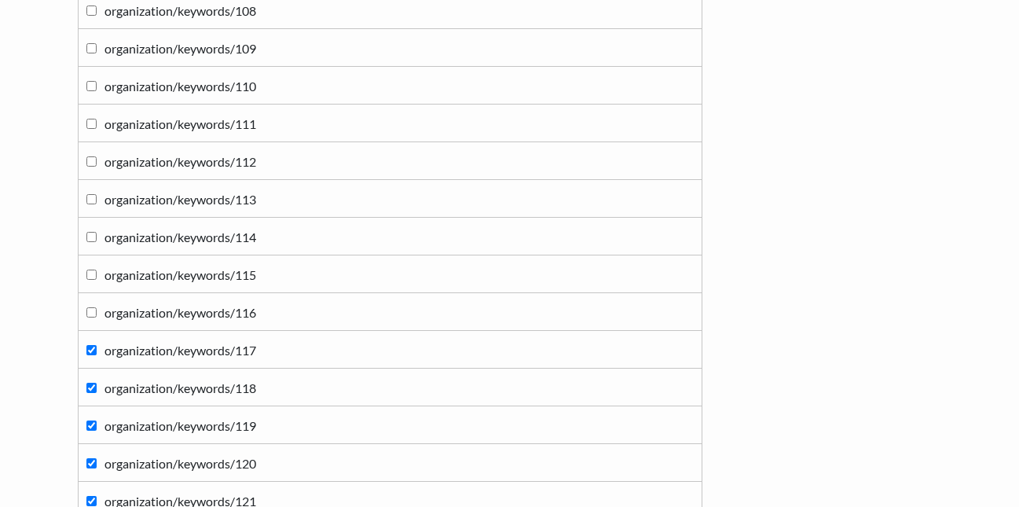
click at [91, 345] on input "organization/keywords/117" at bounding box center [91, 350] width 10 height 10
checkbox input "false"
drag, startPoint x: 89, startPoint y: 388, endPoint x: 97, endPoint y: 409, distance: 21.9
click at [90, 389] on input "organization/keywords/118" at bounding box center [91, 388] width 10 height 10
checkbox input "false"
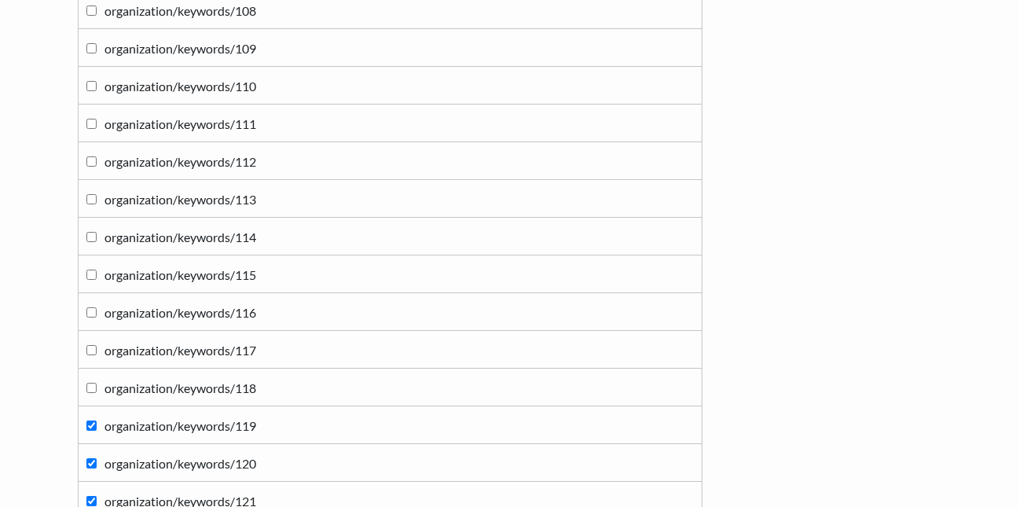
click at [93, 431] on label "organization/keywords/119" at bounding box center [390, 424] width 608 height 21
click at [93, 431] on input "organization/keywords/119" at bounding box center [91, 426] width 10 height 10
checkbox input "false"
click at [94, 459] on input "organization/keywords/120" at bounding box center [91, 463] width 10 height 10
checkbox input "false"
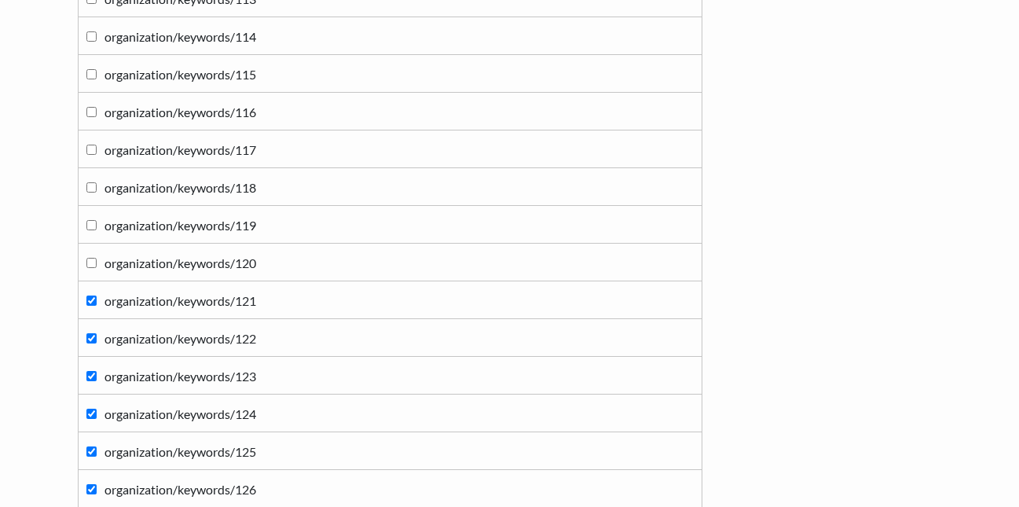
scroll to position [6586, 0]
click at [88, 190] on input "organization/keywords/121" at bounding box center [91, 187] width 10 height 10
checkbox input "false"
click at [90, 227] on input "organization/keywords/122" at bounding box center [91, 224] width 10 height 10
checkbox input "false"
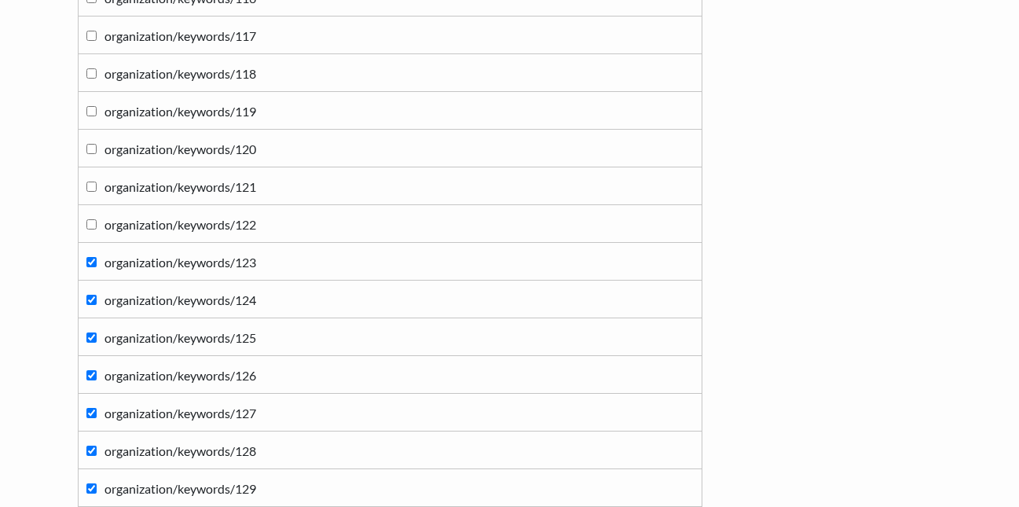
click at [89, 257] on input "organization/keywords/123" at bounding box center [91, 262] width 10 height 10
checkbox input "false"
drag, startPoint x: 97, startPoint y: 303, endPoint x: 88, endPoint y: 329, distance: 26.6
click at [93, 308] on label "organization/keywords/124" at bounding box center [390, 298] width 608 height 21
click at [88, 336] on input "organization/keywords/125" at bounding box center [91, 337] width 10 height 10
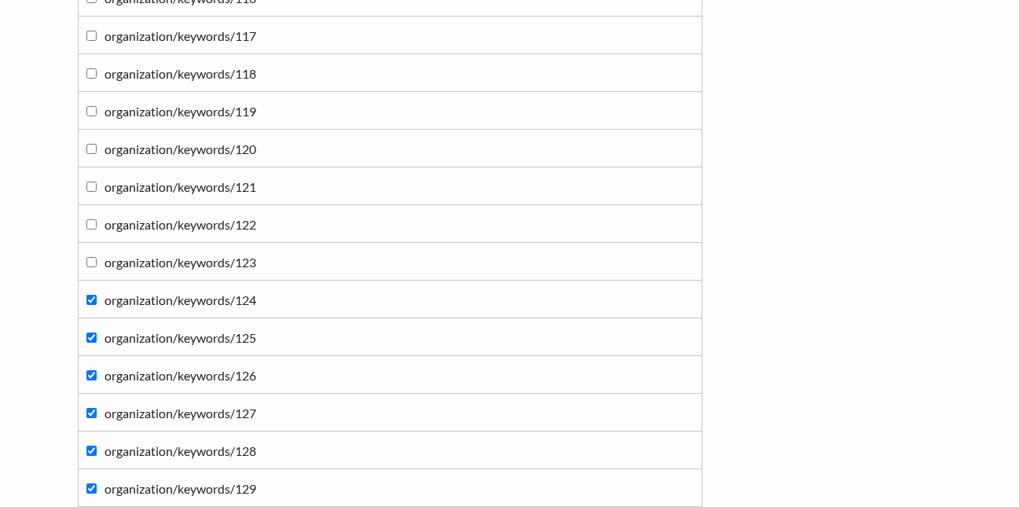
checkbox input "false"
click at [86, 367] on label "organization/keywords/126" at bounding box center [390, 374] width 608 height 21
click at [86, 370] on input "organization/keywords/126" at bounding box center [91, 375] width 10 height 10
checkbox input "false"
click at [90, 412] on input "organization/keywords/127" at bounding box center [91, 413] width 10 height 10
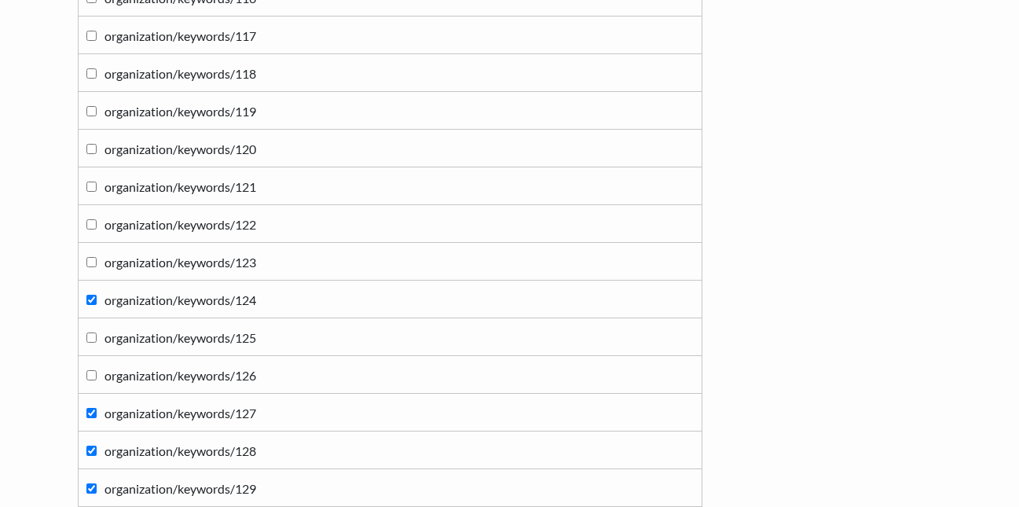
checkbox input "false"
click at [94, 443] on label "organization/keywords/128" at bounding box center [390, 449] width 608 height 21
click at [94, 446] on input "organization/keywords/128" at bounding box center [91, 451] width 10 height 10
checkbox input "false"
click at [95, 487] on input "organization/keywords/129" at bounding box center [91, 488] width 10 height 10
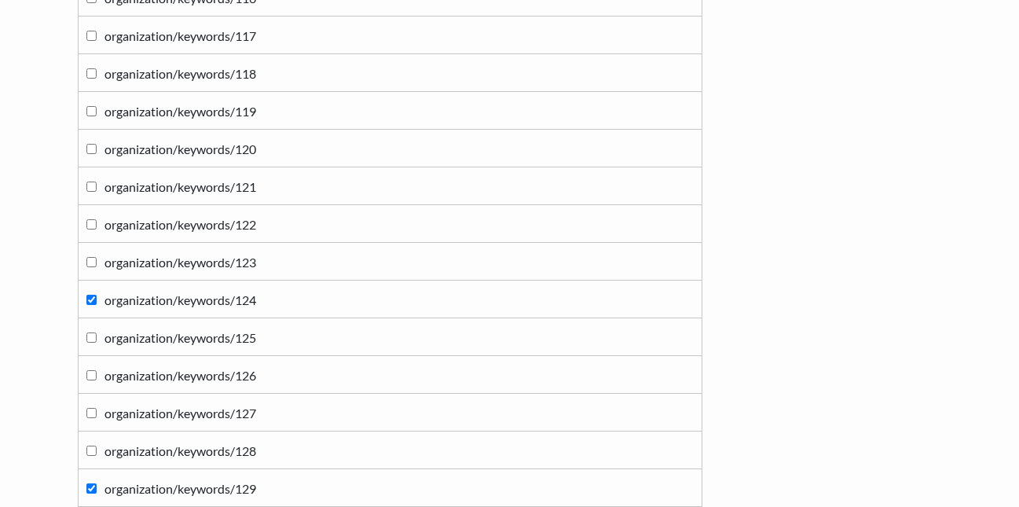
checkbox input "false"
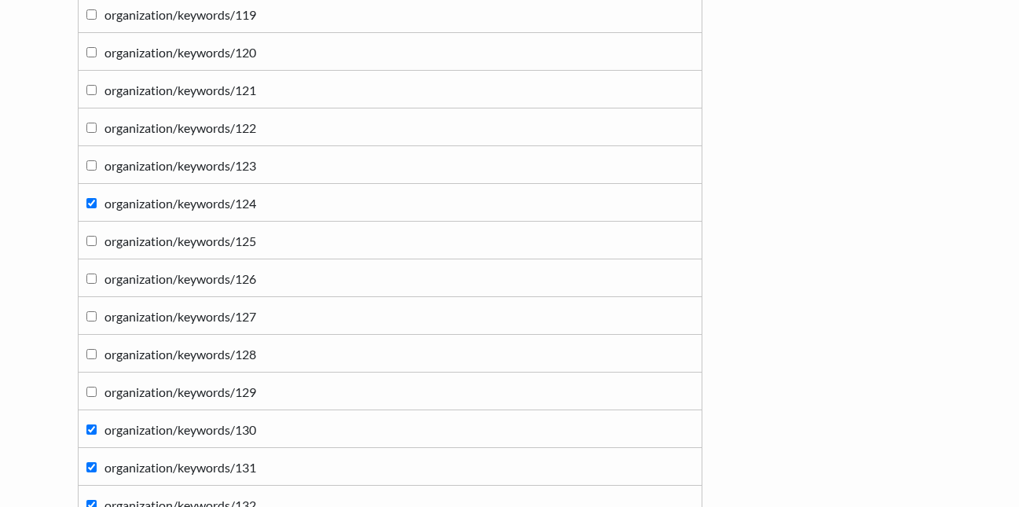
scroll to position [6822, 0]
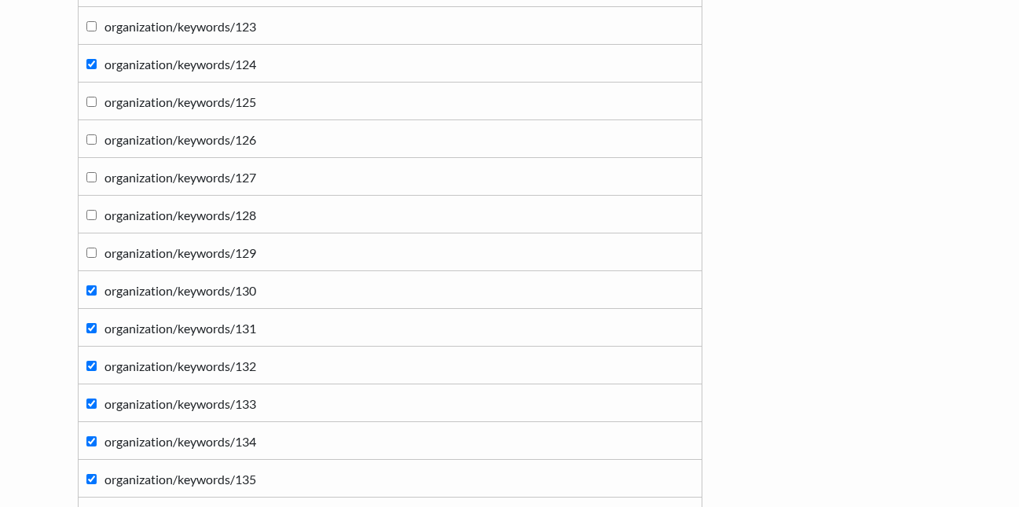
click at [88, 295] on input "organization/keywords/130" at bounding box center [91, 290] width 10 height 10
checkbox input "false"
drag, startPoint x: 90, startPoint y: 329, endPoint x: 94, endPoint y: 375, distance: 45.8
click at [90, 331] on input "organization/keywords/131" at bounding box center [91, 328] width 10 height 10
checkbox input "false"
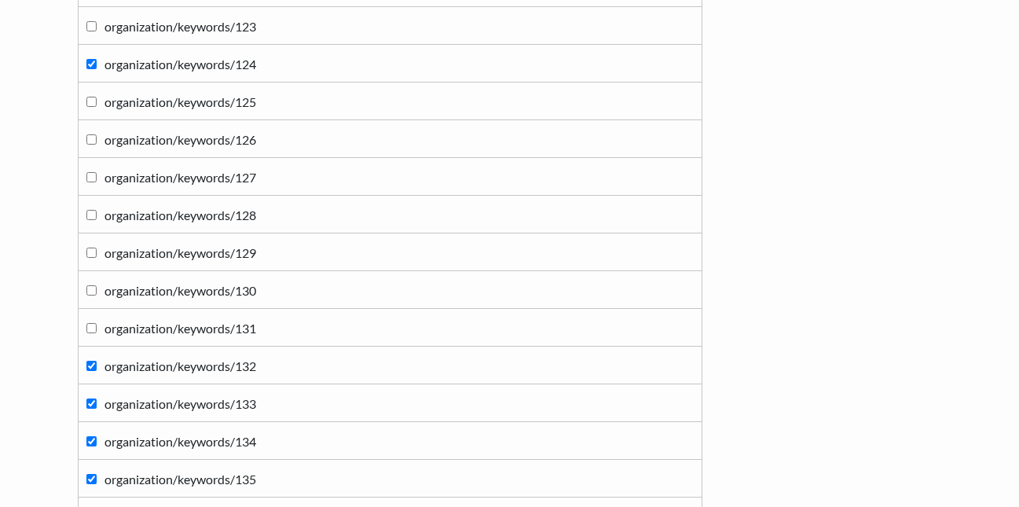
click at [94, 375] on label "organization/keywords/132" at bounding box center [390, 365] width 608 height 21
click at [94, 371] on input "organization/keywords/132" at bounding box center [91, 366] width 10 height 10
checkbox input "false"
click at [90, 401] on input "organization/keywords/133" at bounding box center [91, 404] width 10 height 10
checkbox input "false"
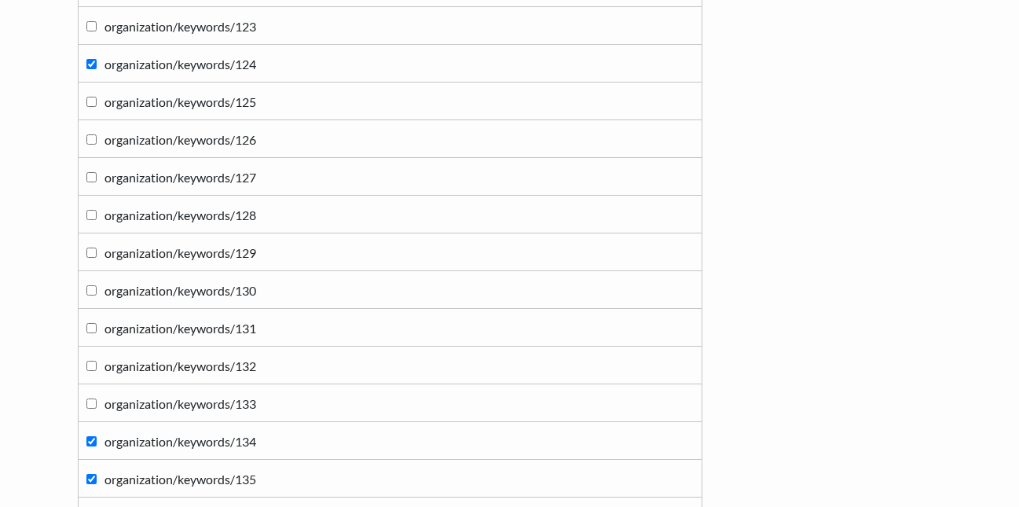
click at [95, 443] on input "organization/keywords/134" at bounding box center [91, 441] width 10 height 10
checkbox input "false"
click at [94, 473] on label "organization/keywords/135" at bounding box center [390, 478] width 608 height 21
click at [94, 474] on input "organization/keywords/135" at bounding box center [91, 479] width 10 height 10
checkbox input "false"
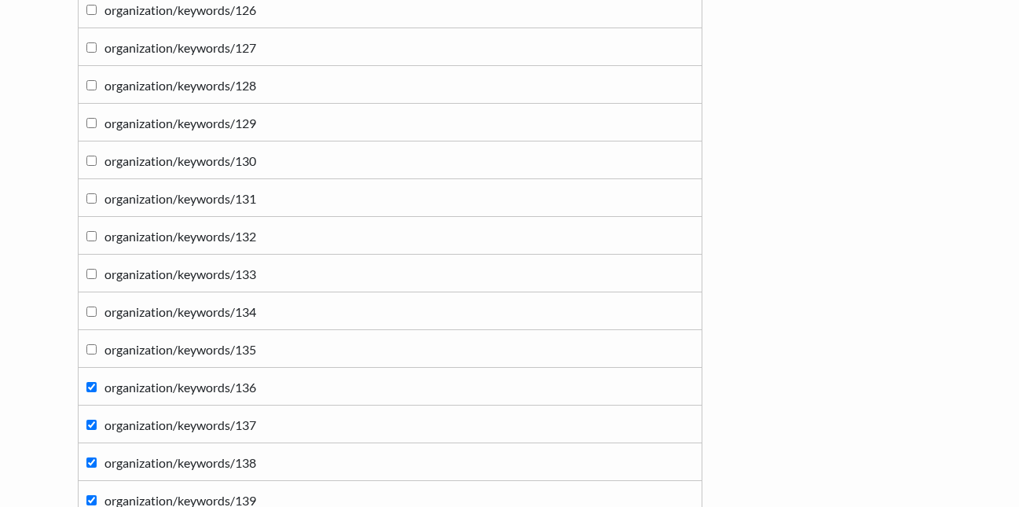
scroll to position [7136, 0]
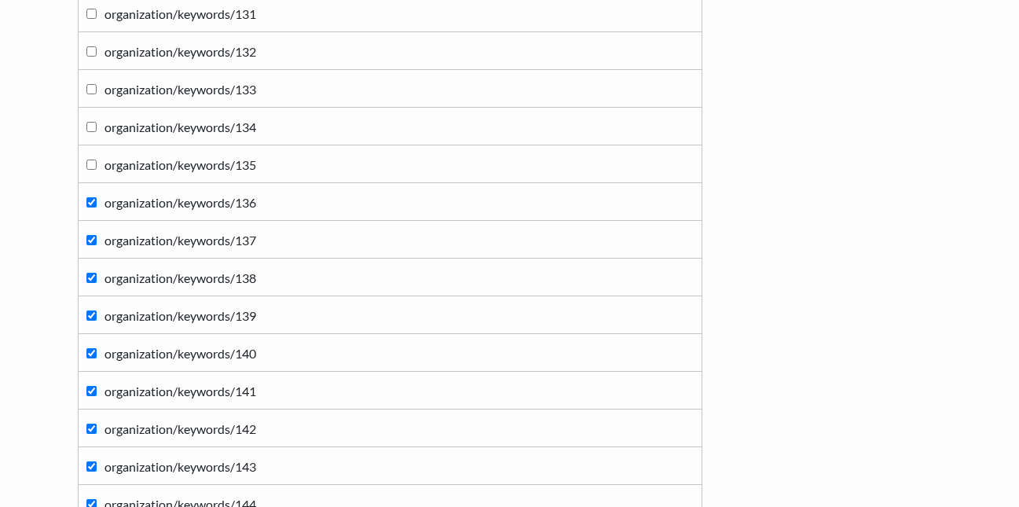
click at [90, 200] on input "organization/keywords/136" at bounding box center [91, 202] width 10 height 10
checkbox input "false"
click at [92, 235] on input "organization/keywords/137" at bounding box center [91, 240] width 10 height 10
checkbox input "false"
click at [88, 276] on input "organization/keywords/138" at bounding box center [91, 278] width 10 height 10
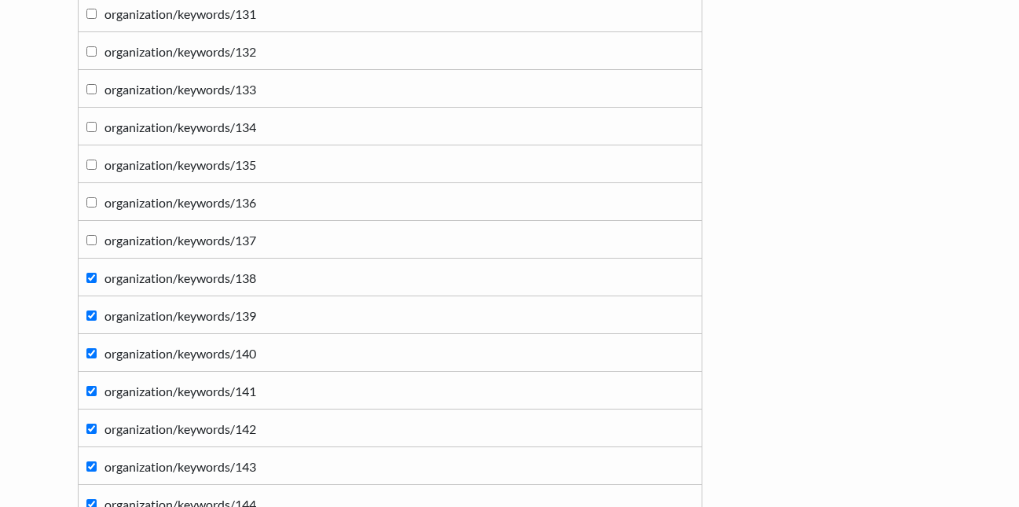
checkbox input "false"
click at [96, 318] on input "organization/keywords/139" at bounding box center [91, 315] width 10 height 10
checkbox input "false"
drag, startPoint x: 96, startPoint y: 347, endPoint x: 94, endPoint y: 362, distance: 14.2
click at [95, 354] on label "organization/keywords/140" at bounding box center [390, 352] width 608 height 21
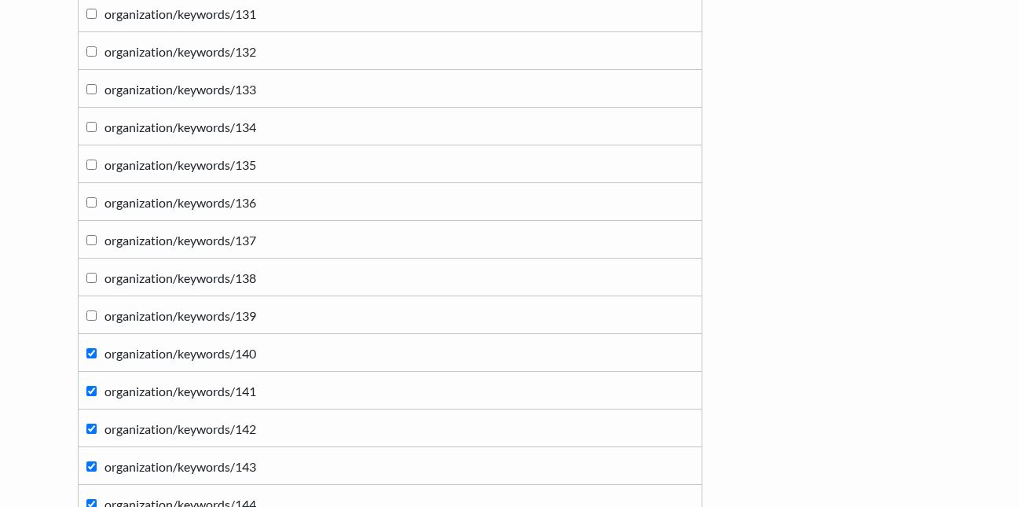
click at [95, 354] on input "organization/keywords/140" at bounding box center [91, 353] width 10 height 10
checkbox input "false"
drag, startPoint x: 95, startPoint y: 388, endPoint x: 86, endPoint y: 391, distance: 9.9
click at [91, 388] on input "organization/keywords/141" at bounding box center [91, 391] width 10 height 10
checkbox input "false"
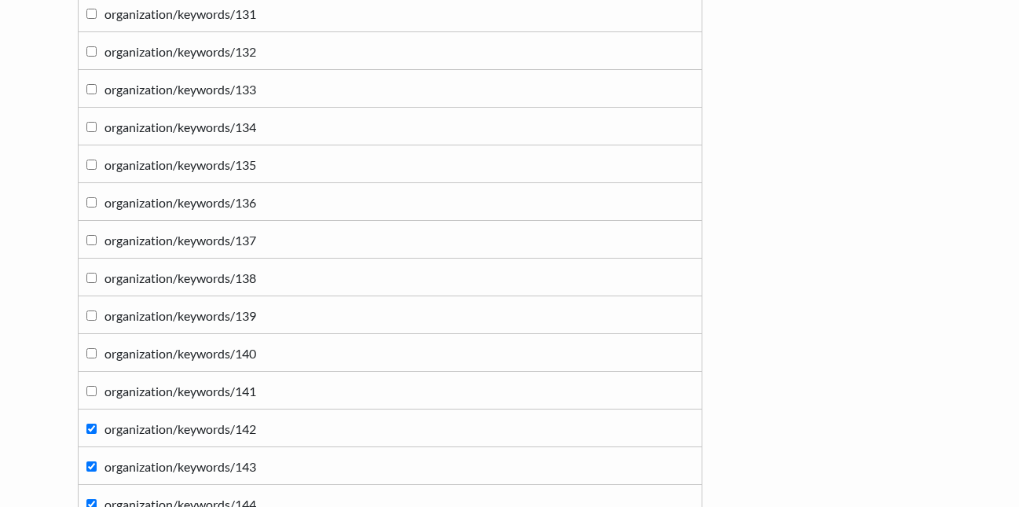
click at [90, 428] on input "organization/keywords/142" at bounding box center [91, 429] width 10 height 10
checkbox input "false"
click at [101, 470] on label "organization/keywords/143" at bounding box center [390, 465] width 608 height 21
click at [97, 470] on input "organization/keywords/143" at bounding box center [91, 466] width 10 height 10
checkbox input "false"
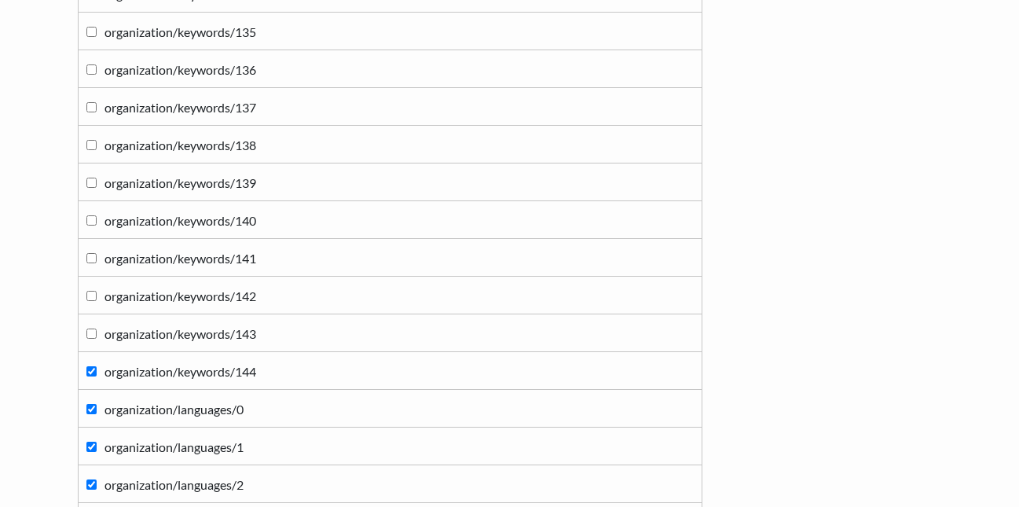
scroll to position [7372, 0]
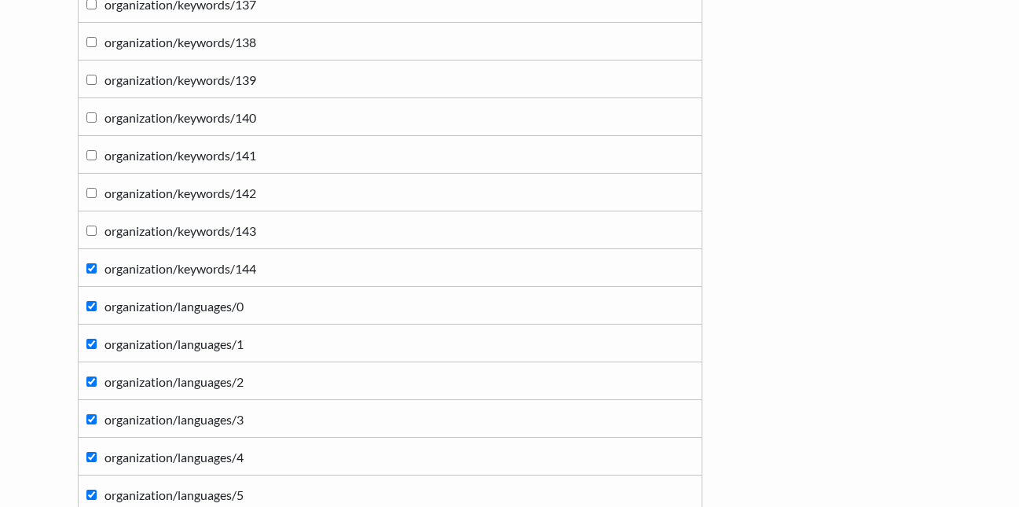
click at [91, 275] on label "organization/keywords/144" at bounding box center [390, 267] width 608 height 21
click at [91, 274] on input "organization/keywords/144" at bounding box center [91, 268] width 10 height 10
checkbox input "false"
click at [92, 300] on label "organization/languages/0" at bounding box center [390, 305] width 608 height 21
click at [92, 301] on input "organization/languages/0" at bounding box center [91, 306] width 10 height 10
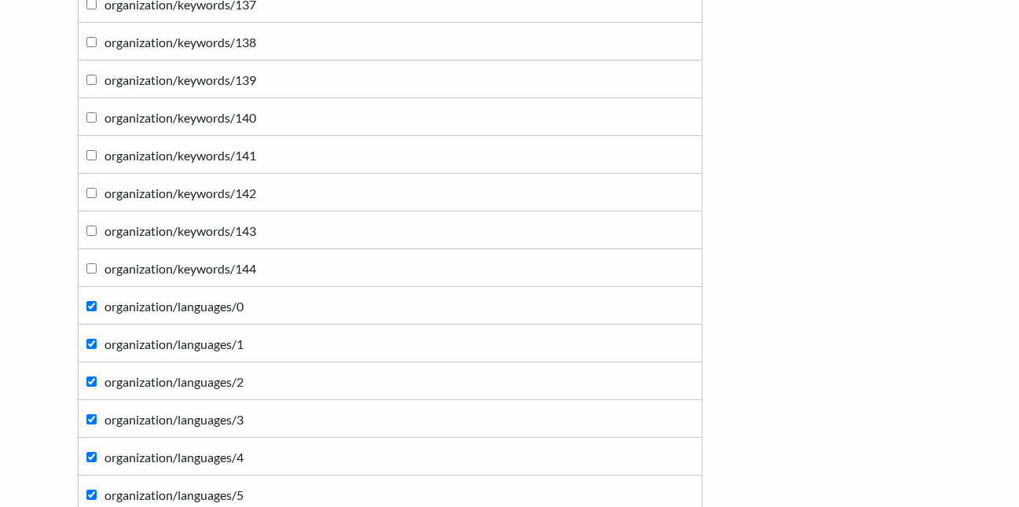
checkbox input "false"
click at [95, 340] on input "organization/languages/1" at bounding box center [91, 344] width 10 height 10
checkbox input "false"
click at [87, 380] on input "organization/languages/2" at bounding box center [91, 382] width 10 height 10
checkbox input "false"
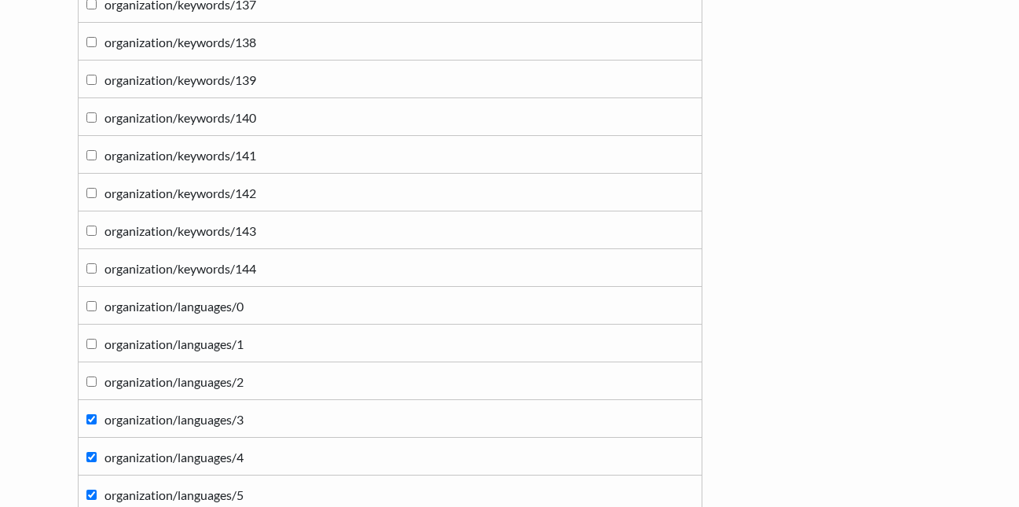
drag, startPoint x: 85, startPoint y: 415, endPoint x: 88, endPoint y: 424, distance: 9.9
click at [87, 417] on td "organization/languages/3" at bounding box center [390, 419] width 624 height 38
click at [91, 418] on input "organization/languages/3" at bounding box center [91, 419] width 10 height 10
checkbox input "false"
drag, startPoint x: 89, startPoint y: 455, endPoint x: 109, endPoint y: 439, distance: 26.3
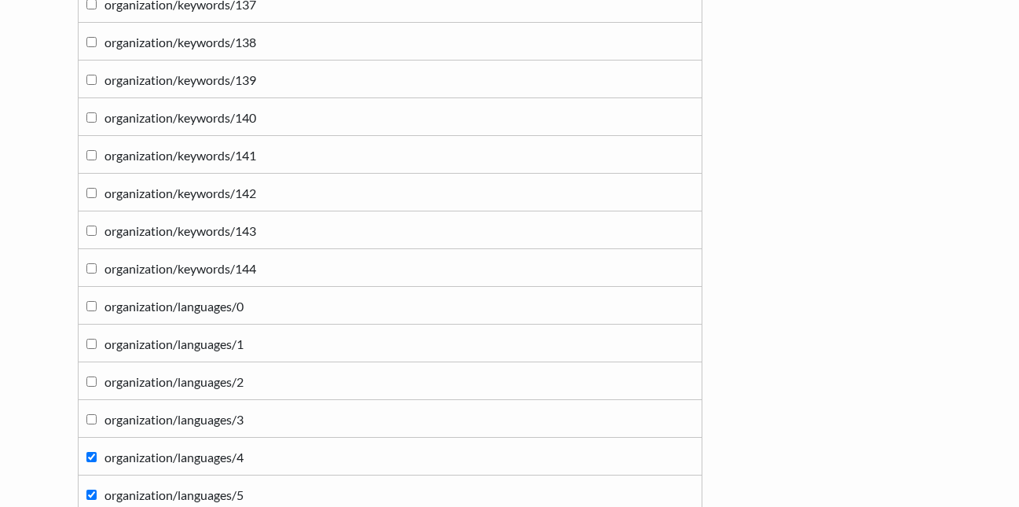
click at [90, 455] on input "organization/languages/4" at bounding box center [91, 457] width 10 height 10
checkbox input "false"
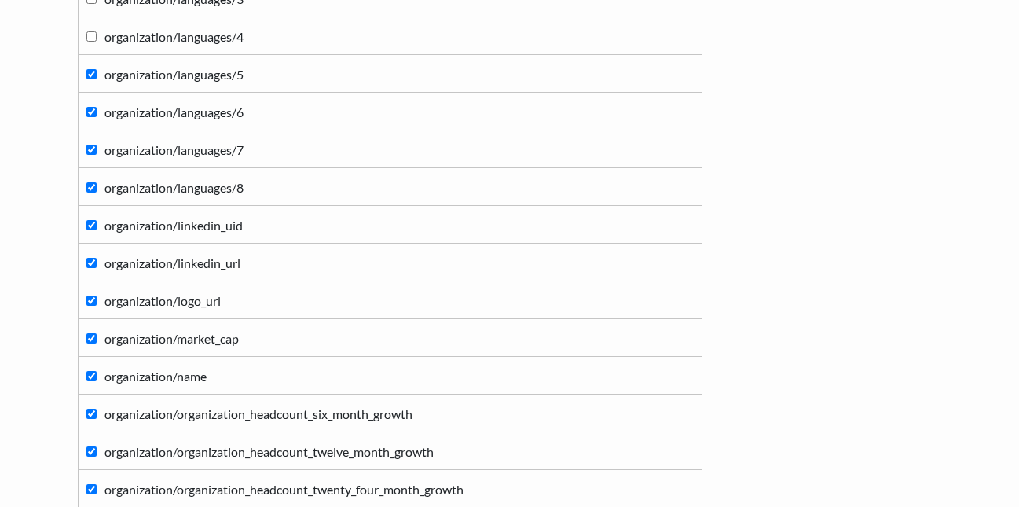
scroll to position [7765, 0]
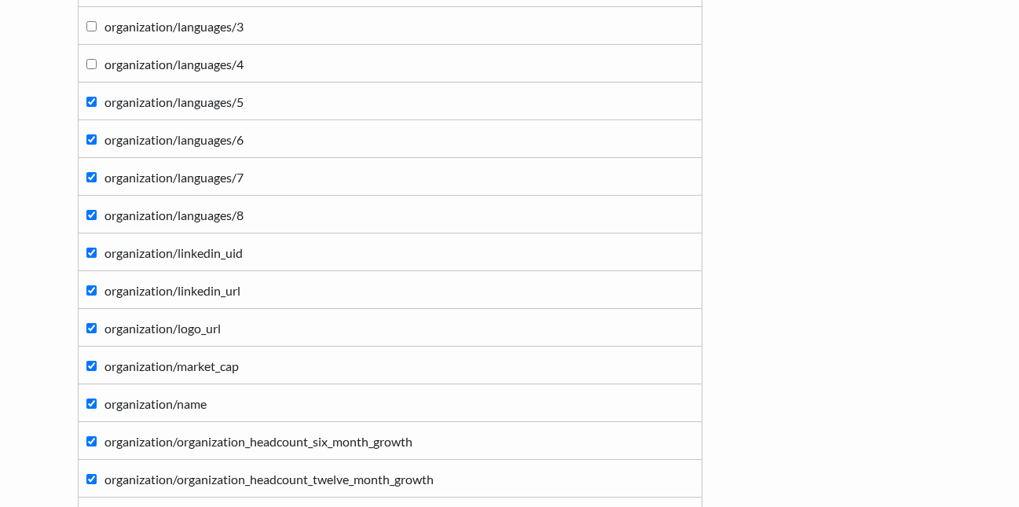
click at [89, 104] on input "organization/languages/5" at bounding box center [91, 102] width 10 height 10
checkbox input "false"
drag, startPoint x: 98, startPoint y: 142, endPoint x: 94, endPoint y: 158, distance: 16.4
click at [96, 145] on label "organization/languages/6" at bounding box center [390, 138] width 608 height 21
click at [94, 182] on label "organization/languages/7" at bounding box center [390, 176] width 608 height 21
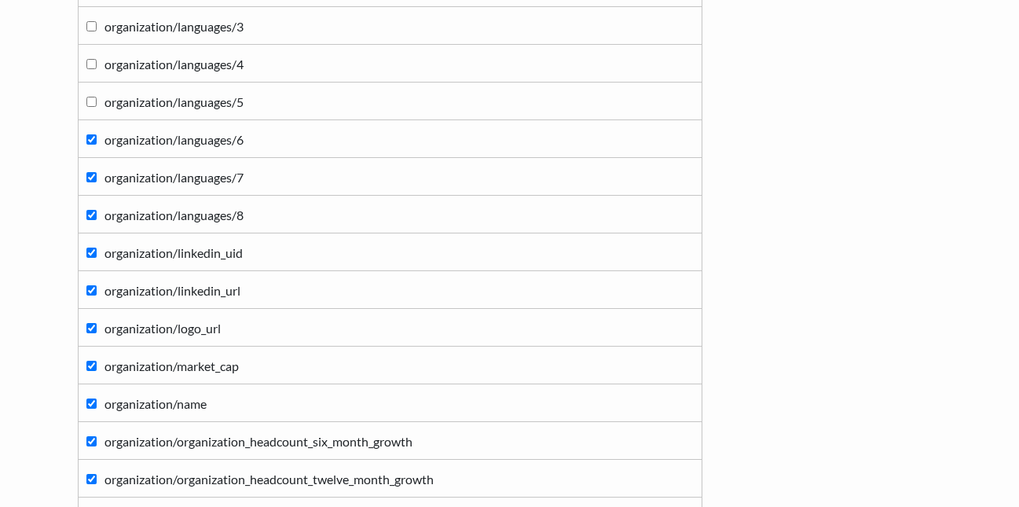
click at [94, 182] on input "organization/languages/7" at bounding box center [91, 177] width 10 height 10
checkbox input "false"
drag, startPoint x: 95, startPoint y: 213, endPoint x: 94, endPoint y: 228, distance: 15.0
click at [95, 215] on input "organization/languages/8" at bounding box center [91, 215] width 10 height 10
checkbox input "false"
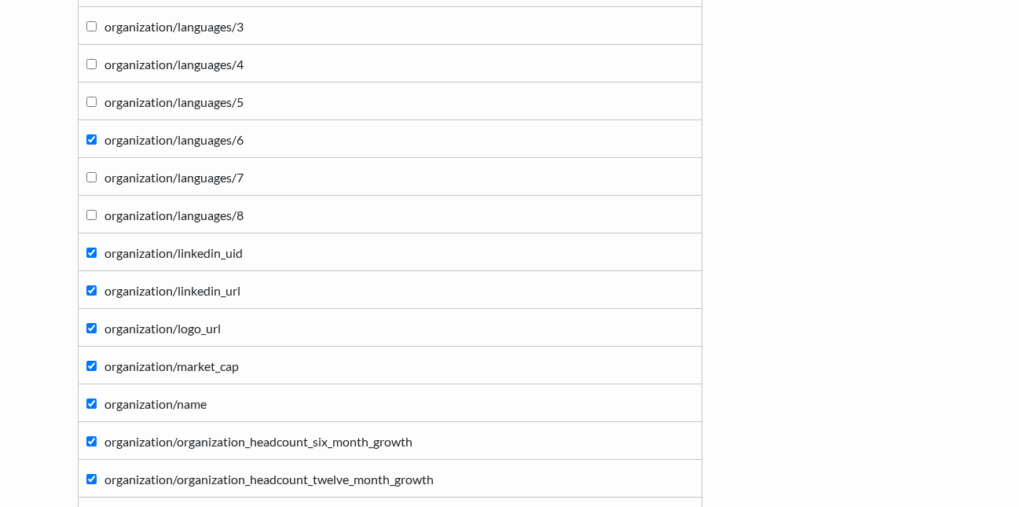
click at [91, 254] on input "organization/linkedin_uid" at bounding box center [91, 253] width 10 height 10
checkbox input "false"
click at [87, 292] on input "organization/linkedin_url" at bounding box center [91, 290] width 10 height 10
checkbox input "false"
click at [80, 319] on td "organization/logo_url" at bounding box center [390, 328] width 624 height 38
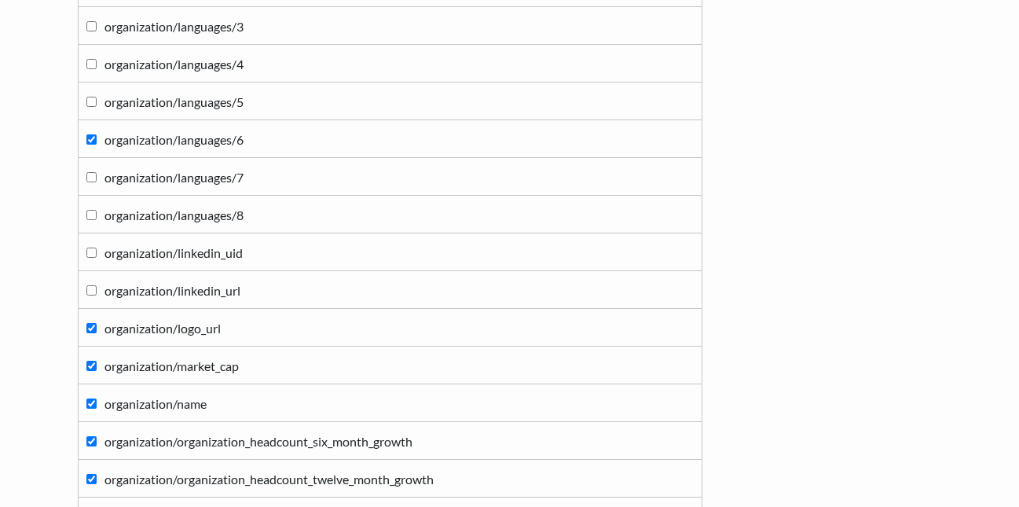
click at [84, 323] on td "organization/logo_url" at bounding box center [390, 328] width 624 height 38
click at [93, 326] on input "organization/logo_url" at bounding box center [91, 328] width 10 height 10
click at [93, 366] on input "organization/market_cap" at bounding box center [91, 366] width 10 height 10
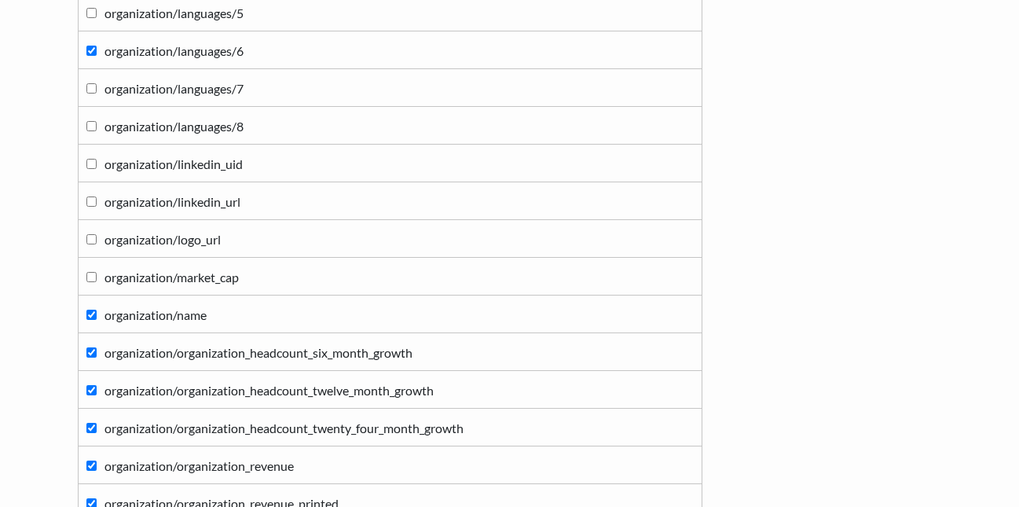
scroll to position [8001, 0]
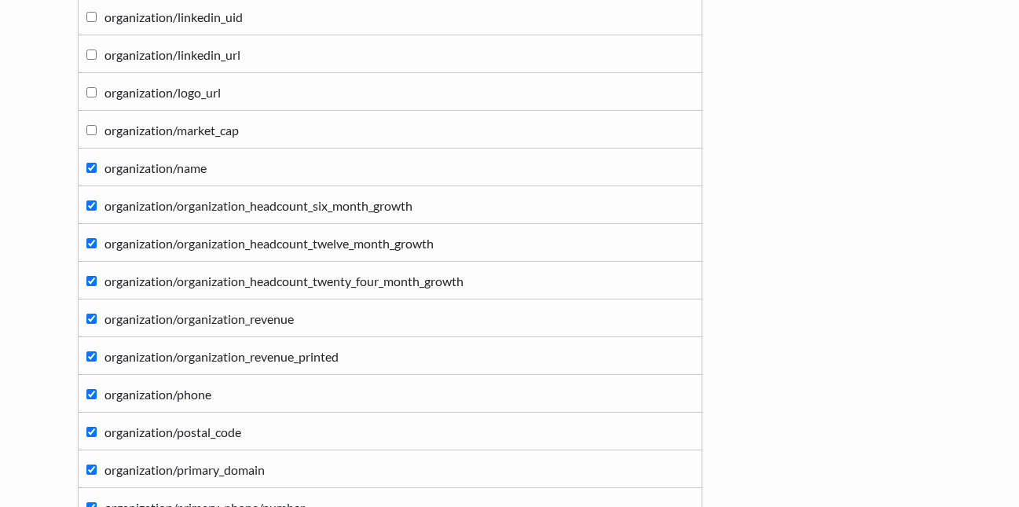
click at [92, 208] on input "organization/organization_headcount_six_month_growth" at bounding box center [91, 205] width 10 height 10
click at [90, 235] on label "organization/organization_headcount_twelve_month_growth" at bounding box center [390, 242] width 608 height 21
click at [90, 238] on input "organization/organization_headcount_twelve_month_growth" at bounding box center [91, 243] width 10 height 10
click at [94, 286] on label "organization/organization_headcount_twenty_four_month_growth" at bounding box center [390, 280] width 608 height 21
click at [94, 286] on input "organization/organization_headcount_twenty_four_month_growth" at bounding box center [91, 281] width 10 height 10
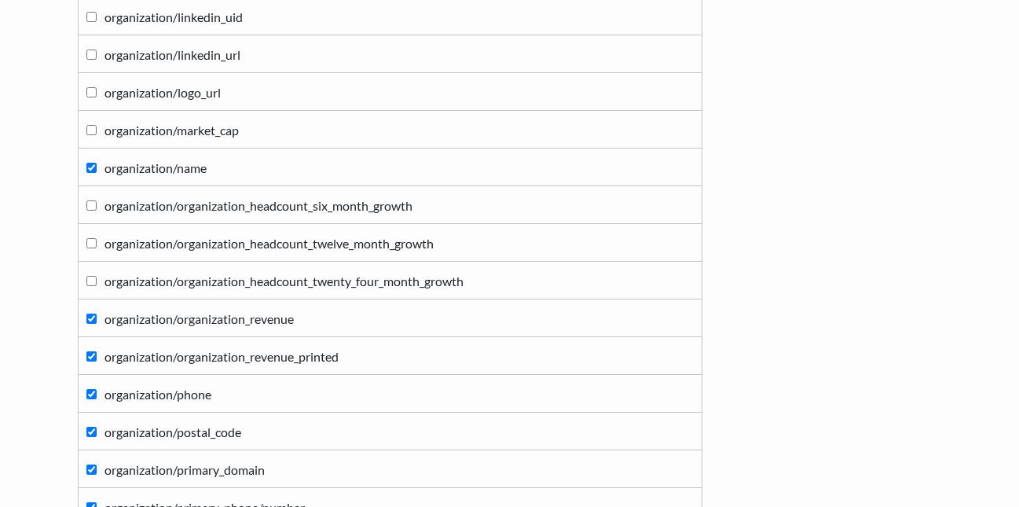
click at [93, 356] on input "organization/organization_revenue_printed" at bounding box center [91, 356] width 10 height 10
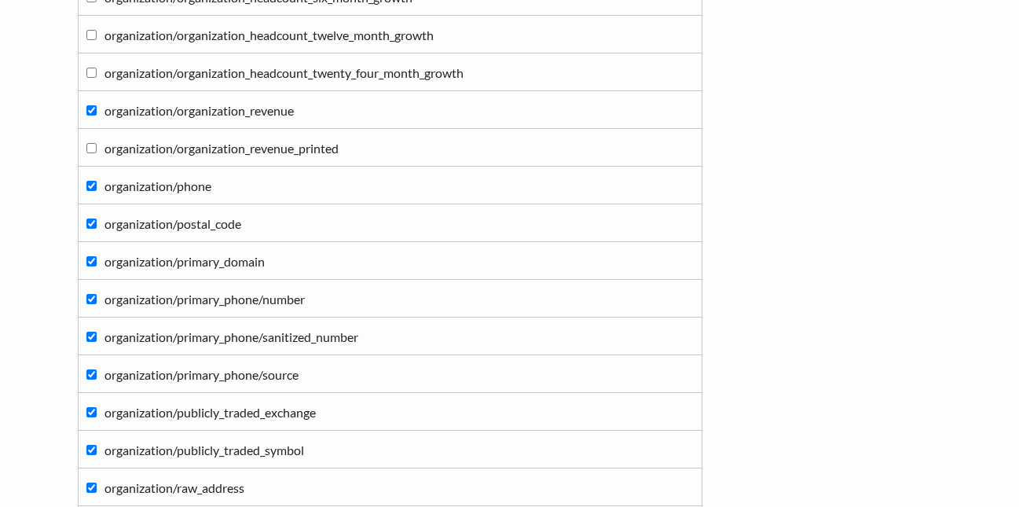
scroll to position [8237, 0]
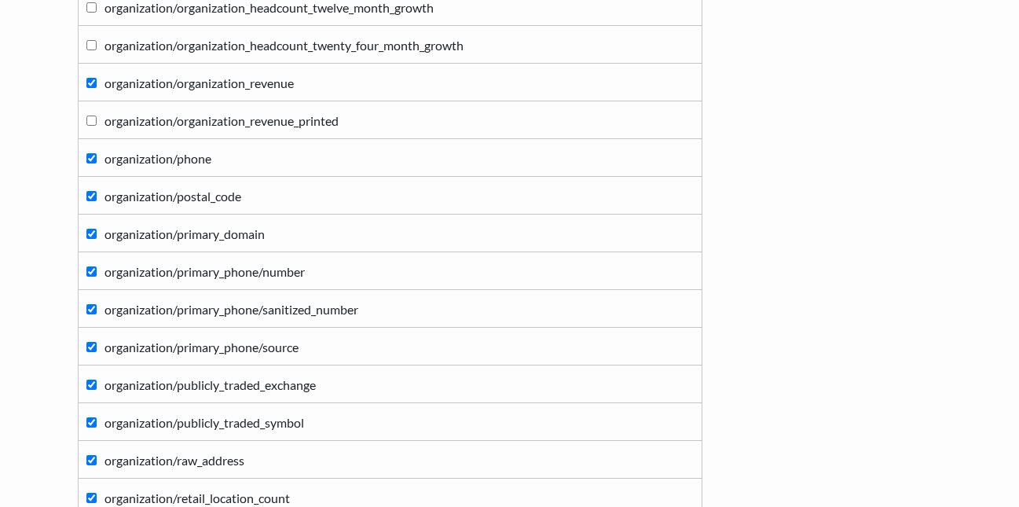
click at [93, 385] on input "organization/publicly_traded_exchange" at bounding box center [91, 385] width 10 height 10
click at [94, 417] on input "organization/publicly_traded_symbol" at bounding box center [91, 422] width 10 height 10
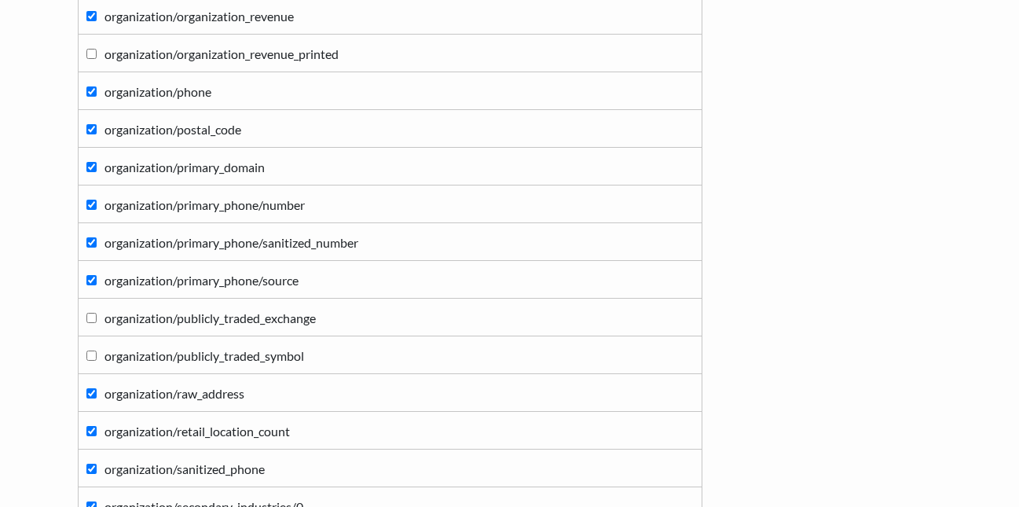
scroll to position [8394, 0]
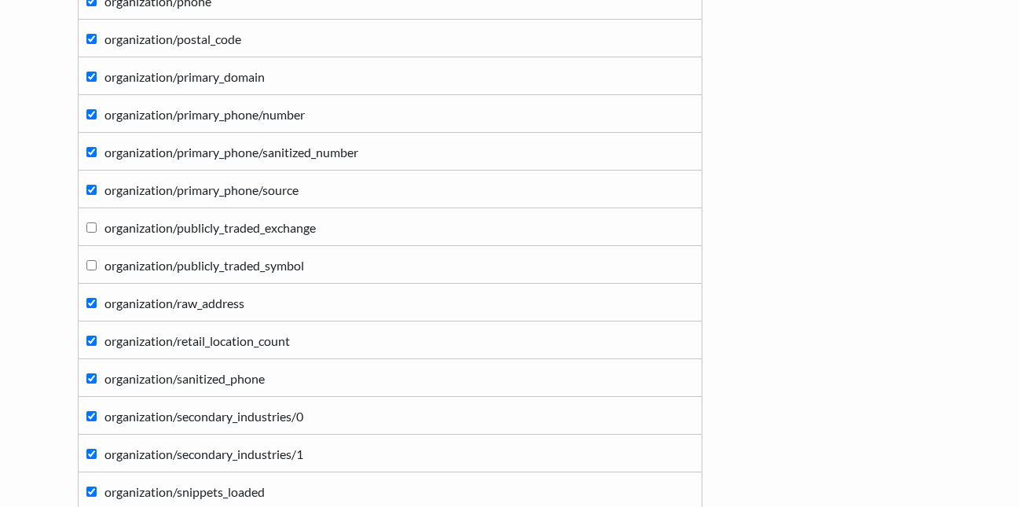
click at [93, 303] on input "organization/raw_address" at bounding box center [91, 303] width 10 height 10
click at [90, 341] on input "organization/retail_location_count" at bounding box center [91, 341] width 10 height 10
click at [90, 382] on input "organization/sanitized_phone" at bounding box center [91, 378] width 10 height 10
click at [90, 378] on input "organization/sanitized_phone" at bounding box center [91, 378] width 10 height 10
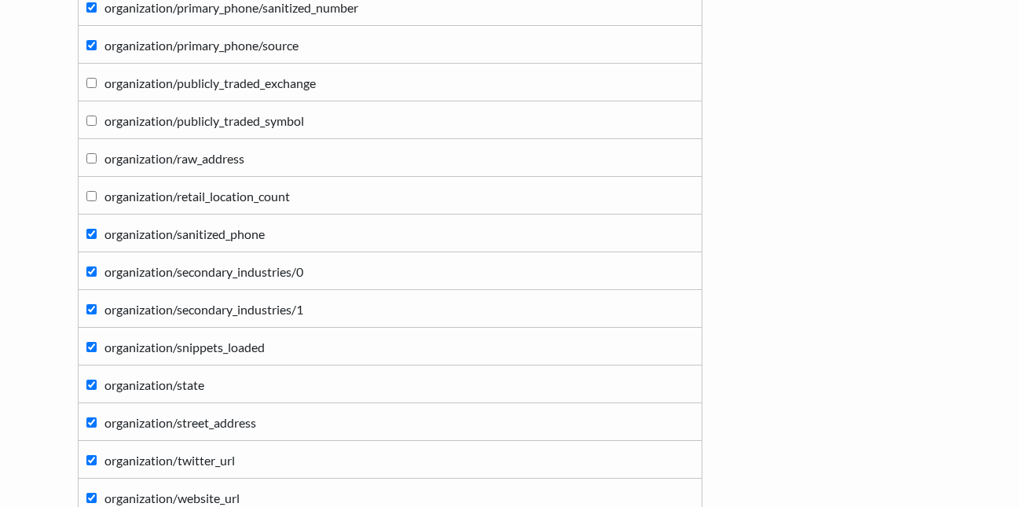
scroll to position [8551, 0]
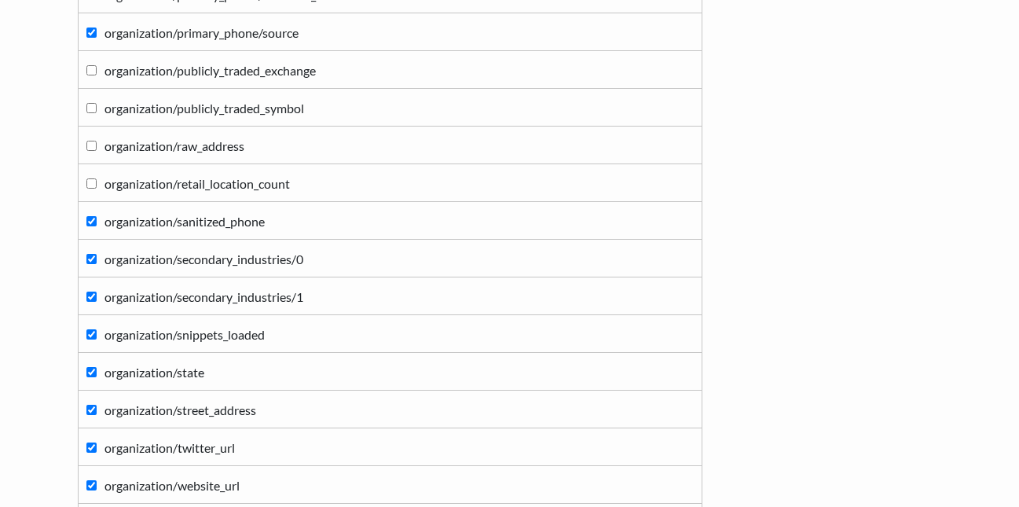
click at [88, 262] on input "organization/secondary_industries/0" at bounding box center [91, 259] width 10 height 10
click at [89, 291] on label "organization/secondary_industries/1" at bounding box center [390, 295] width 608 height 21
click at [89, 292] on input "organization/secondary_industries/1" at bounding box center [91, 297] width 10 height 10
click at [89, 329] on input "organization/snippets_loaded" at bounding box center [91, 334] width 10 height 10
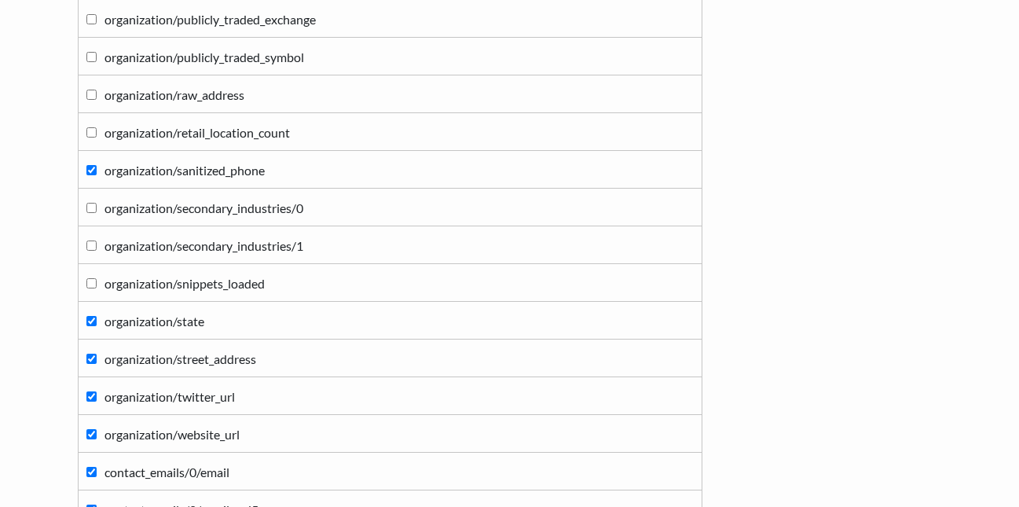
scroll to position [8630, 0]
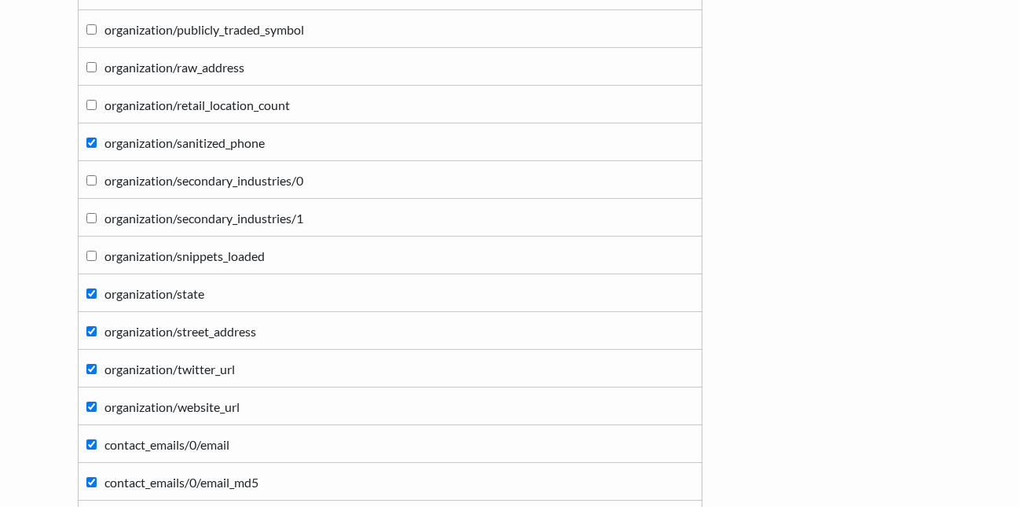
click at [87, 332] on input "organization/street_address" at bounding box center [91, 331] width 10 height 10
click at [95, 364] on input "organization/twitter_url" at bounding box center [91, 369] width 10 height 10
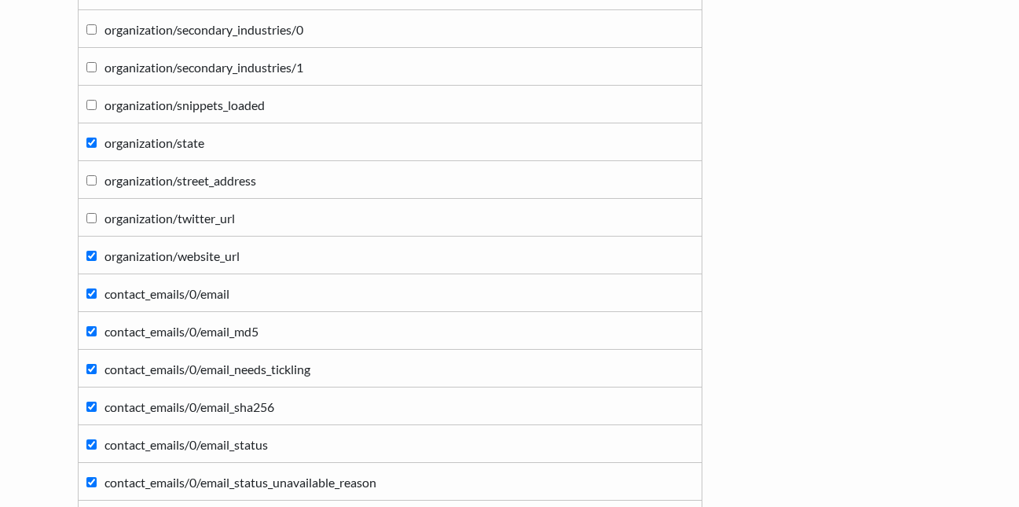
scroll to position [8787, 0]
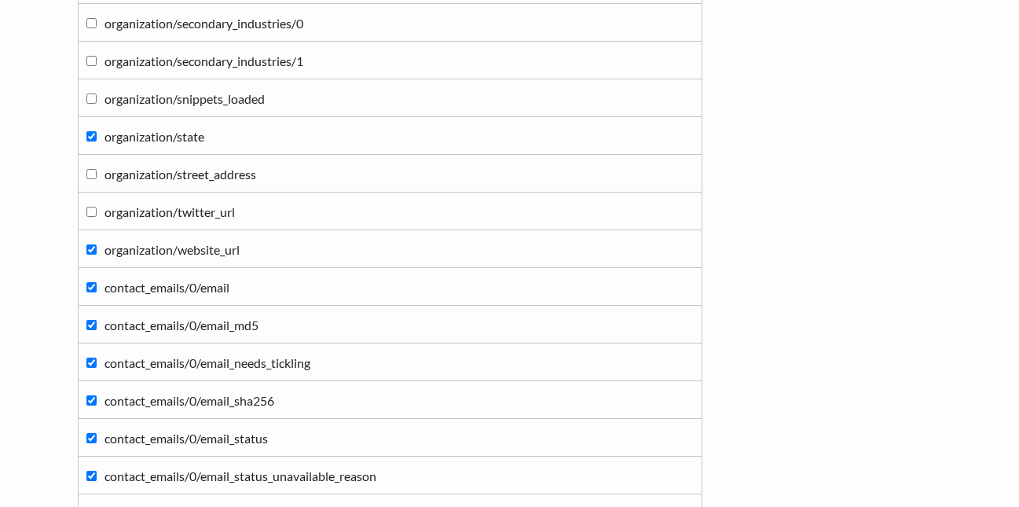
click at [90, 288] on input "contact_emails/0/email" at bounding box center [91, 287] width 10 height 10
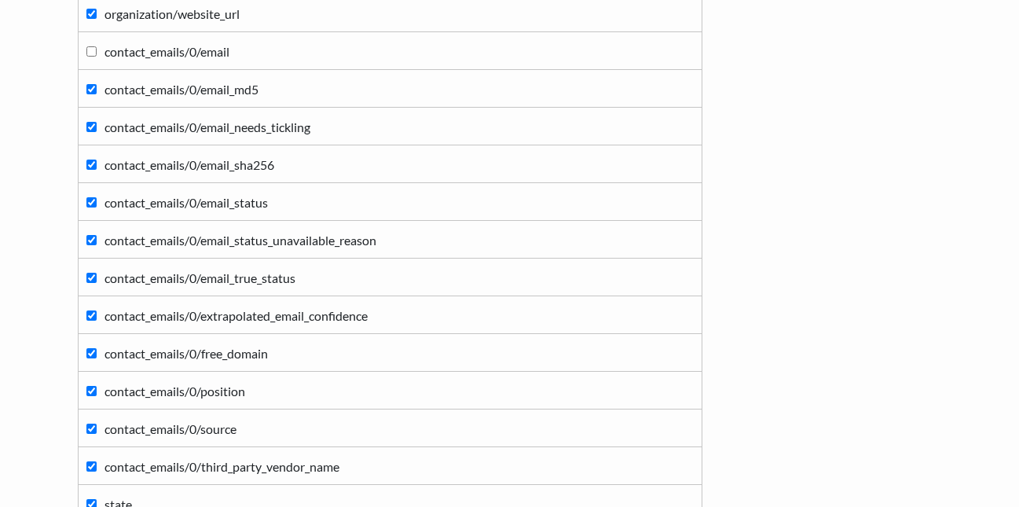
scroll to position [8944, 0]
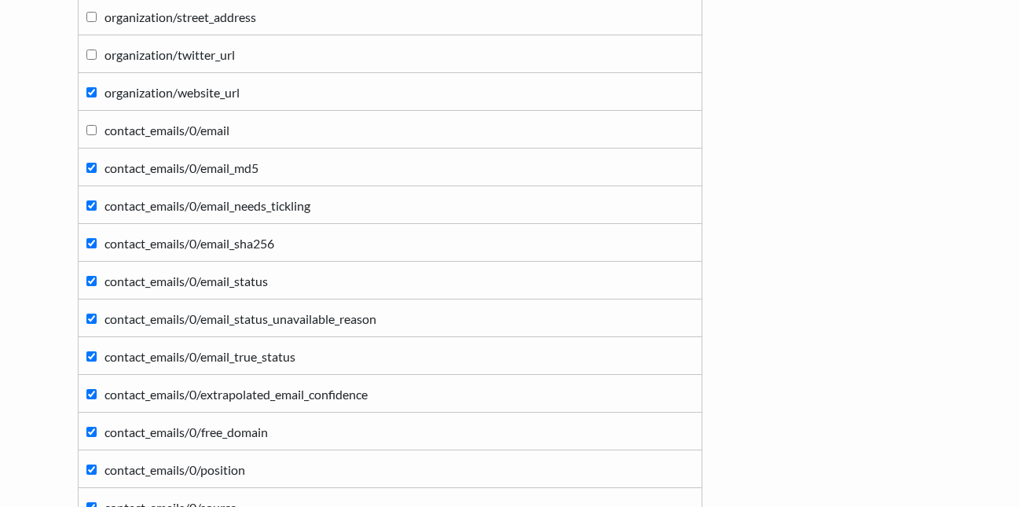
click at [89, 168] on input "contact_emails/0/email_md5" at bounding box center [91, 168] width 10 height 10
click at [93, 204] on input "contact_emails/0/email_needs_tickling" at bounding box center [91, 205] width 10 height 10
click at [86, 239] on input "contact_emails/0/email_sha256" at bounding box center [91, 243] width 10 height 10
click at [86, 275] on label "contact_emails/0/email_status" at bounding box center [390, 280] width 608 height 21
click at [86, 276] on input "contact_emails/0/email_status" at bounding box center [91, 281] width 10 height 10
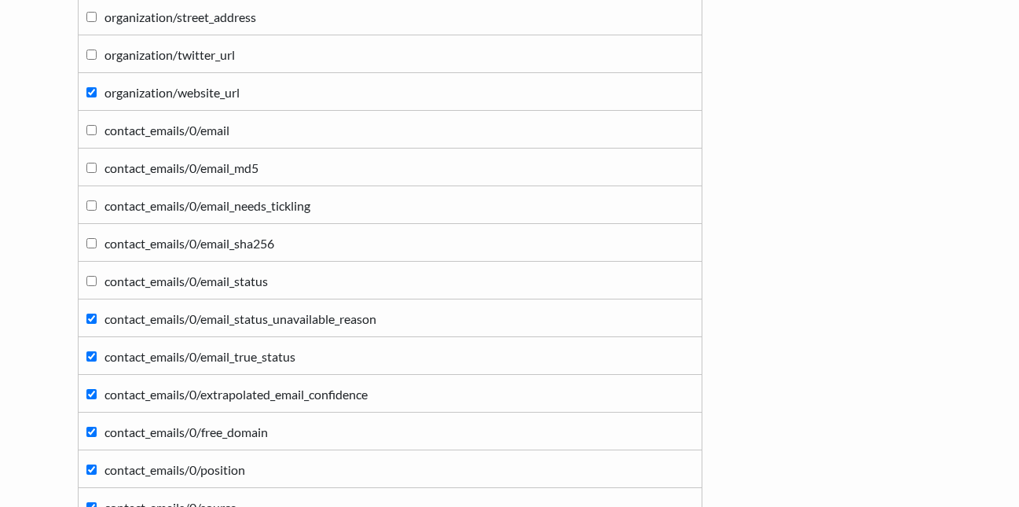
click at [90, 321] on input "contact_emails/0/email_status_unavailable_reason" at bounding box center [91, 319] width 10 height 10
click at [95, 358] on input "contact_emails/0/email_true_status" at bounding box center [91, 356] width 10 height 10
click at [90, 399] on label "contact_emails/0/extrapolated_email_confidence" at bounding box center [390, 393] width 608 height 21
click at [90, 399] on input "contact_emails/0/extrapolated_email_confidence" at bounding box center [91, 394] width 10 height 10
click at [91, 134] on input "contact_emails/0/email" at bounding box center [91, 130] width 10 height 10
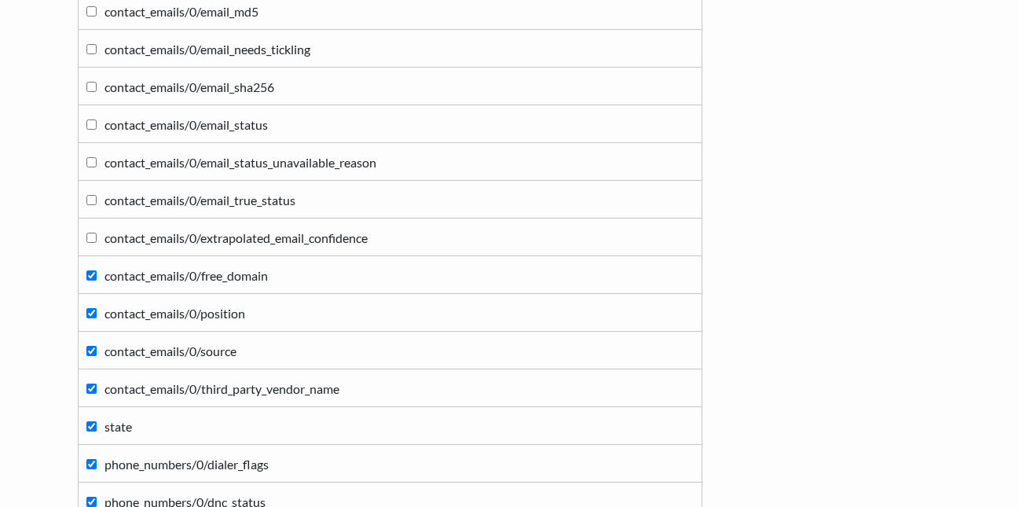
scroll to position [9102, 0]
click at [89, 307] on input "contact_emails/0/position" at bounding box center [91, 312] width 10 height 10
click at [86, 344] on label "contact_emails/0/source" at bounding box center [390, 349] width 608 height 21
click at [86, 345] on input "contact_emails/0/source" at bounding box center [91, 350] width 10 height 10
click at [88, 274] on input "contact_emails/0/free_domain" at bounding box center [91, 275] width 10 height 10
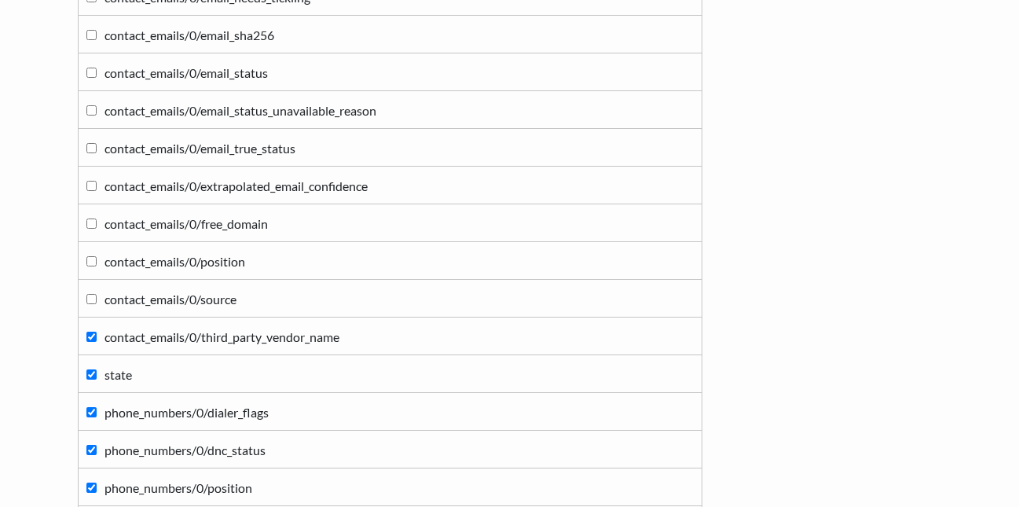
scroll to position [9180, 0]
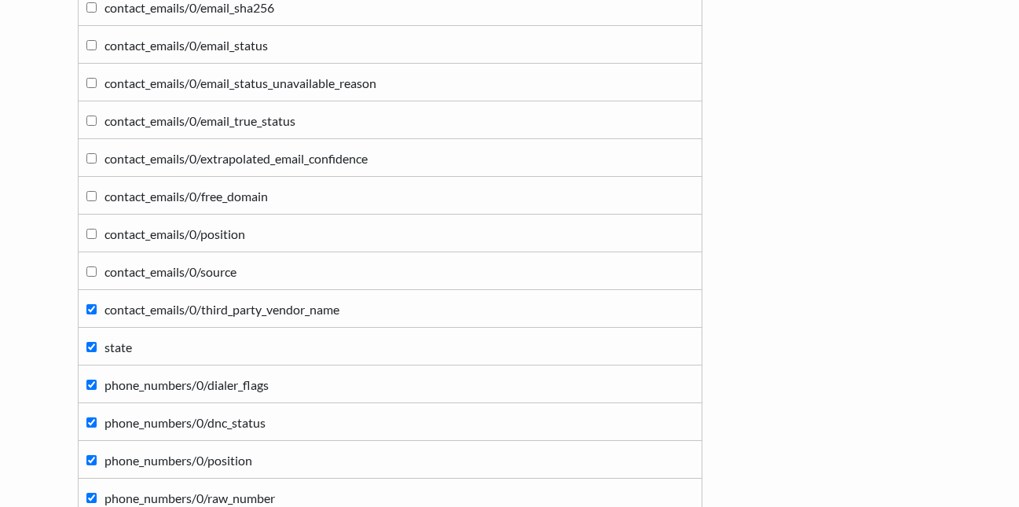
click at [90, 312] on input "contact_emails/0/third_party_vendor_name" at bounding box center [91, 309] width 10 height 10
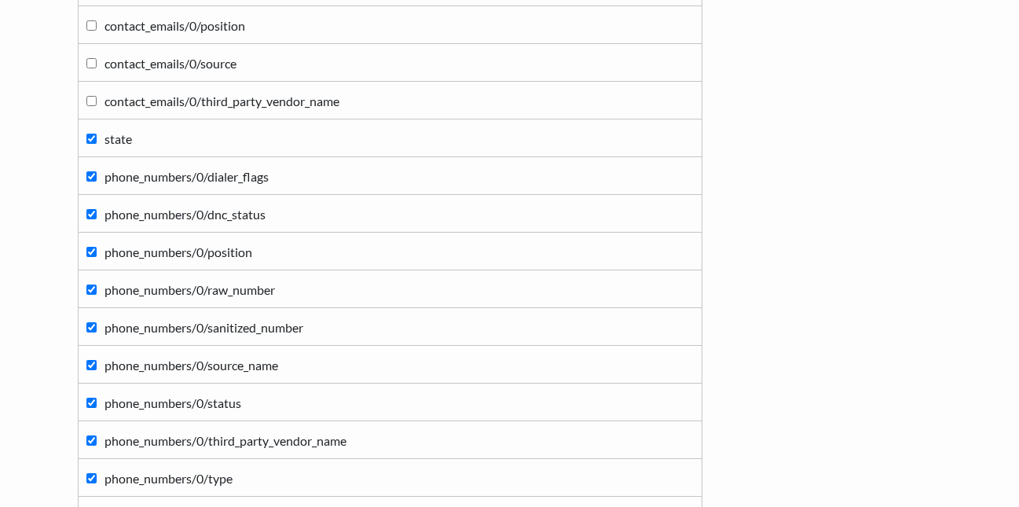
scroll to position [9416, 0]
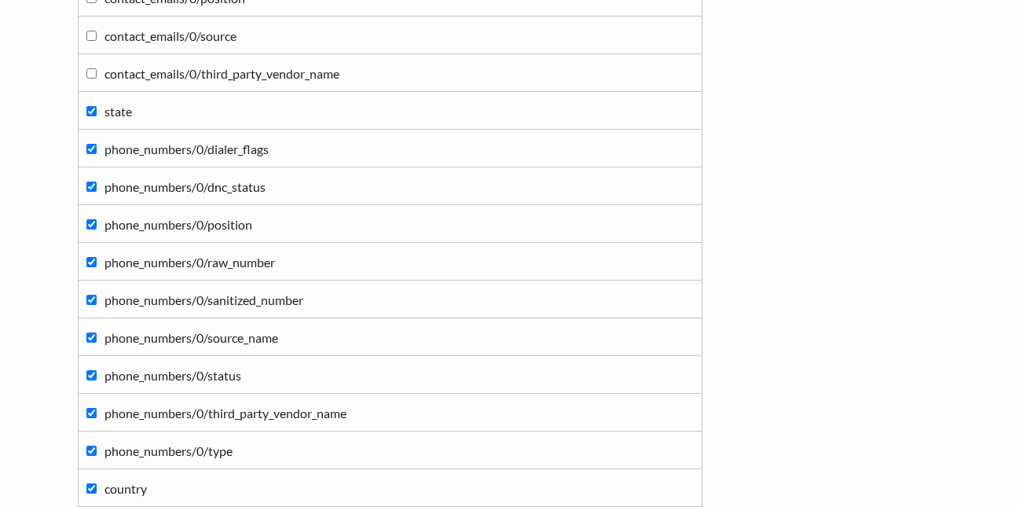
click at [86, 226] on input "phone_numbers/0/position" at bounding box center [91, 224] width 10 height 10
click at [92, 178] on label "phone_numbers/0/dnc_status" at bounding box center [390, 185] width 608 height 21
click at [92, 182] on input "phone_numbers/0/dnc_status" at bounding box center [91, 187] width 10 height 10
click at [92, 150] on input "phone_numbers/0/dialer_flags" at bounding box center [91, 149] width 10 height 10
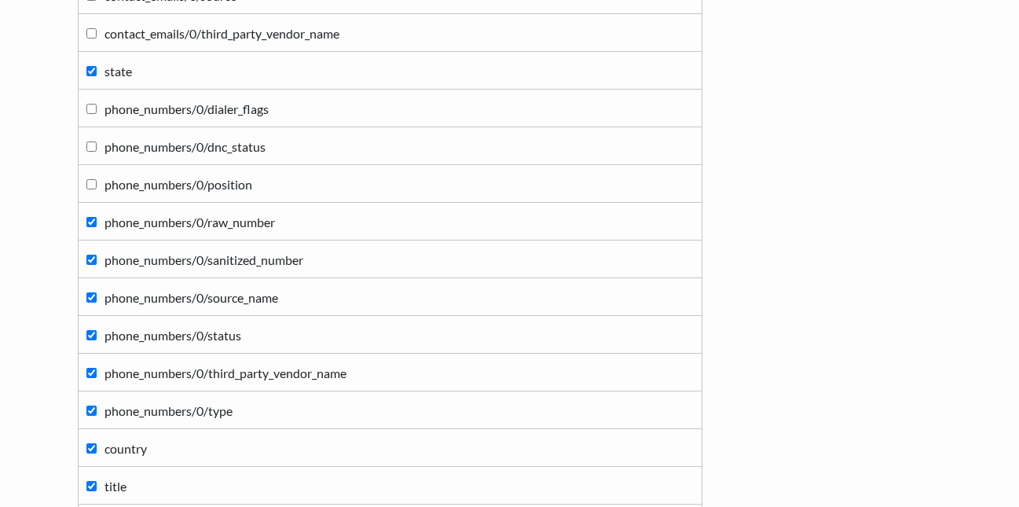
scroll to position [9495, 0]
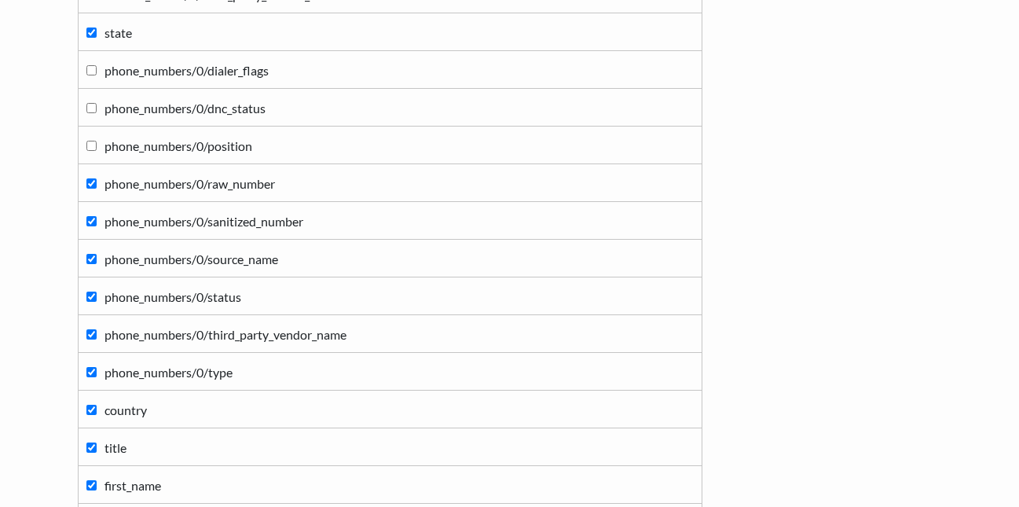
click at [94, 260] on input "phone_numbers/0/source_name" at bounding box center [91, 259] width 10 height 10
click at [96, 299] on input "phone_numbers/0/status" at bounding box center [91, 297] width 10 height 10
click at [89, 337] on input "phone_numbers/0/third_party_vendor_name" at bounding box center [91, 334] width 10 height 10
click at [90, 369] on input "phone_numbers/0/type" at bounding box center [91, 372] width 10 height 10
click at [89, 296] on input "phone_numbers/0/status" at bounding box center [91, 297] width 10 height 10
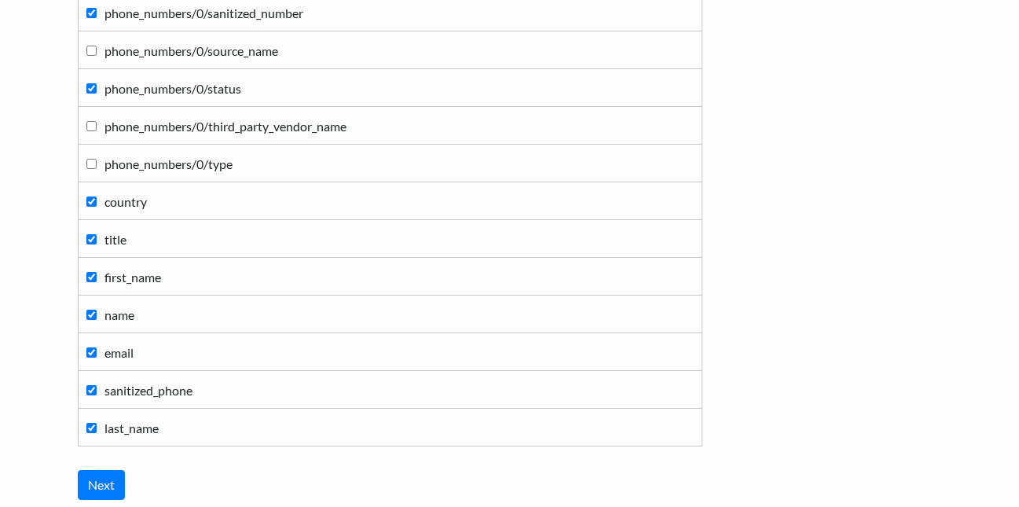
scroll to position [9730, 0]
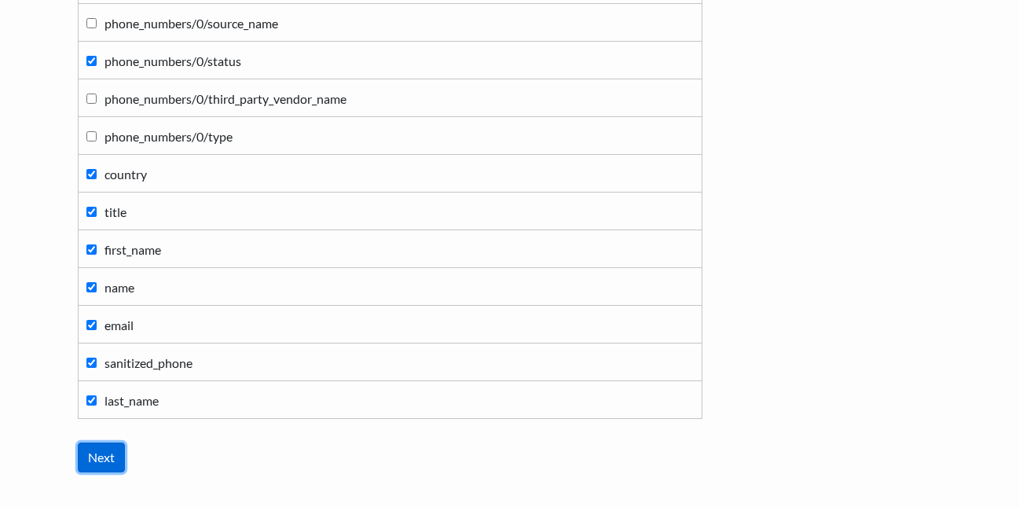
click at [105, 460] on input "Next" at bounding box center [101, 458] width 47 height 30
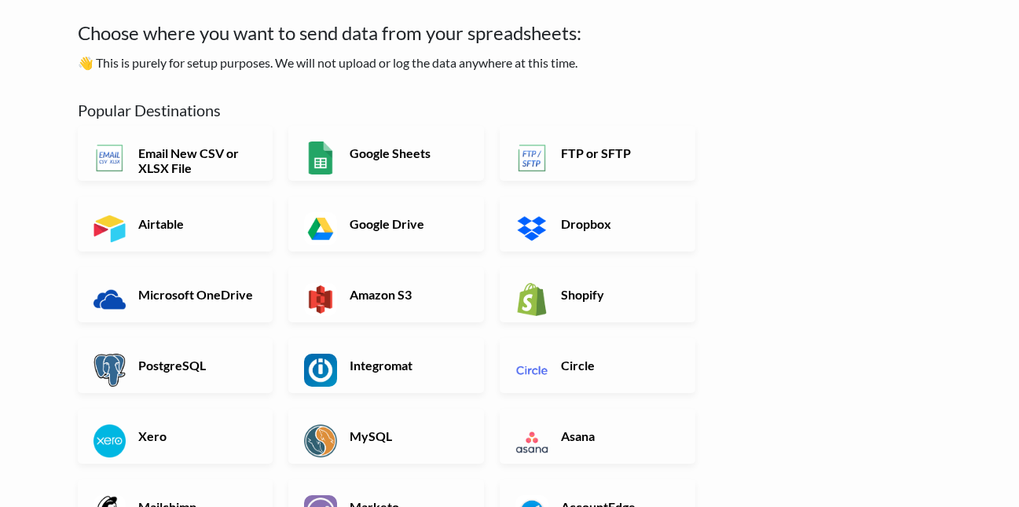
scroll to position [0, 0]
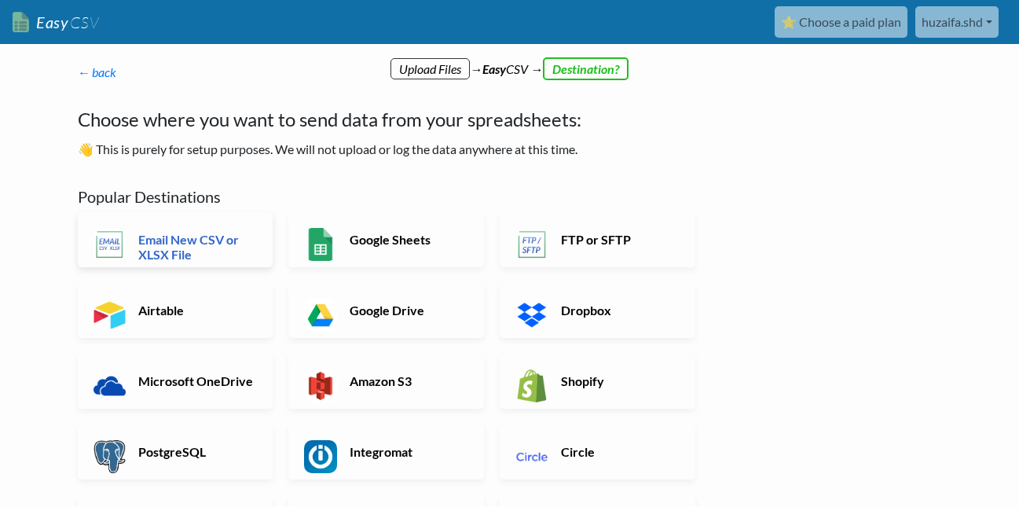
click at [222, 252] on h6 "Email New CSV or XLSX File" at bounding box center [195, 247] width 123 height 30
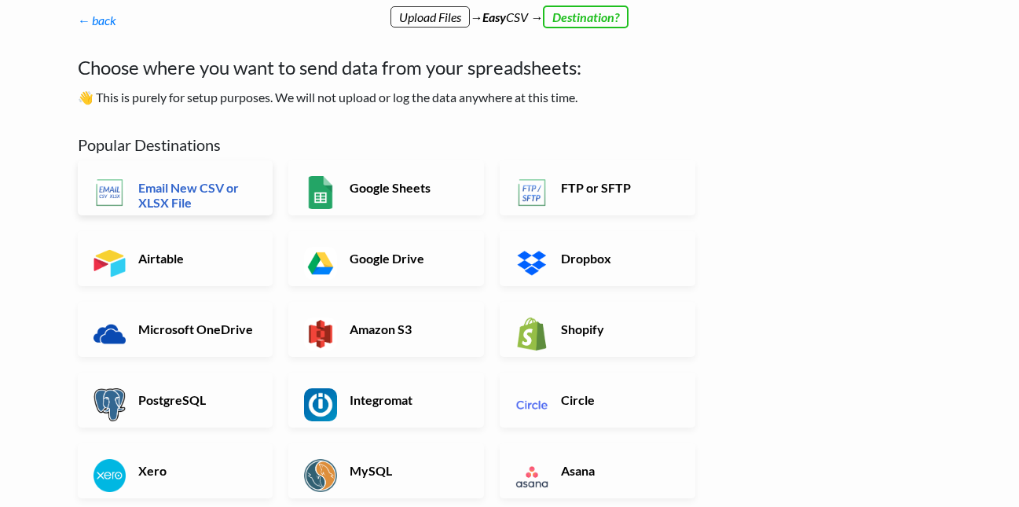
scroll to position [24, 0]
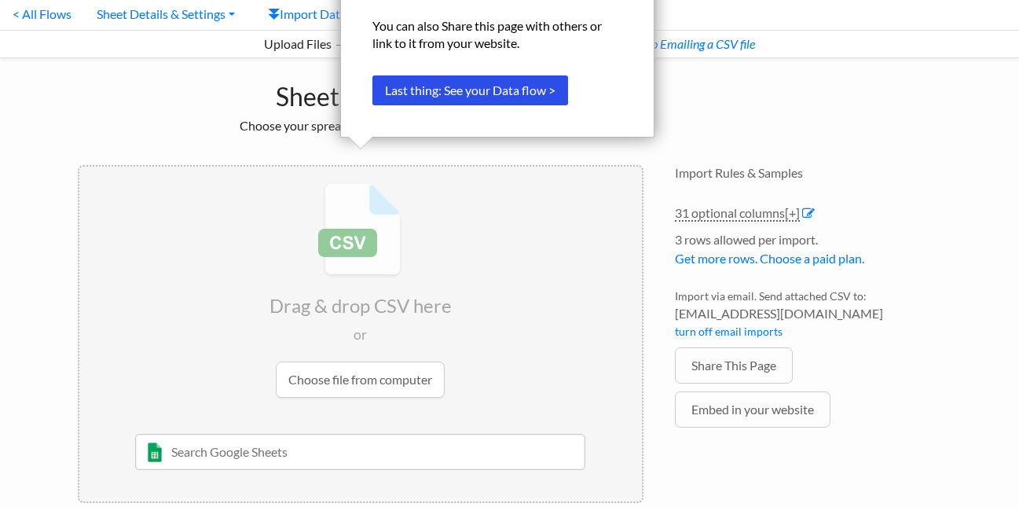
scroll to position [70, 0]
